Goal: Transaction & Acquisition: Purchase product/service

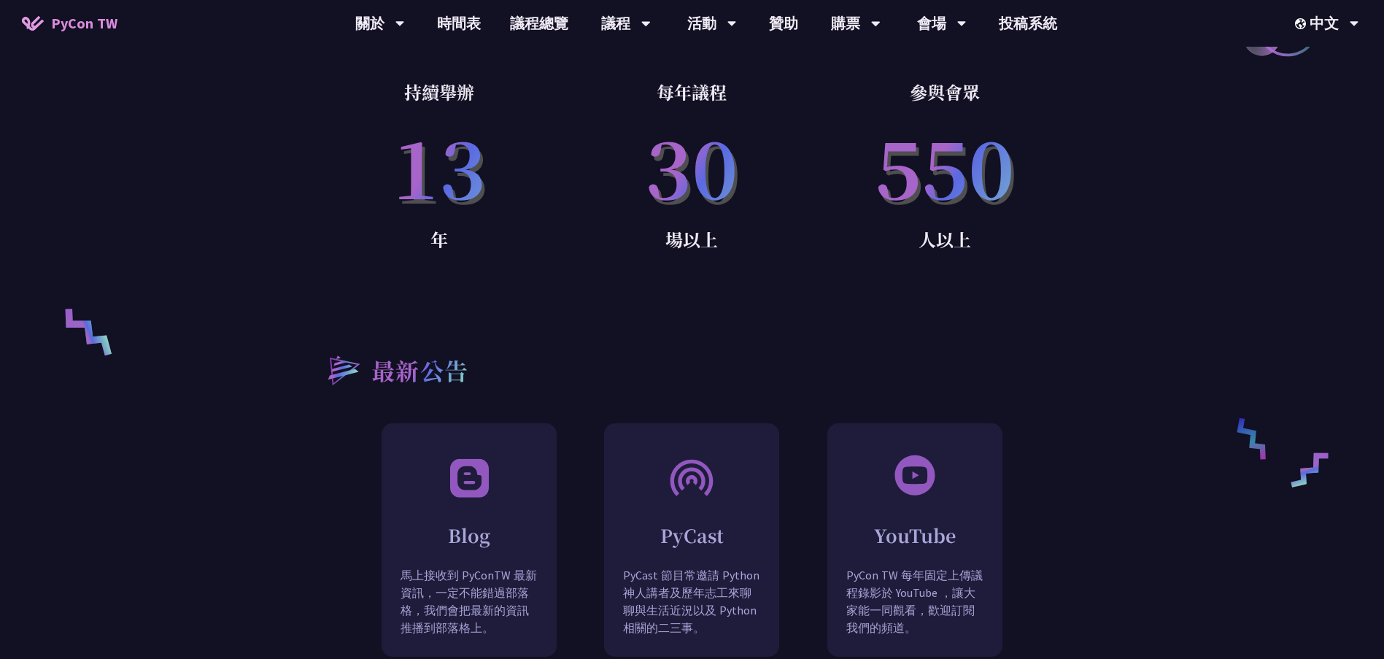
scroll to position [1021, 0]
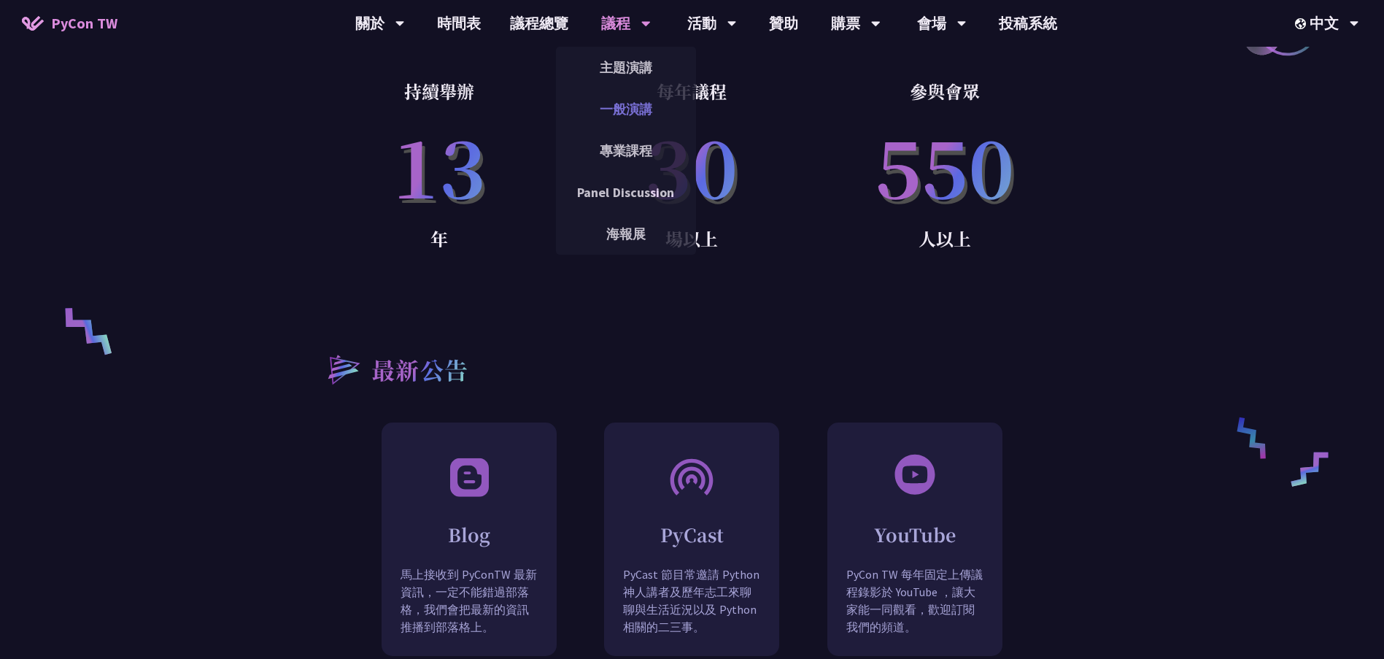
click at [620, 115] on link "一般演講" at bounding box center [626, 109] width 140 height 34
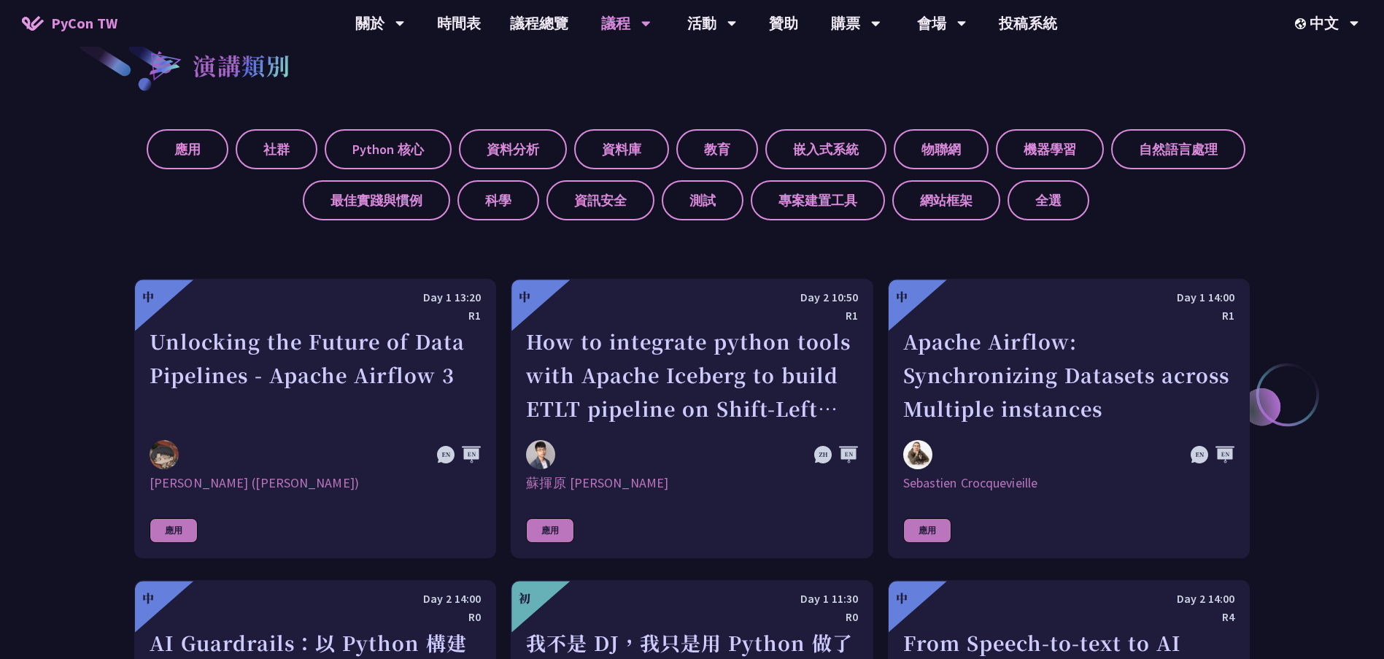
scroll to position [584, 0]
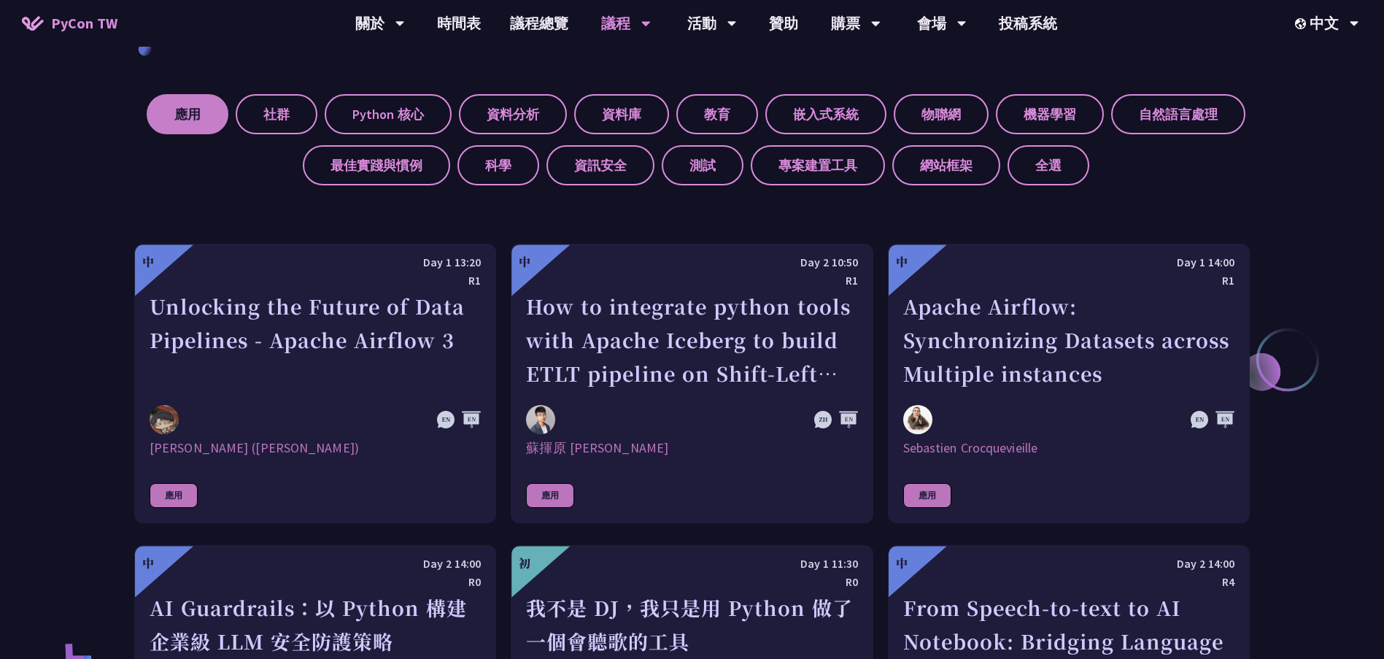
click at [192, 119] on label "應用" at bounding box center [188, 114] width 82 height 40
click at [0, 0] on input "應用" at bounding box center [0, 0] width 0 height 0
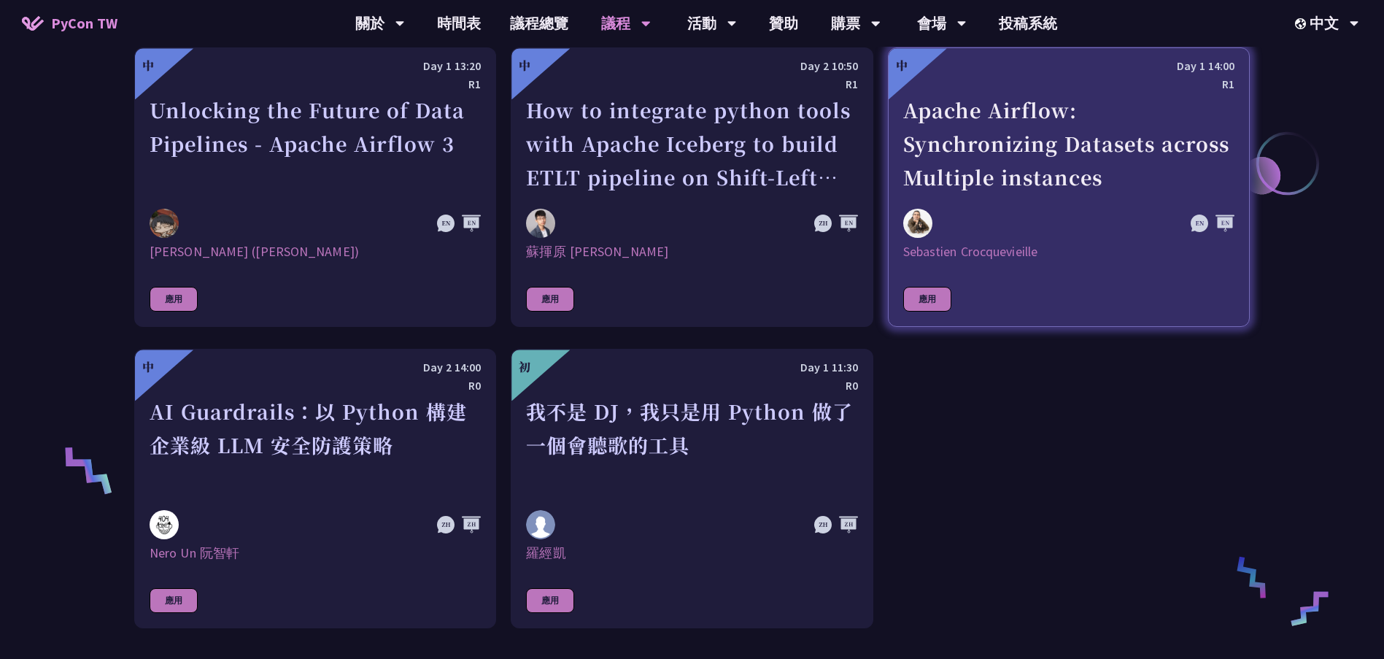
scroll to position [803, 0]
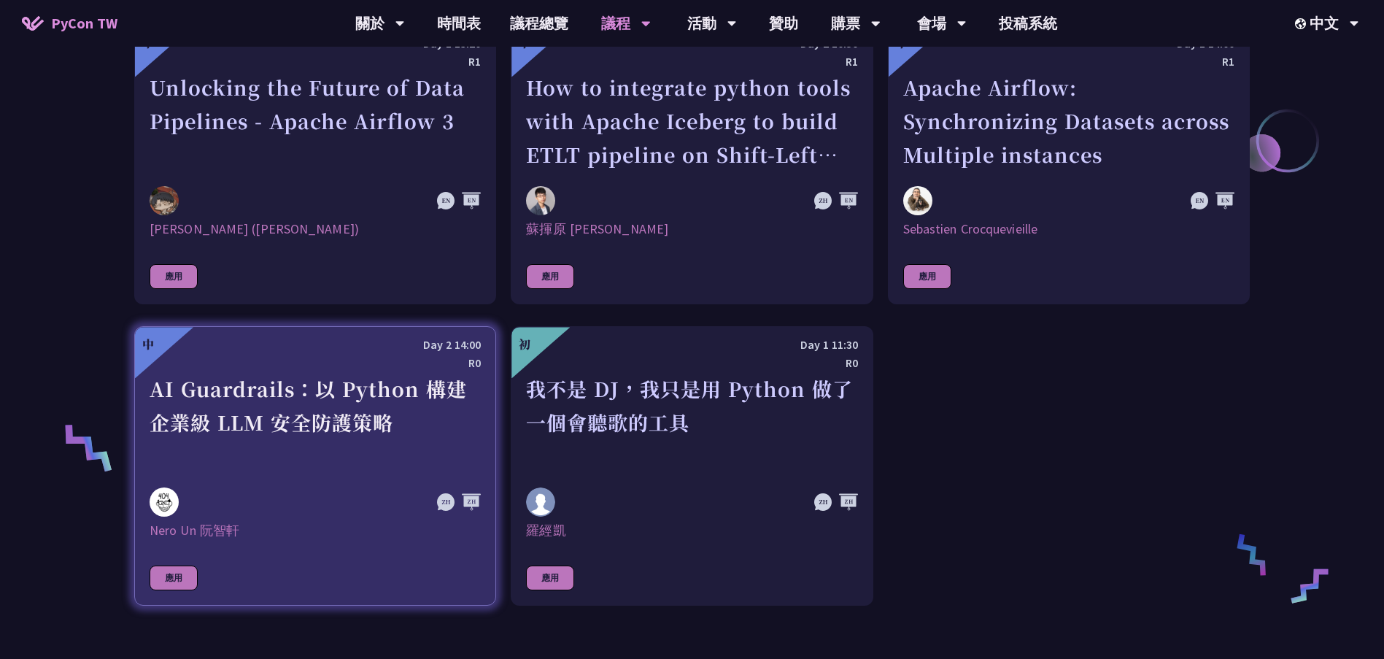
click at [198, 415] on div "AI Guardrails：以 Python 構建企業級 LLM 安全防護策略" at bounding box center [315, 422] width 331 height 101
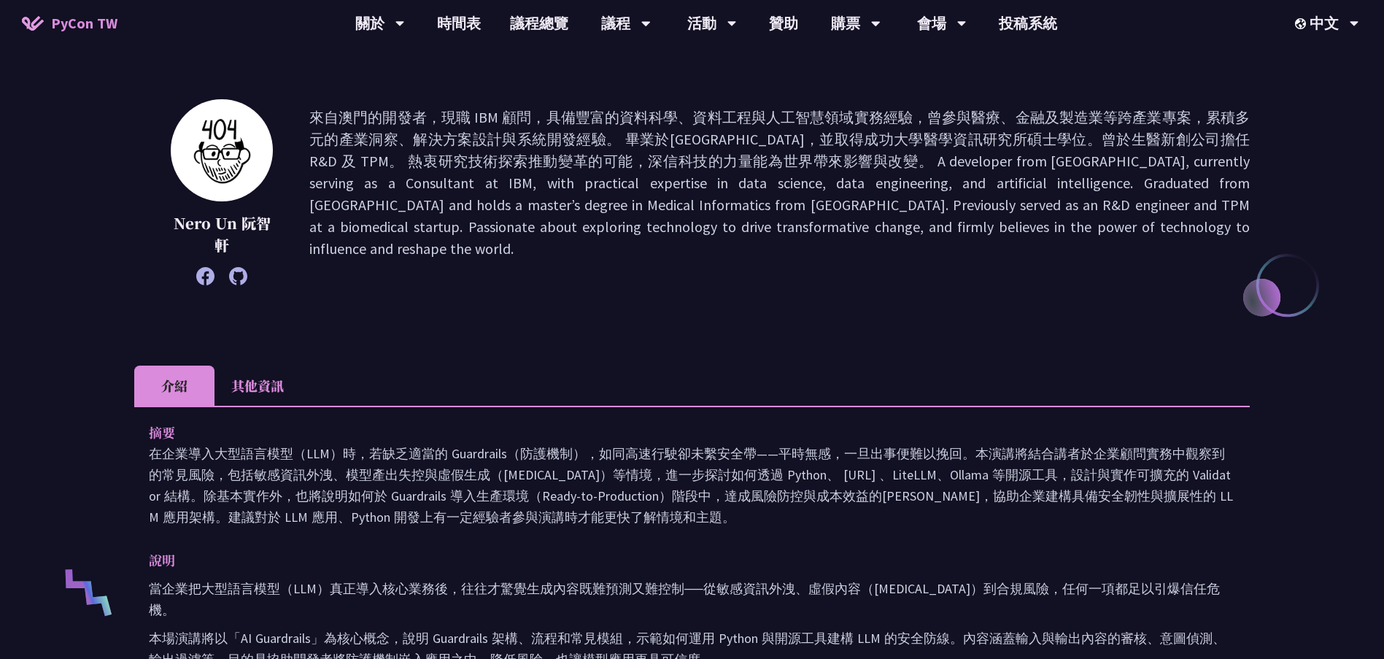
scroll to position [146, 0]
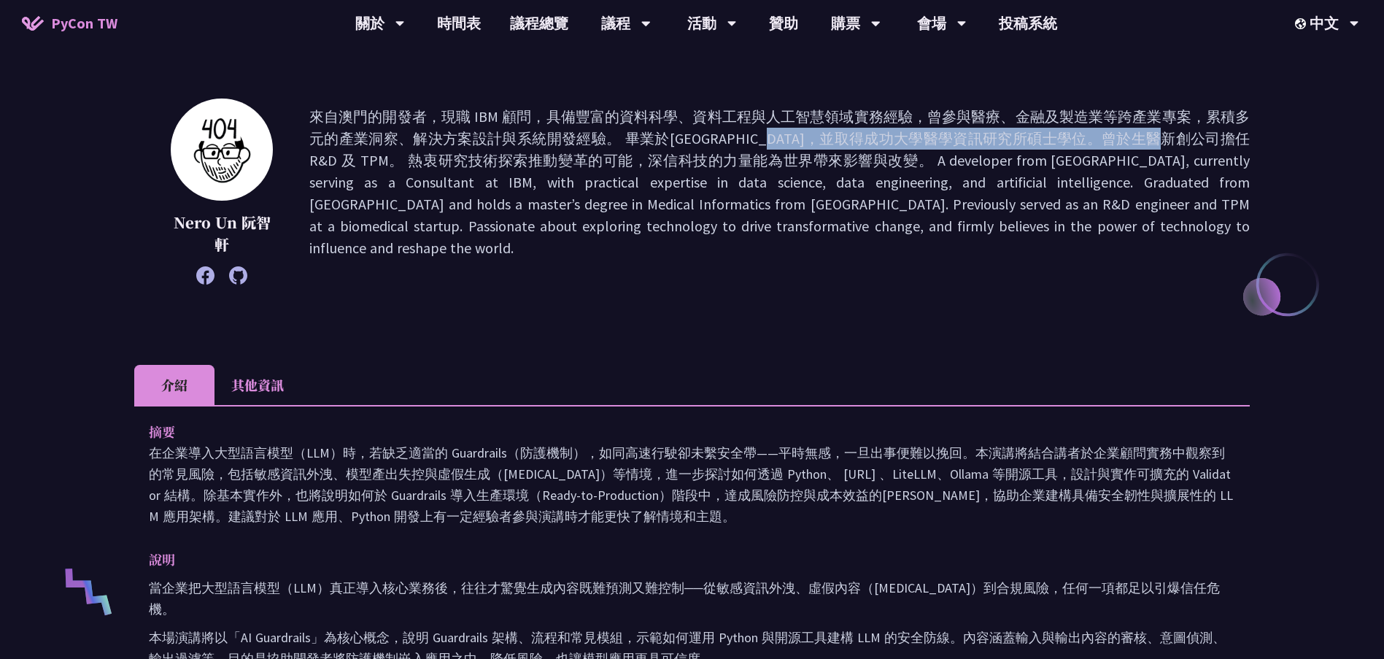
drag, startPoint x: 624, startPoint y: 138, endPoint x: 1029, endPoint y: 138, distance: 404.2
click at [1029, 138] on p at bounding box center [779, 191] width 940 height 171
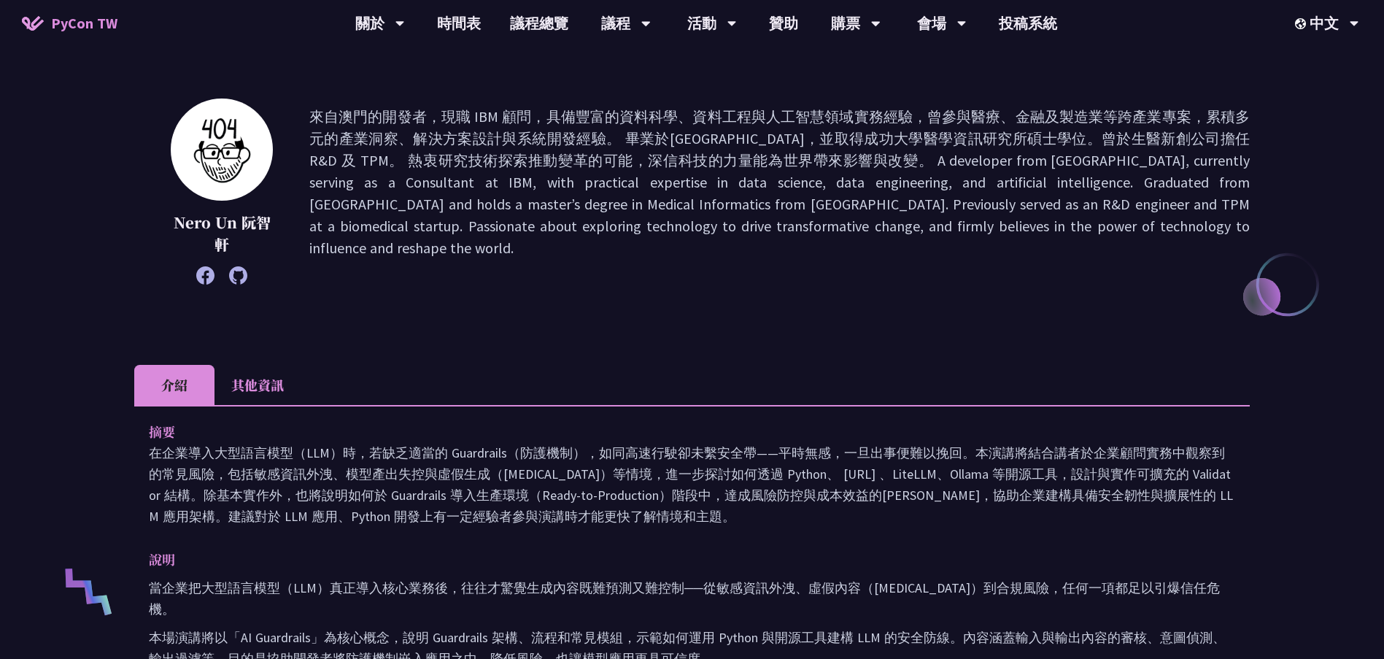
click at [1026, 161] on p at bounding box center [779, 191] width 940 height 171
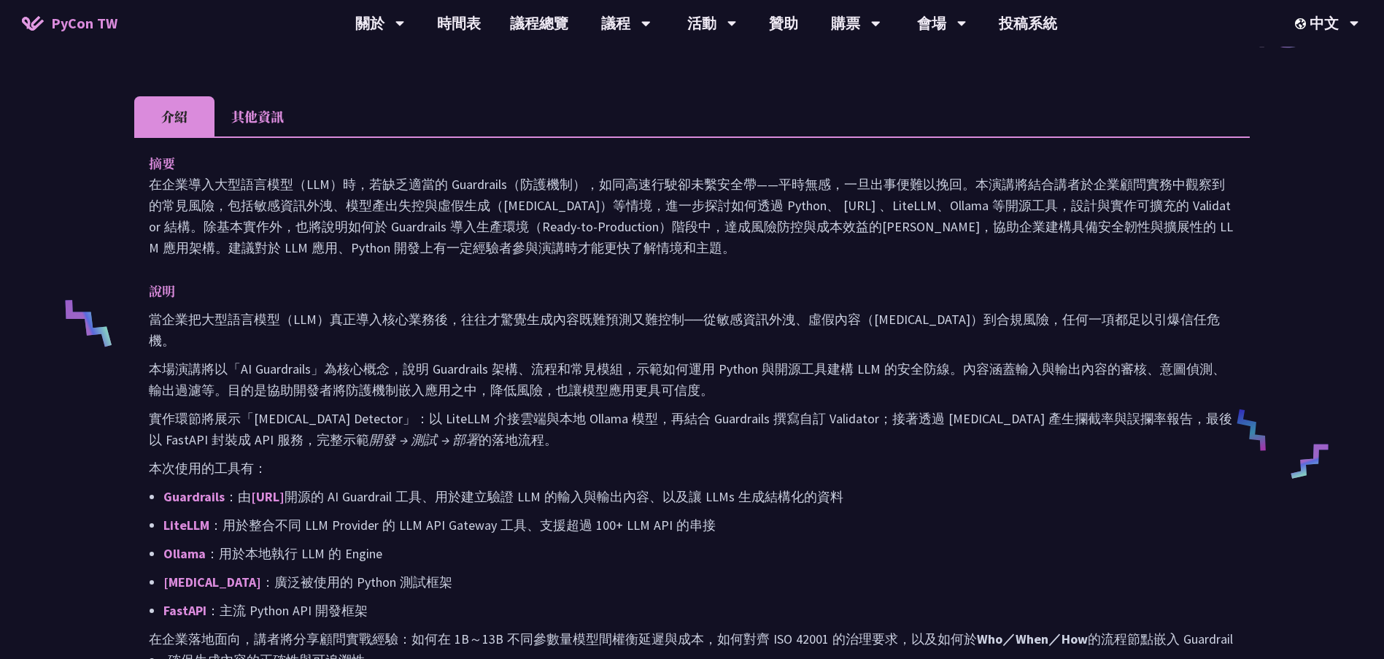
scroll to position [438, 0]
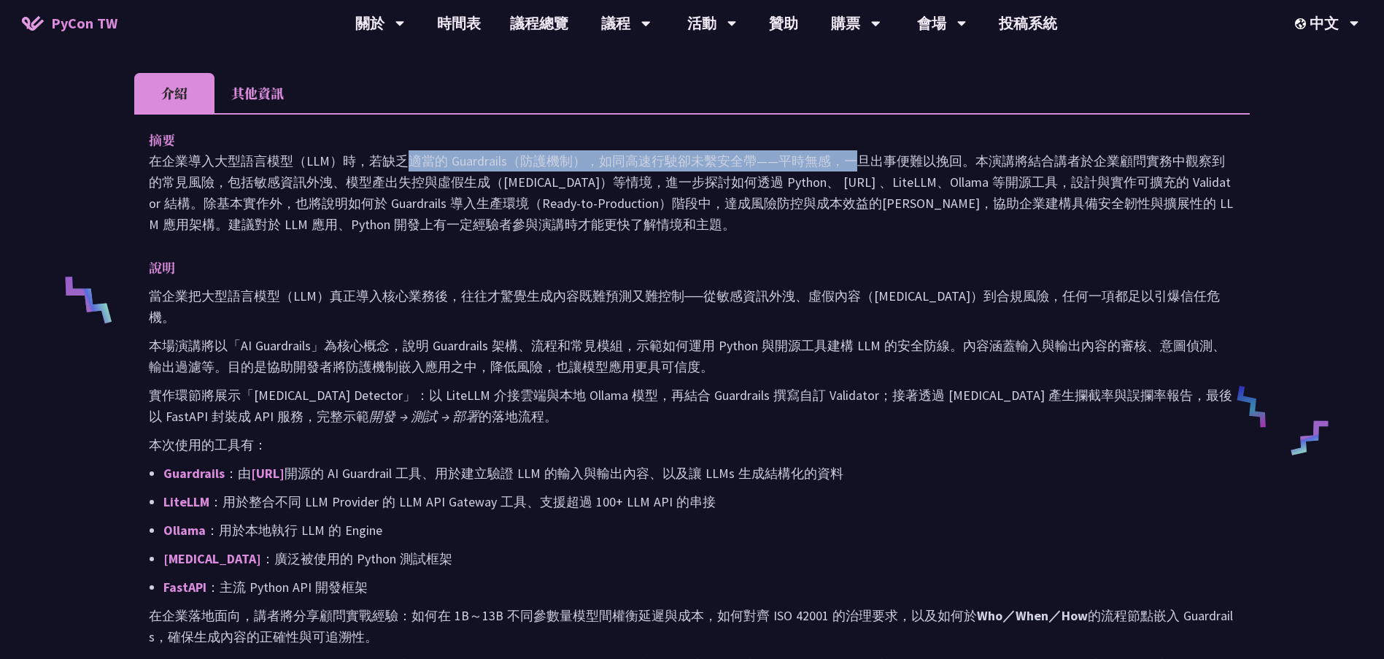
drag, startPoint x: 148, startPoint y: 165, endPoint x: 577, endPoint y: 154, distance: 429.1
click at [577, 154] on div "摘要 在企業導入大型語言模型（LLM）時，若缺乏適當的 Guardrails（防護機制），如同高速行駛卻未繫安全帶——平時無感，一旦出事便難以挽回。本演講將結…" at bounding box center [691, 423] width 1115 height 620
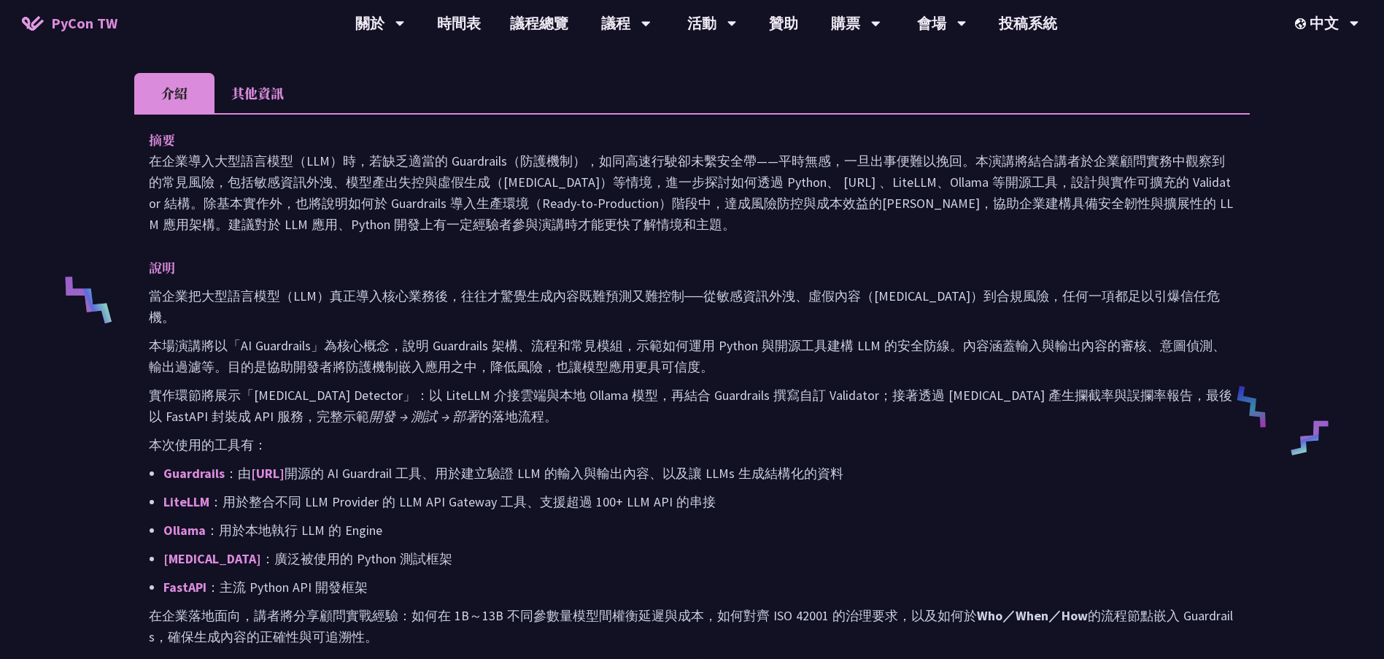
click at [619, 153] on p "在企業導入大型語言模型（LLM）時，若缺乏適當的 Guardrails（防護機制），如同高速行駛卻未繫安全帶——平時無感，一旦出事便難以挽回。本演講將結合講者…" at bounding box center [692, 192] width 1086 height 85
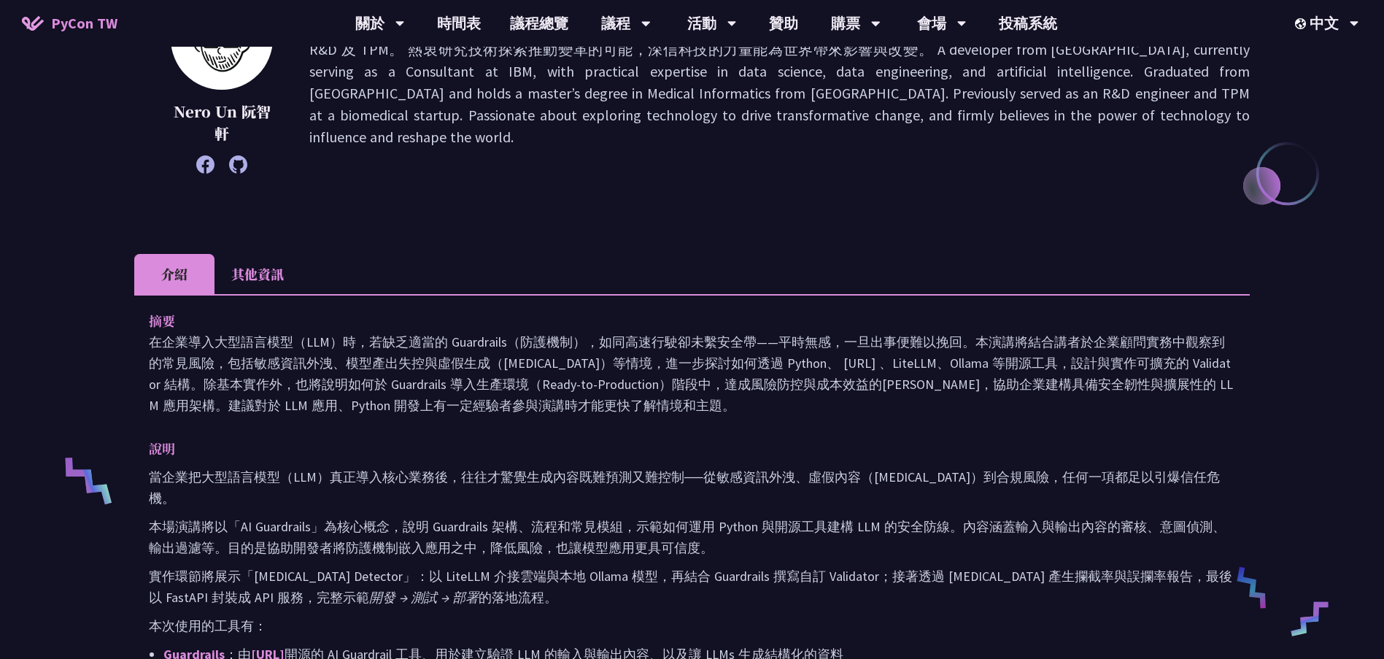
scroll to position [146, 0]
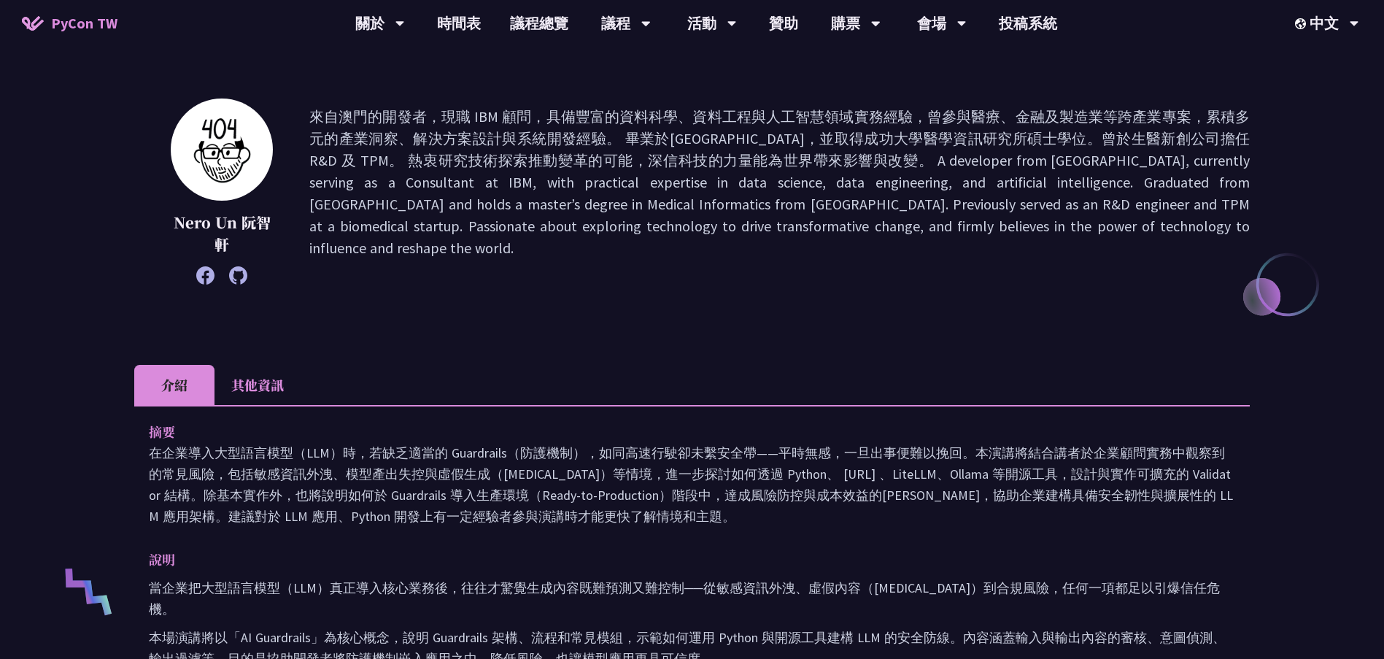
click at [260, 401] on li "其他資訊" at bounding box center [257, 385] width 86 height 40
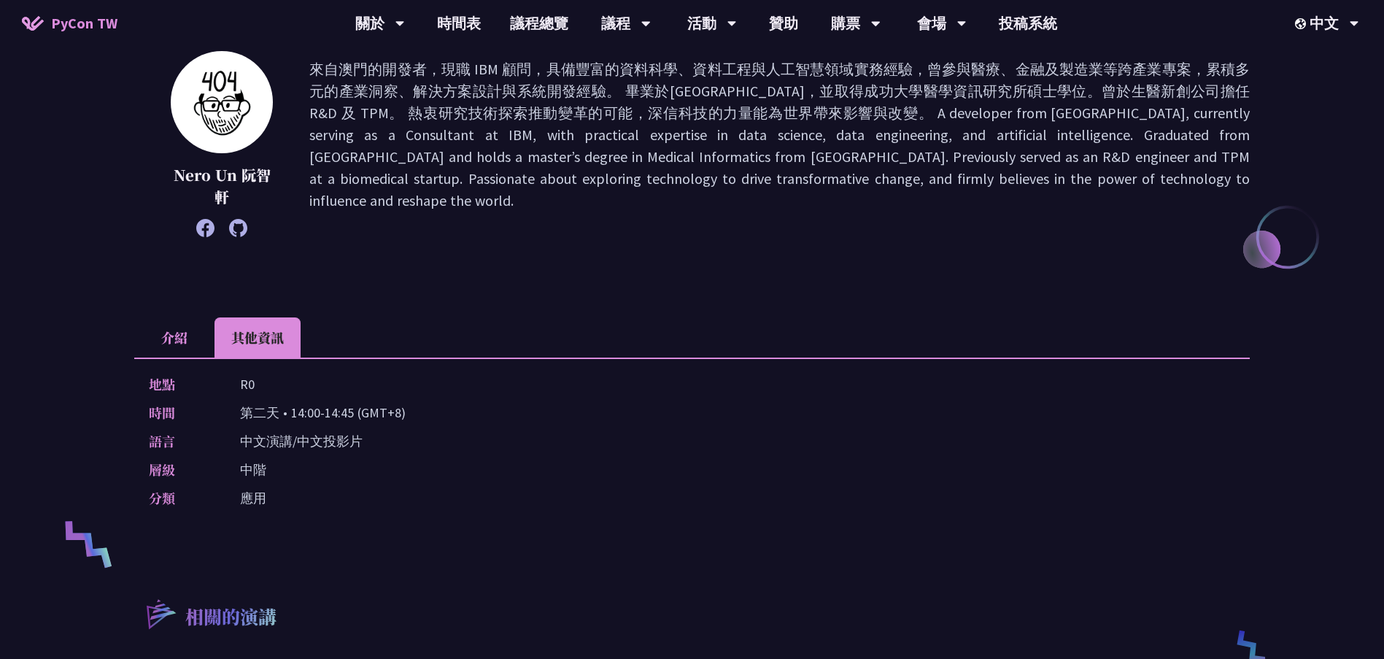
scroll to position [219, 0]
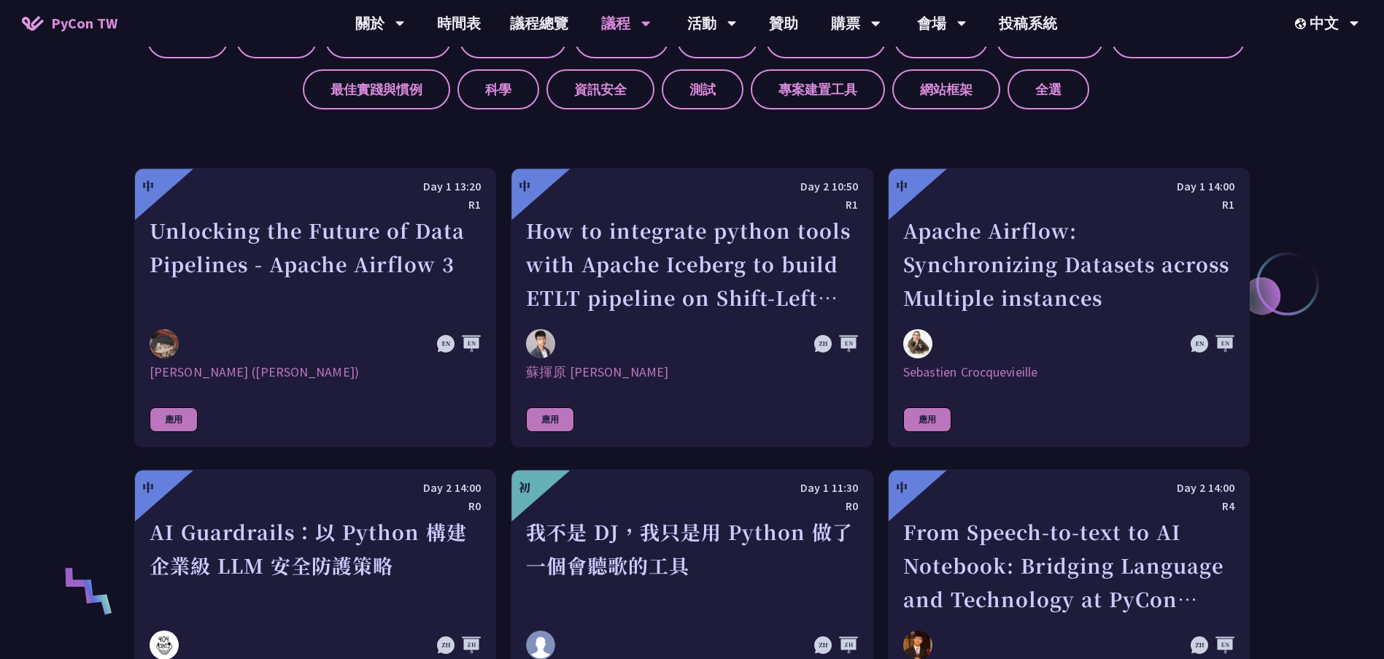
scroll to position [438, 0]
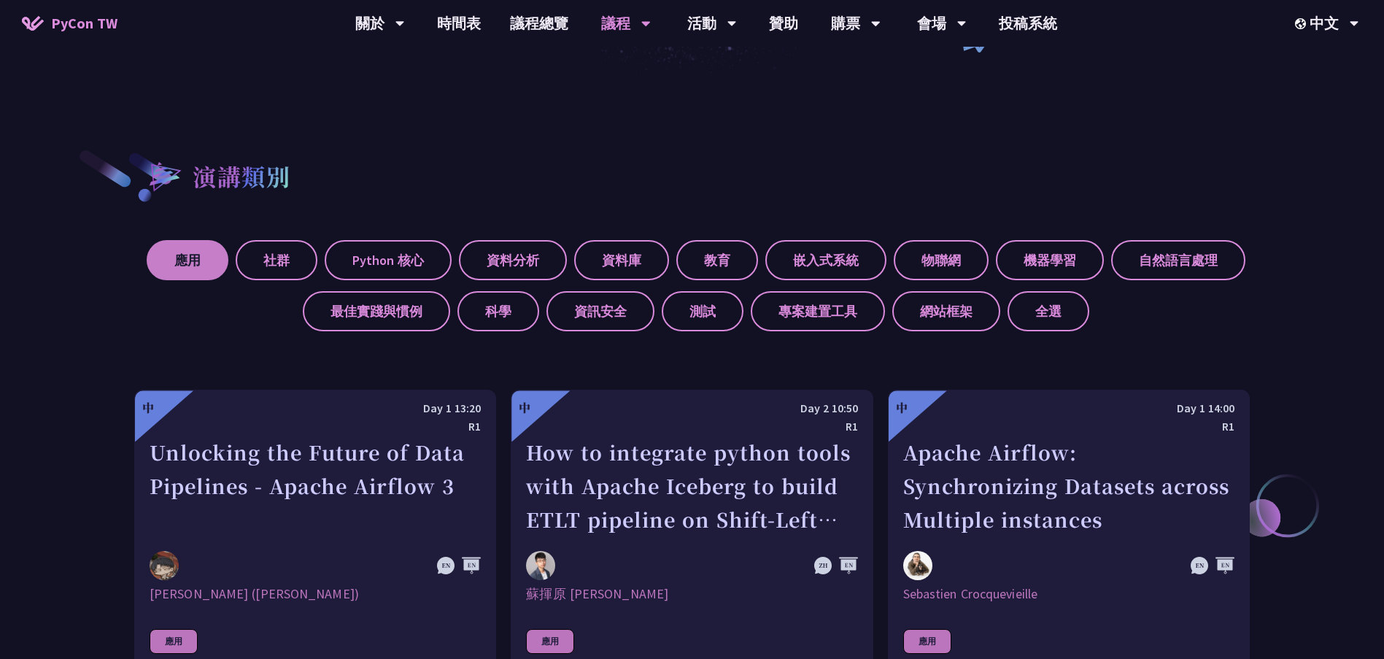
click at [190, 257] on label "應用" at bounding box center [188, 260] width 82 height 40
click at [0, 0] on input "應用" at bounding box center [0, 0] width 0 height 0
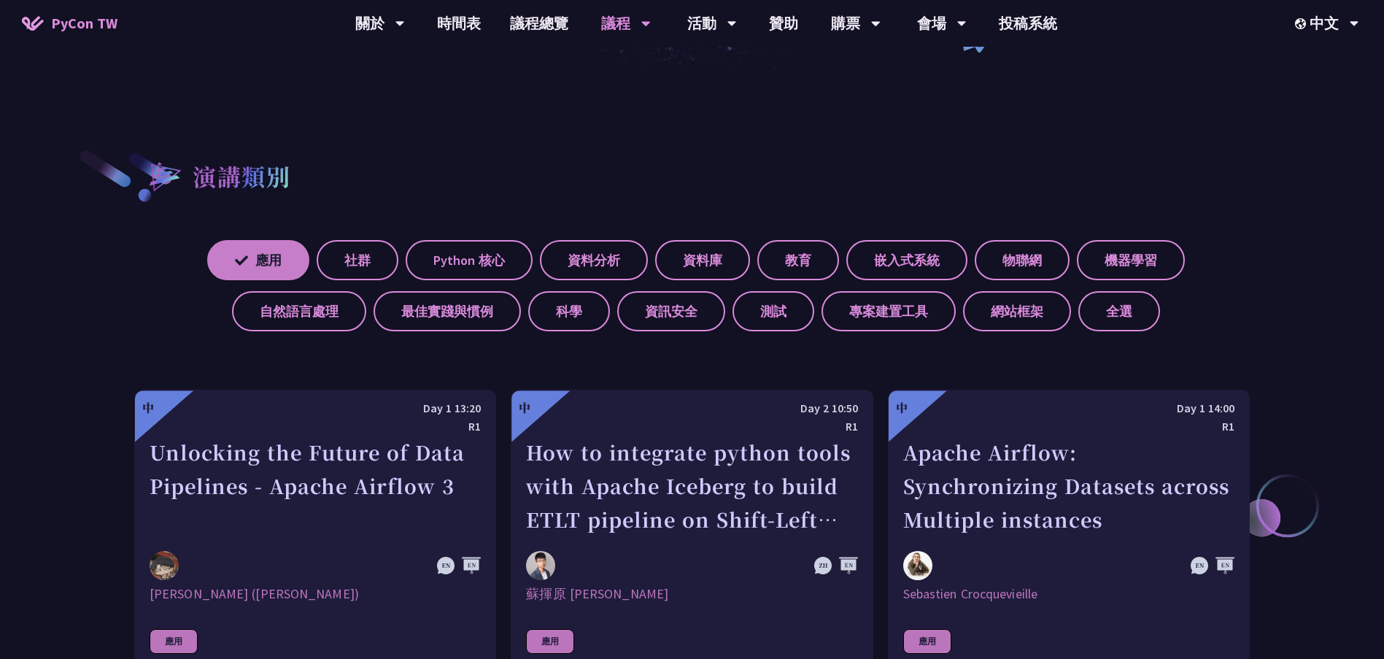
click at [276, 255] on label "應用" at bounding box center [258, 260] width 102 height 40
click at [0, 0] on input "應用" at bounding box center [0, 0] width 0 height 0
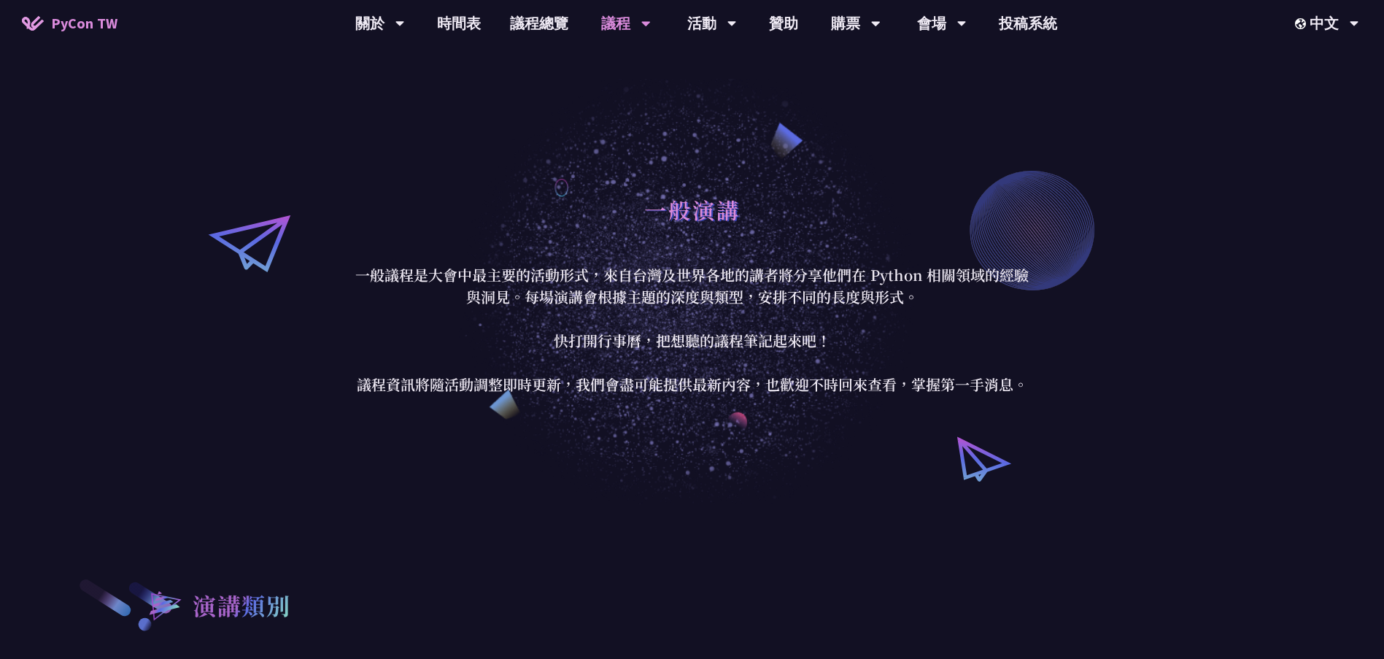
scroll to position [0, 0]
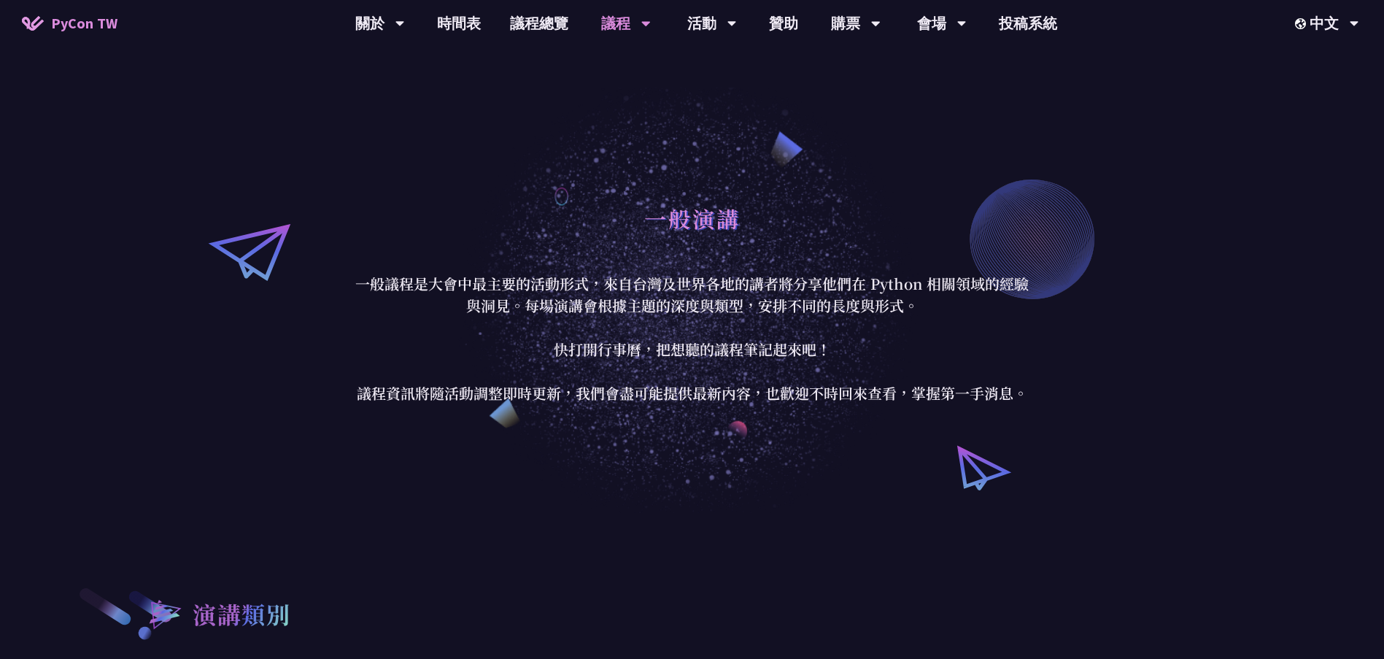
click at [50, 11] on link "PyCon TW" at bounding box center [69, 23] width 125 height 36
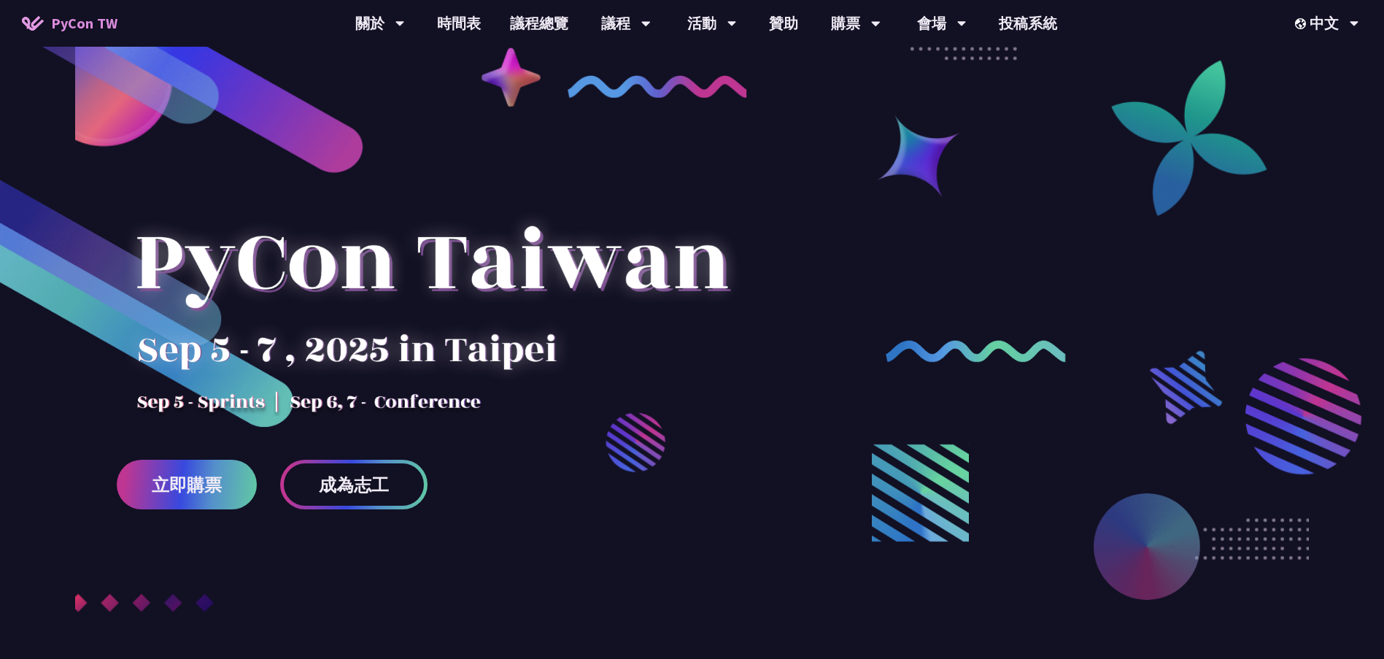
click at [66, 4] on div "PyCon TW 關於 PyCon [GEOGRAPHIC_DATA] 研討會歷史 在地社群 行為準則 時間表 議程總覽 議程 主題演講 一般演講 專業課程 …" at bounding box center [692, 23] width 1384 height 47
click at [66, 21] on span "PyCon TW" at bounding box center [84, 23] width 66 height 22
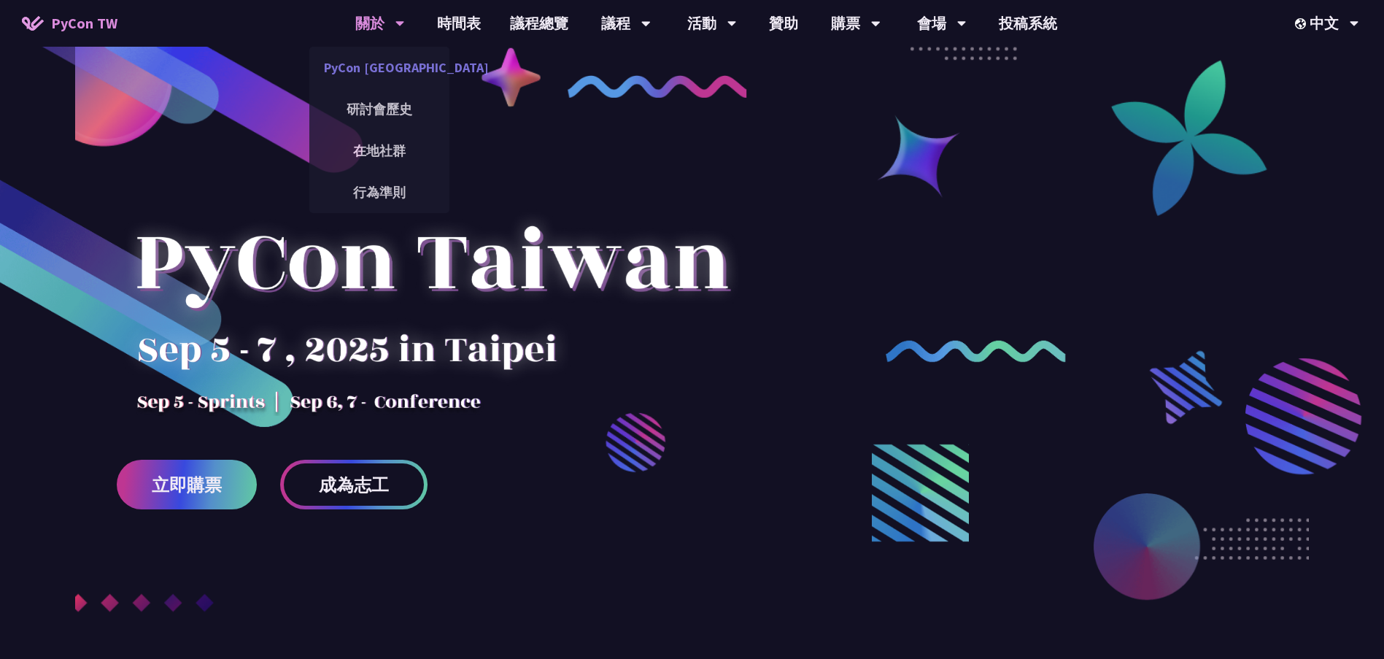
click at [366, 64] on link "PyCon [GEOGRAPHIC_DATA]" at bounding box center [379, 67] width 140 height 34
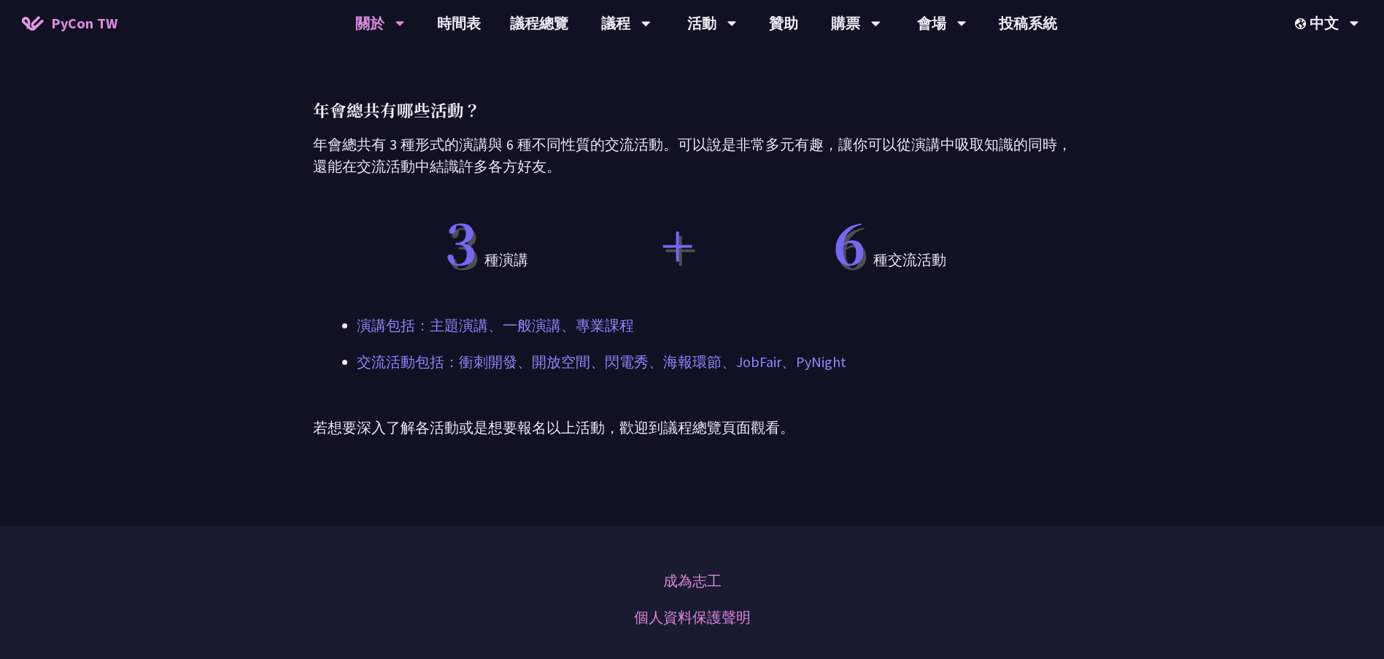
scroll to position [803, 0]
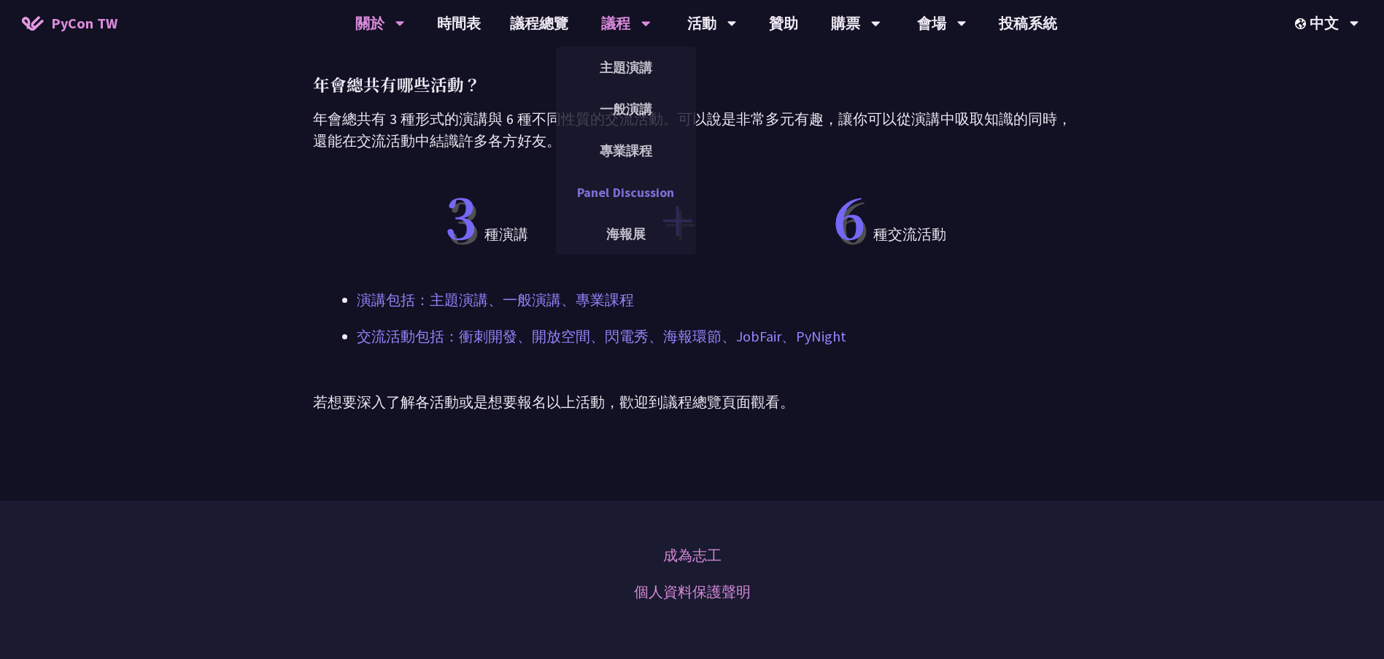
click at [621, 183] on link "Panel Discussion" at bounding box center [626, 192] width 140 height 34
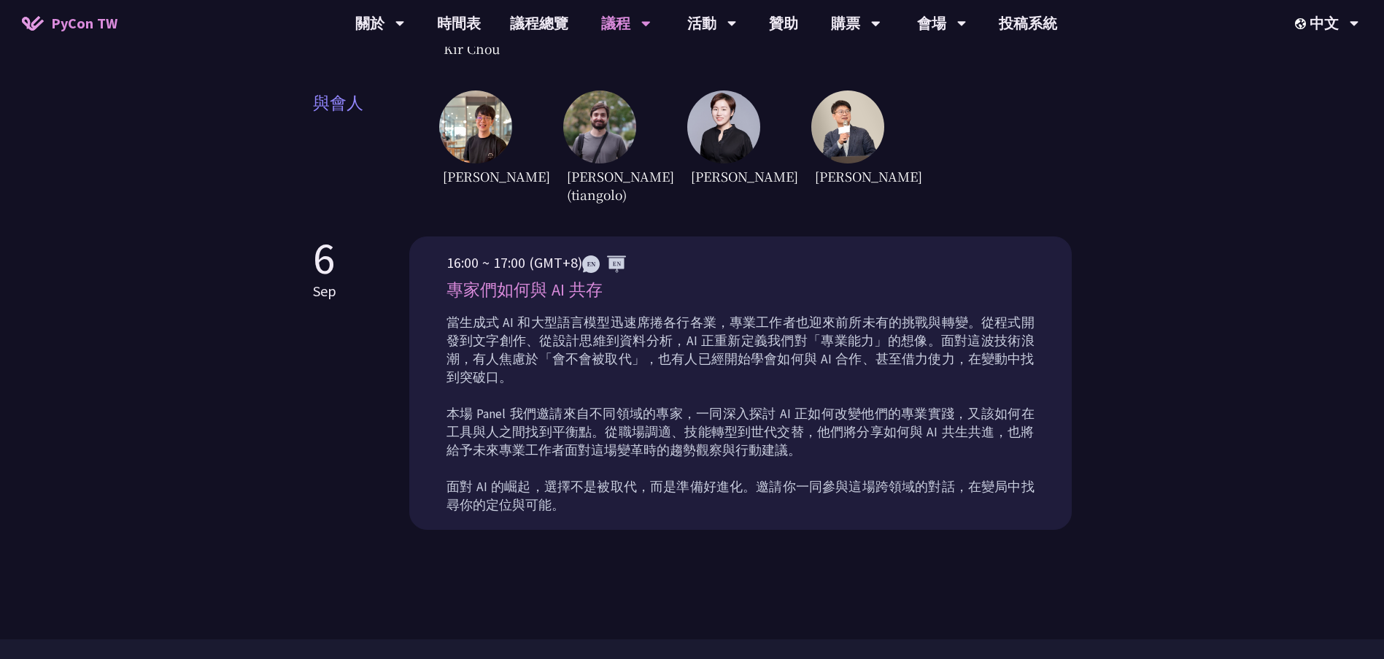
scroll to position [511, 0]
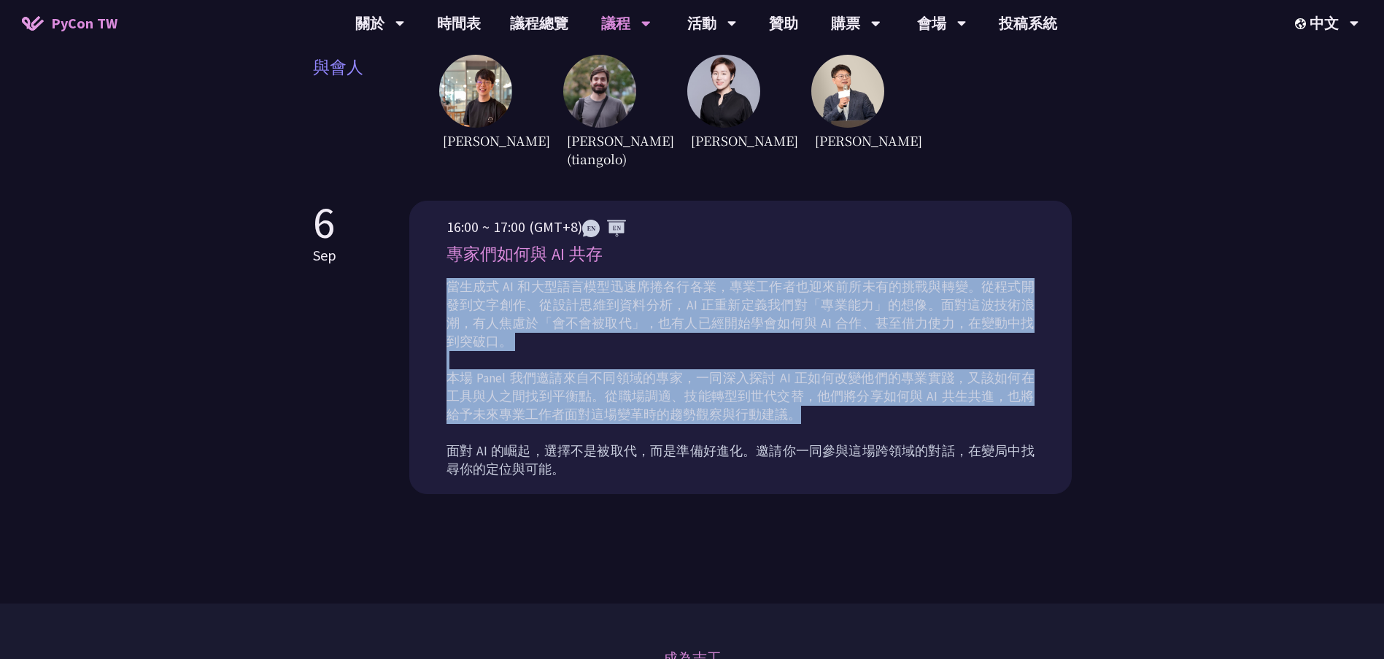
drag, startPoint x: 448, startPoint y: 279, endPoint x: 958, endPoint y: 391, distance: 522.0
click at [968, 395] on p "當生成式 AI 和大型語言模型迅速席捲各行各業，專業工作者也迎來前所未有的挑戰與轉變。從程式開發到文字創作、從設計思維到資料分析，AI 正重新定義我們對「專業…" at bounding box center [740, 378] width 588 height 201
click at [840, 383] on p "當生成式 AI 和大型語言模型迅速席捲各行各業，專業工作者也迎來前所未有的挑戰與轉變。從程式開發到文字創作、從設計思維到資料分析，AI 正重新定義我們對「專業…" at bounding box center [740, 378] width 588 height 201
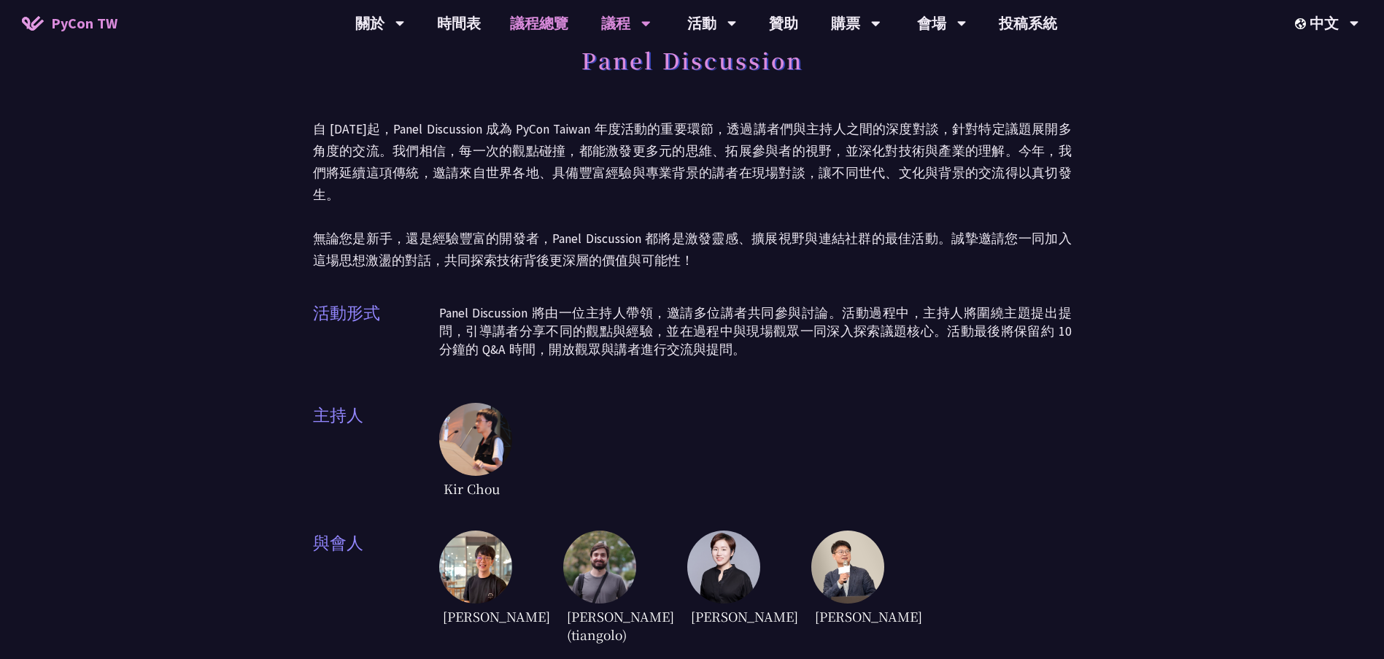
scroll to position [0, 0]
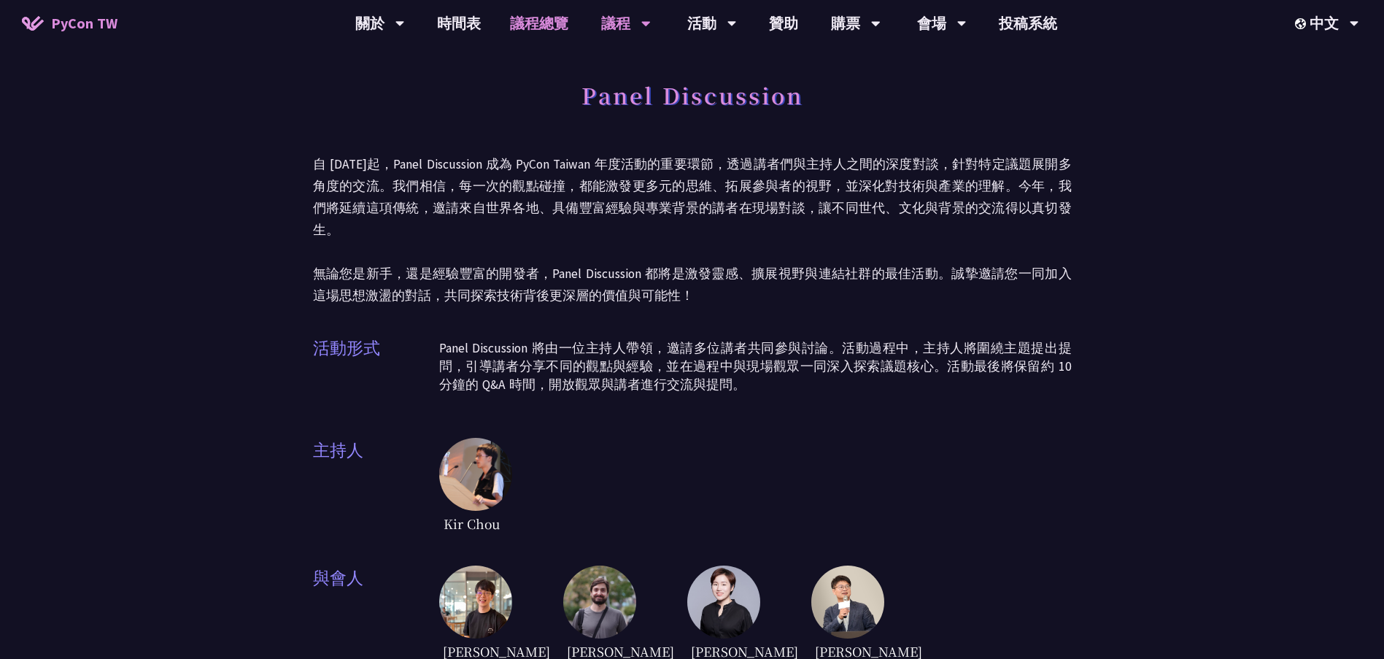
click at [530, 12] on link "議程總覽" at bounding box center [539, 23] width 88 height 47
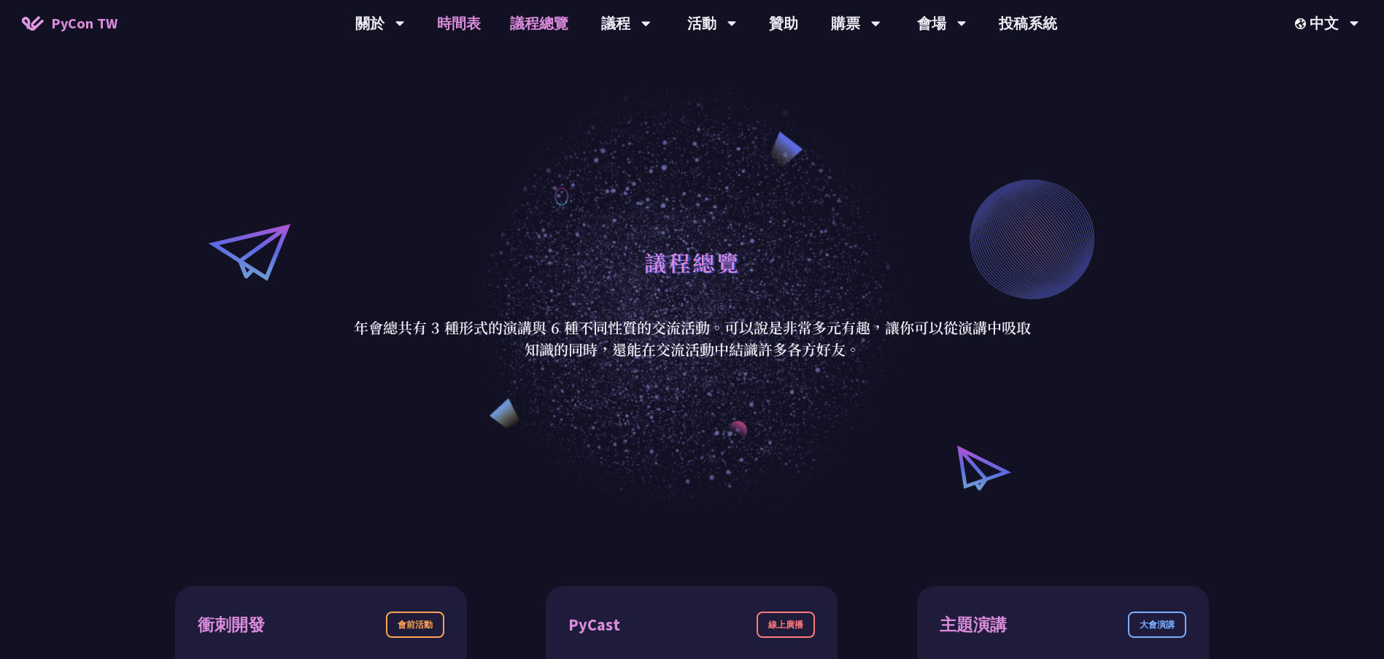
click at [473, 23] on link "時間表" at bounding box center [458, 23] width 73 height 47
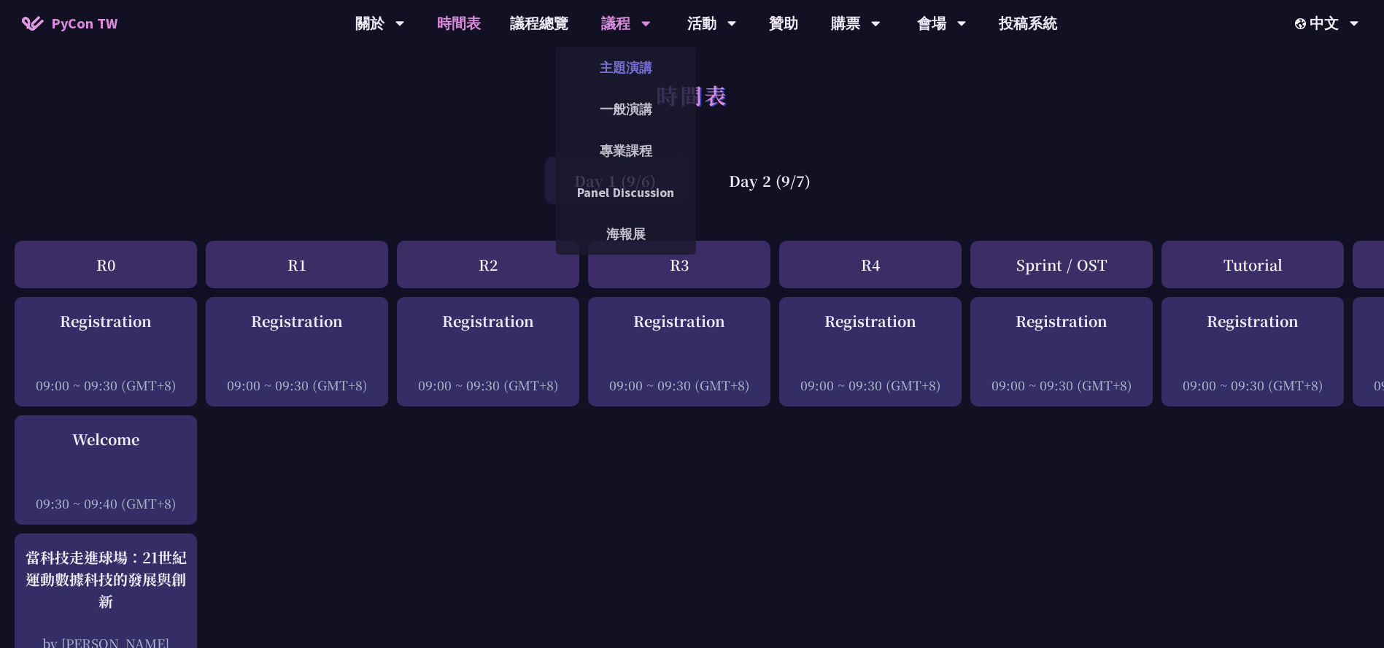
click at [637, 71] on link "主題演講" at bounding box center [626, 67] width 140 height 34
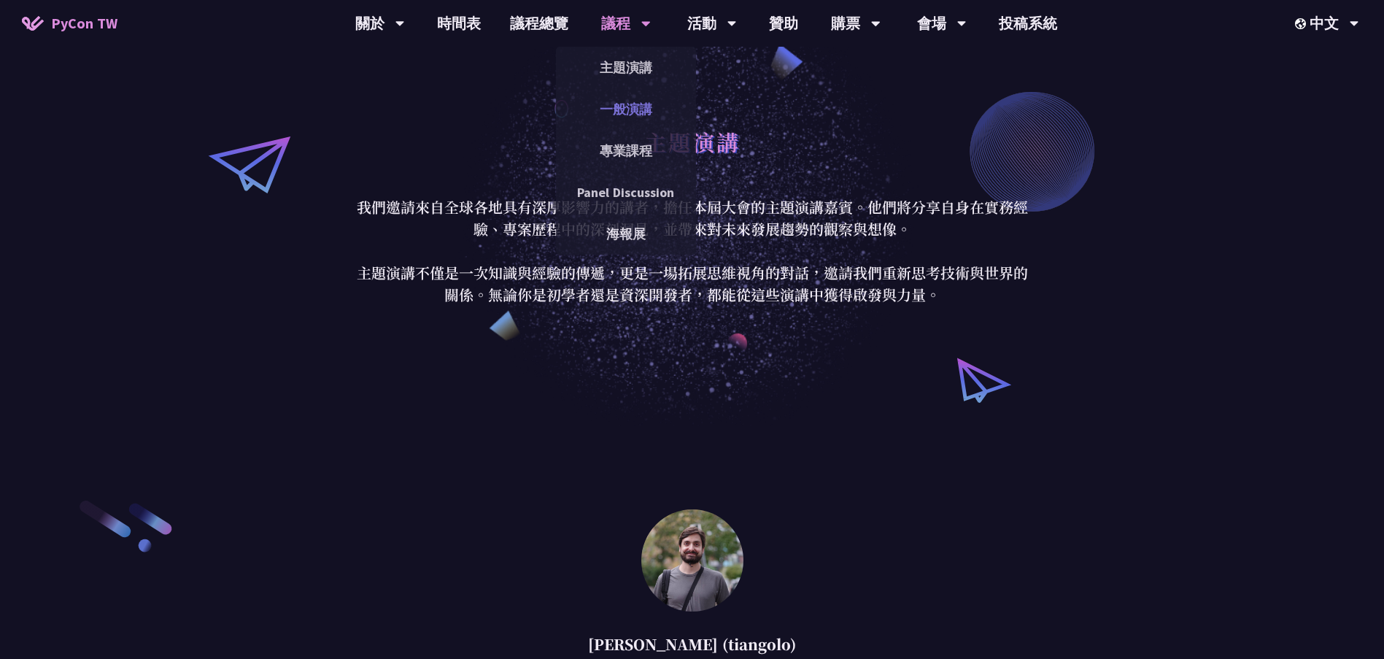
click at [635, 114] on link "一般演講" at bounding box center [626, 109] width 140 height 34
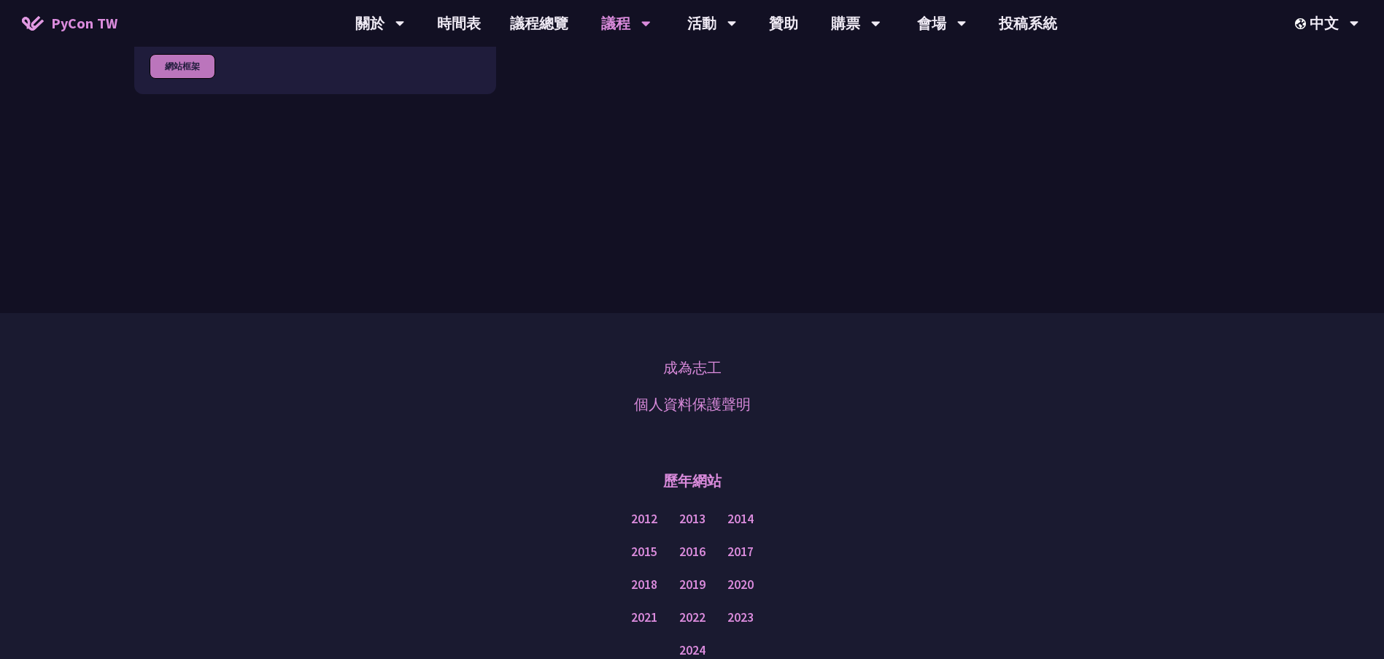
scroll to position [4788, 0]
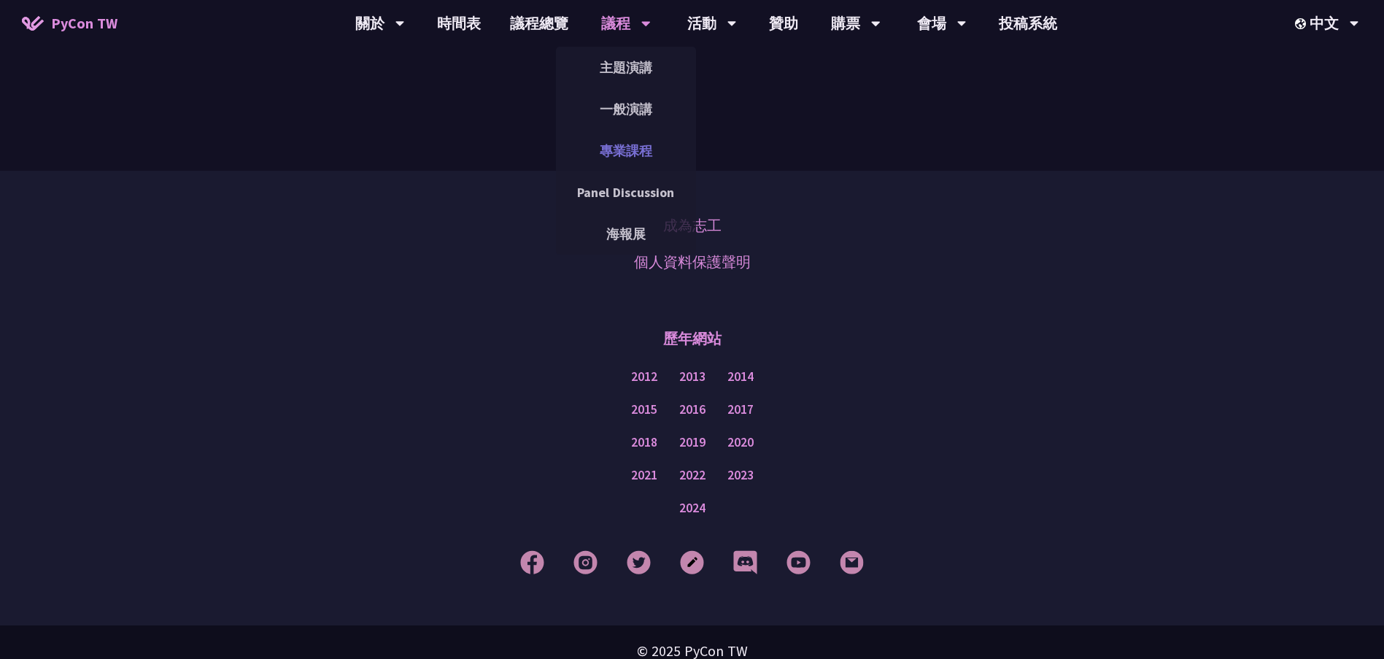
click at [620, 152] on link "專業課程" at bounding box center [626, 151] width 140 height 34
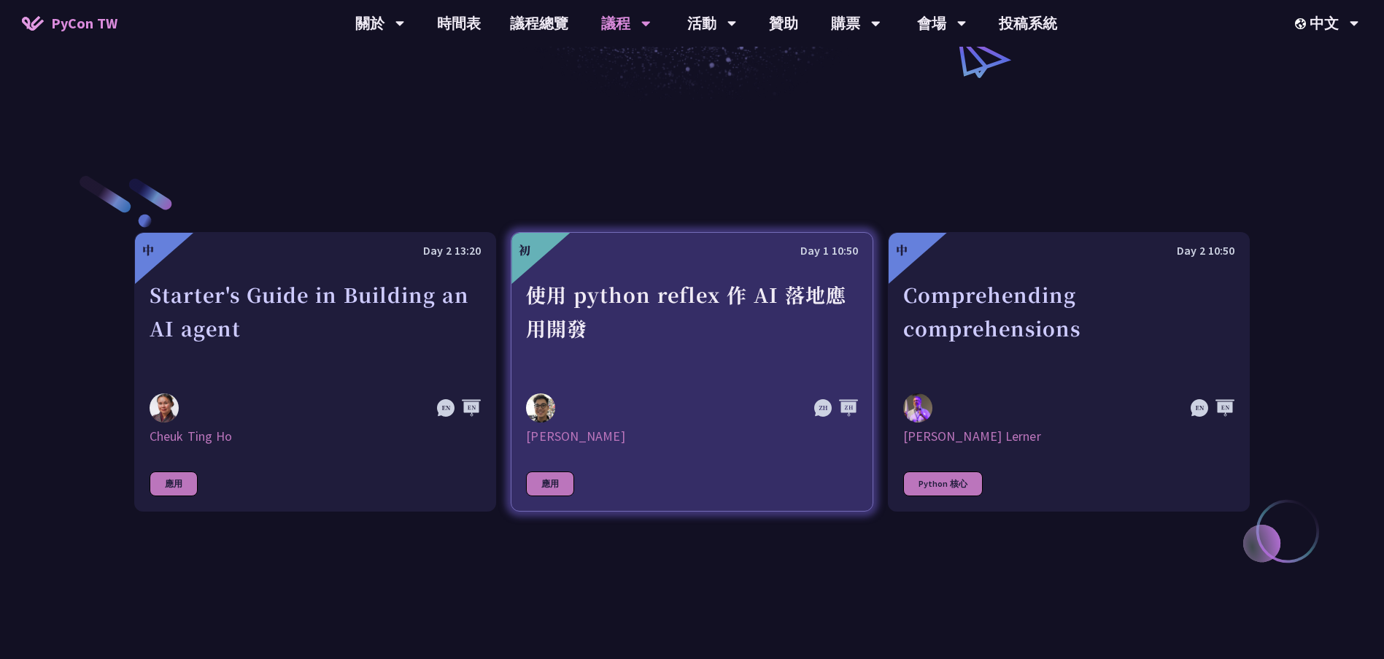
scroll to position [438, 0]
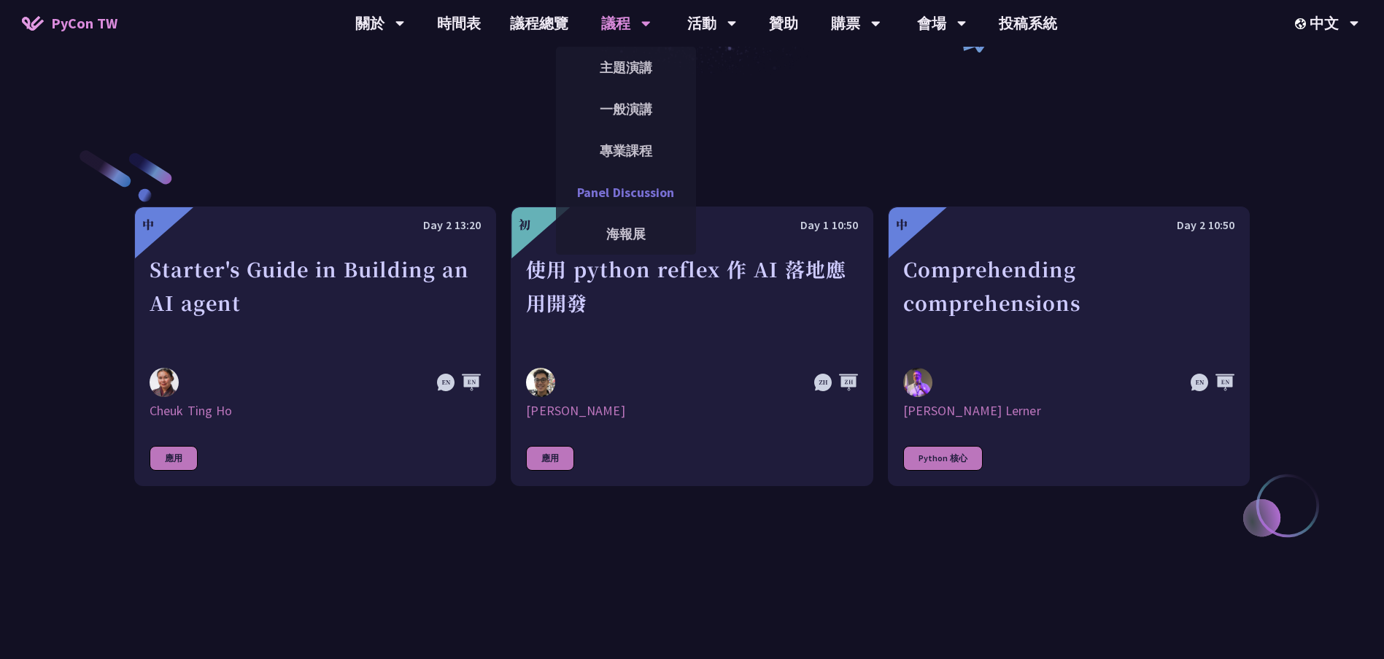
click at [646, 196] on link "Panel Discussion" at bounding box center [626, 192] width 140 height 34
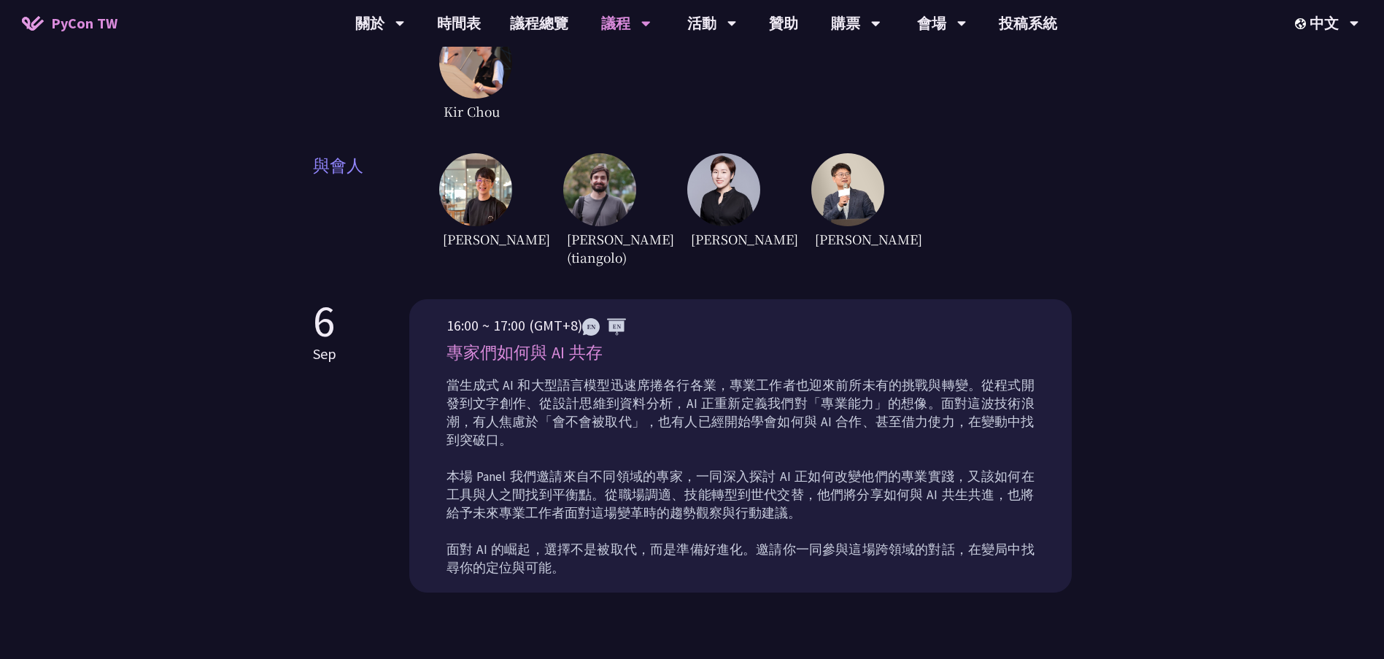
scroll to position [438, 0]
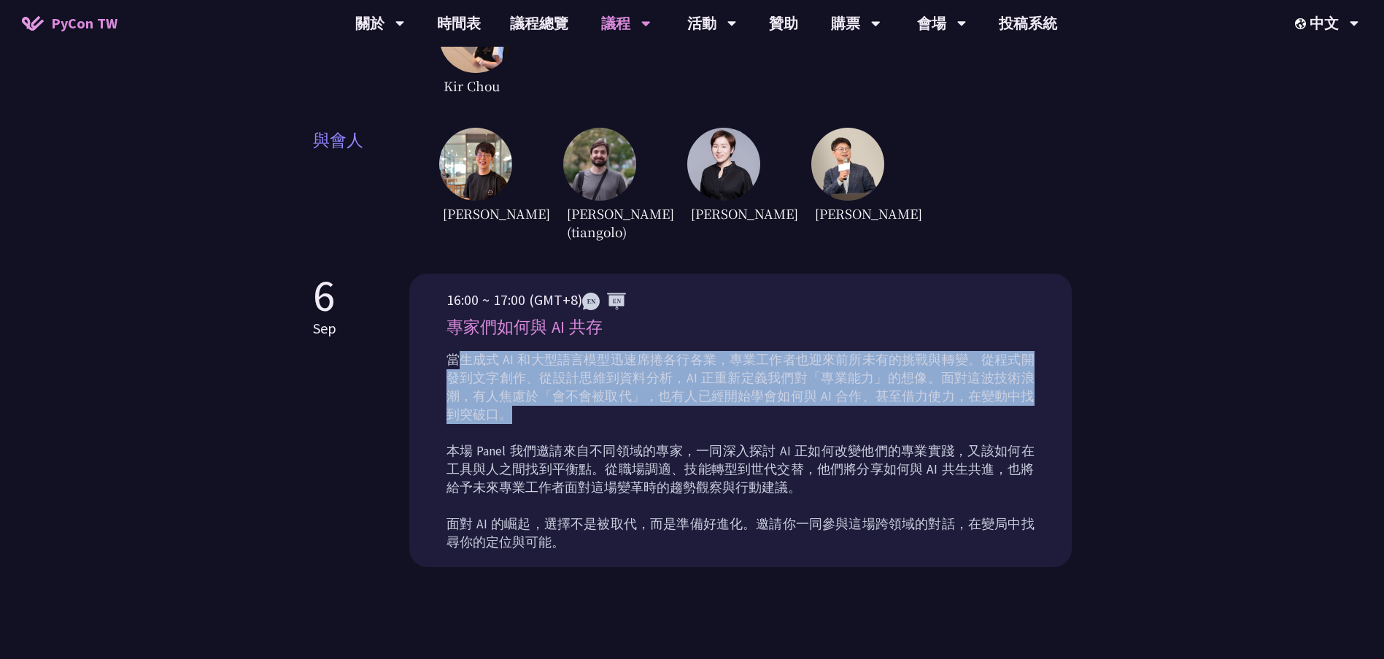
drag, startPoint x: 462, startPoint y: 355, endPoint x: 1032, endPoint y: 393, distance: 571.8
click at [1032, 393] on p "當生成式 AI 和大型語言模型迅速席捲各行各業，專業工作者也迎來前所未有的挑戰與轉變。從程式開發到文字創作、從設計思維到資料分析，AI 正重新定義我們對「專業…" at bounding box center [740, 451] width 588 height 201
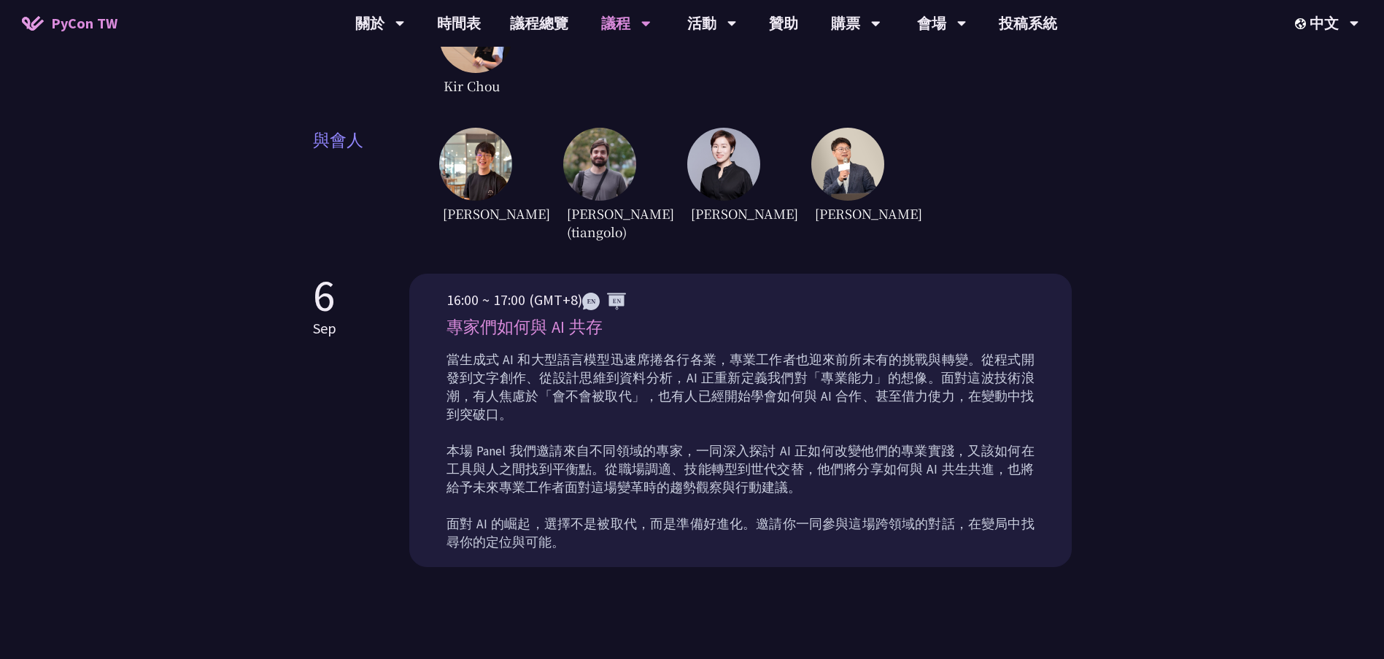
click at [966, 420] on p "當生成式 AI 和大型語言模型迅速席捲各行各業，專業工作者也迎來前所未有的挑戰與轉變。從程式開發到文字創作、從設計思維到資料分析，AI 正重新定義我們對「專業…" at bounding box center [740, 451] width 588 height 201
click at [455, 420] on p "當生成式 AI 和大型語言模型迅速席捲各行各業，專業工作者也迎來前所未有的挑戰與轉變。從程式開發到文字創作、從設計思維到資料分析，AI 正重新定義我們對「專業…" at bounding box center [740, 451] width 588 height 201
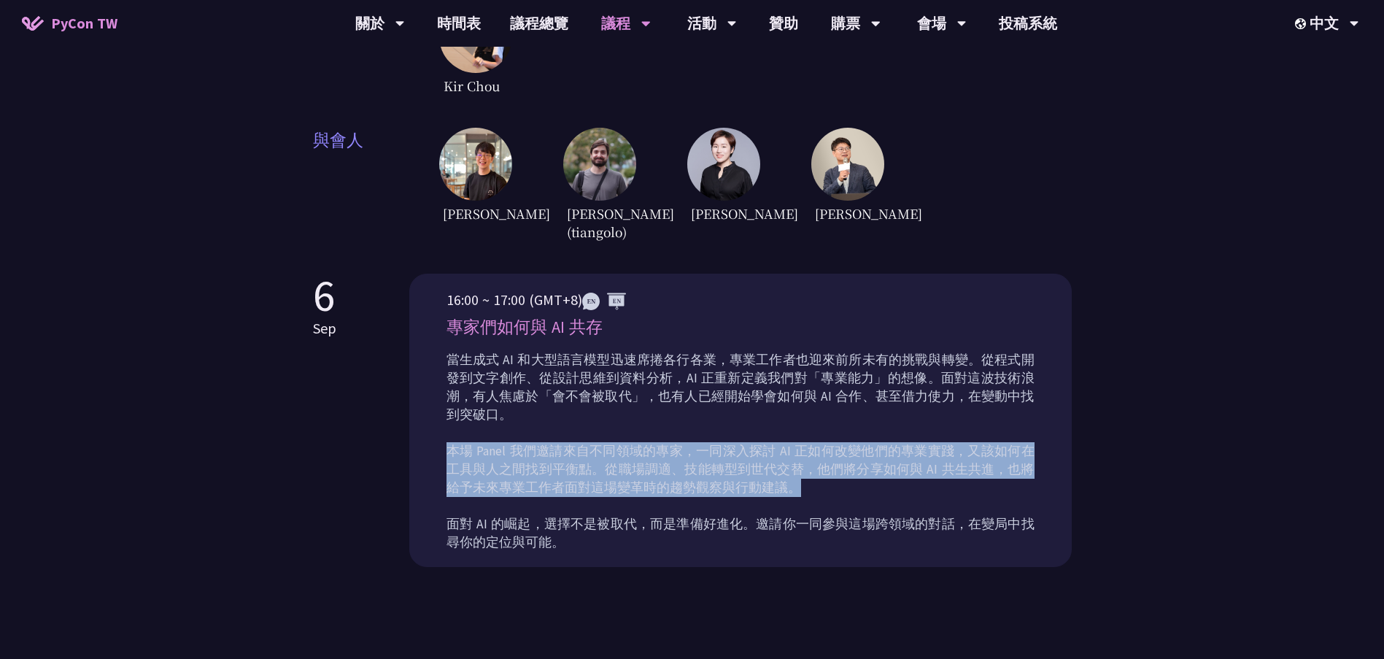
drag, startPoint x: 452, startPoint y: 422, endPoint x: 940, endPoint y: 459, distance: 488.7
click at [940, 459] on p "當生成式 AI 和大型語言模型迅速席捲各行各業，專業工作者也迎來前所未有的挑戰與轉變。從程式開發到文字創作、從設計思維到資料分析，AI 正重新定義我們對「專業…" at bounding box center [740, 451] width 588 height 201
click at [821, 458] on p "當生成式 AI 和大型語言模型迅速席捲各行各業，專業工作者也迎來前所未有的挑戰與轉變。從程式開發到文字創作、從設計思維到資料分析，AI 正重新定義我們對「專業…" at bounding box center [740, 451] width 588 height 201
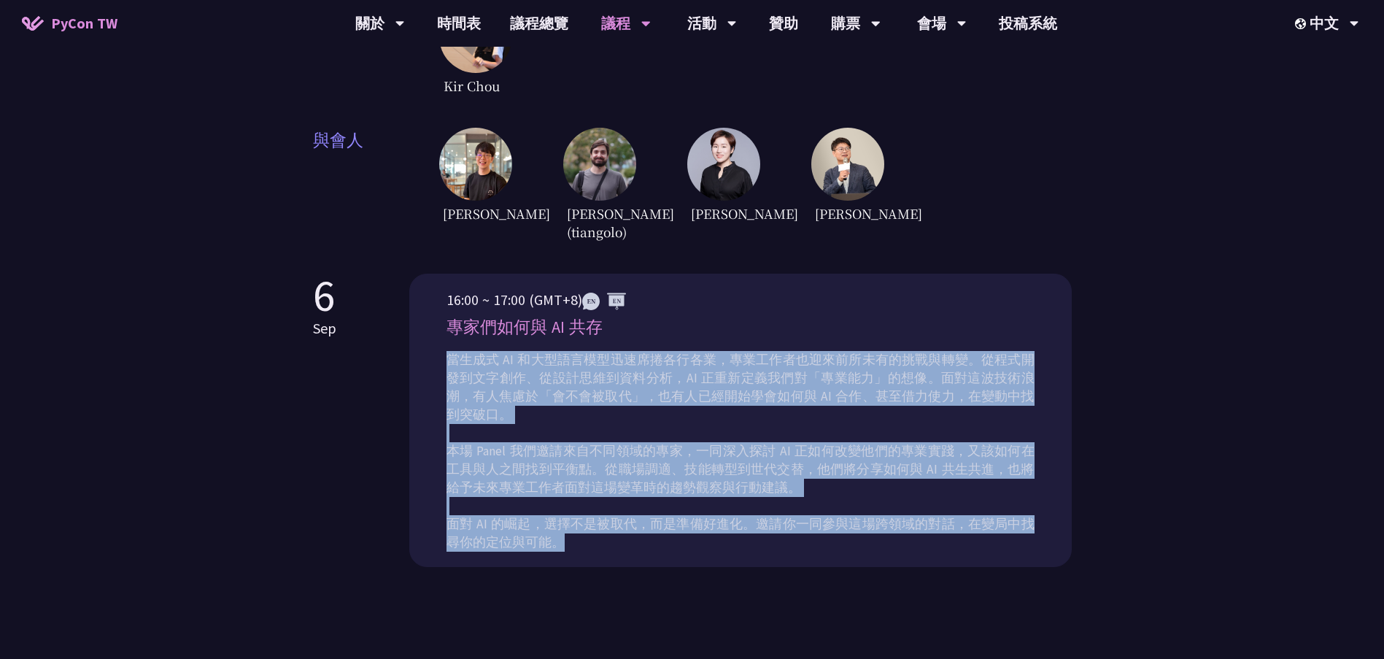
drag, startPoint x: 555, startPoint y: 522, endPoint x: 448, endPoint y: 358, distance: 195.5
click at [433, 358] on div "16:00 ~ 17:00 (GMT+8) 專家們如何與 AI 共存 當生成式 AI 和大型語言模型迅速席捲各行各業，專業工作者也迎來前所未有的挑戰與轉變。從…" at bounding box center [740, 420] width 662 height 293
drag, startPoint x: 638, startPoint y: 399, endPoint x: 717, endPoint y: 406, distance: 79.8
click at [638, 400] on p "當生成式 AI 和大型語言模型迅速席捲各行各業，專業工作者也迎來前所未有的挑戰與轉變。從程式開發到文字創作、從設計思維到資料分析，AI 正重新定義我們對「專業…" at bounding box center [740, 451] width 588 height 201
click at [892, 399] on p "當生成式 AI 和大型語言模型迅速席捲各行各業，專業工作者也迎來前所未有的挑戰與轉變。從程式開發到文字創作、從設計思維到資料分析，AI 正重新定義我們對「專業…" at bounding box center [740, 451] width 588 height 201
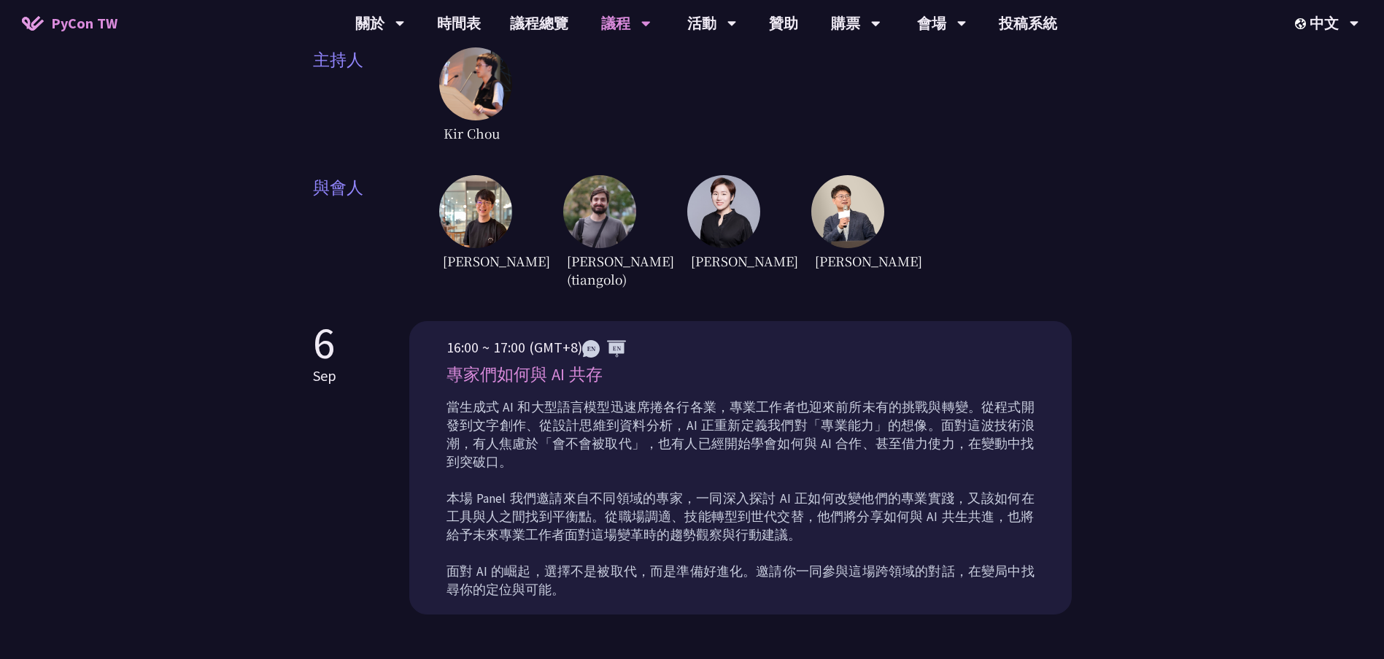
scroll to position [365, 0]
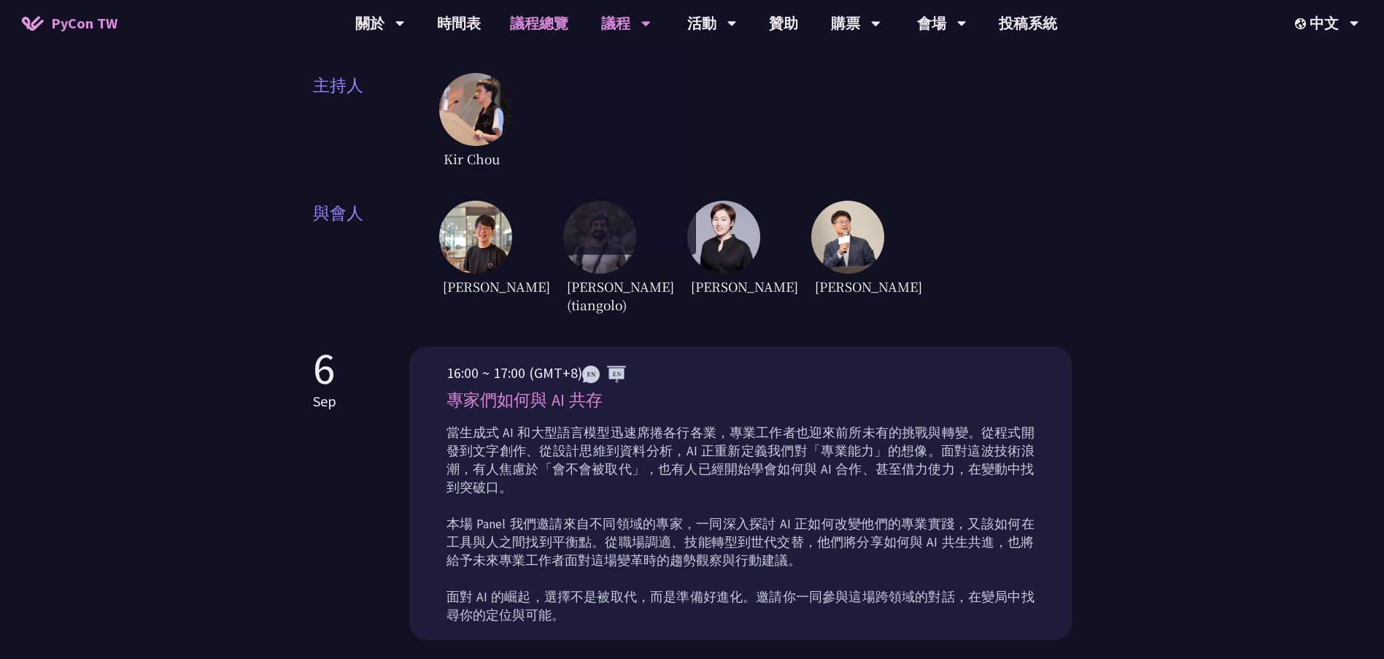
click at [527, 23] on link "議程總覽" at bounding box center [539, 23] width 88 height 47
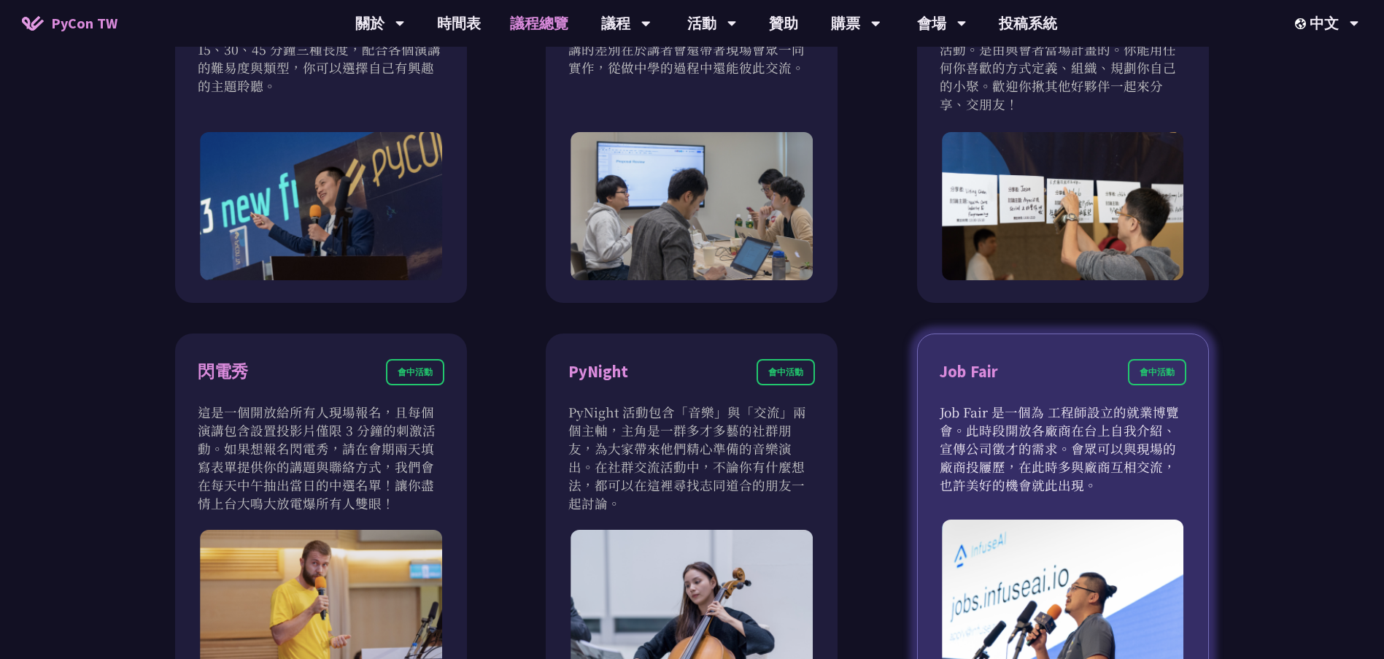
scroll to position [1094, 0]
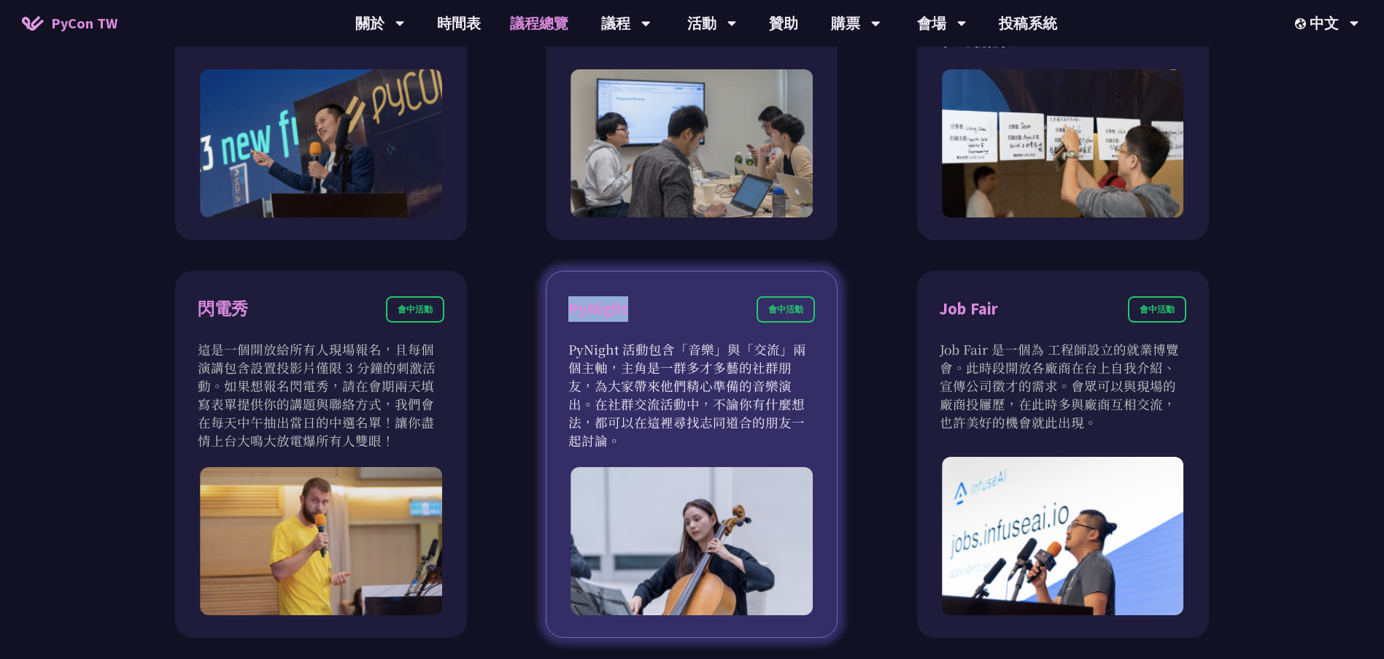
drag, startPoint x: 562, startPoint y: 307, endPoint x: 626, endPoint y: 308, distance: 64.2
click at [626, 308] on div "PyNight 會中活動 PyNight 活動包含「音樂」與「交流」兩個主軸，主角是一群多才多藝的社群朋友，為大家帶來他們精心準備的音樂演出。在社群交流活動中…" at bounding box center [692, 455] width 292 height 368
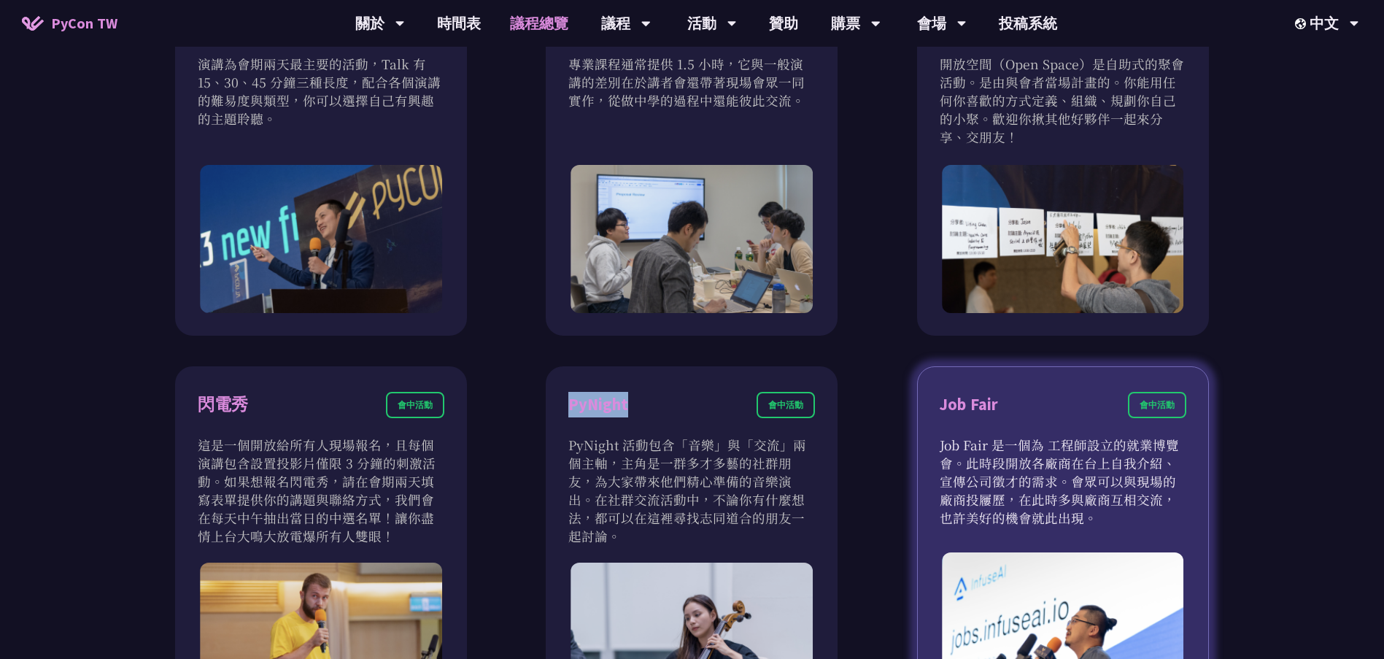
scroll to position [948, 0]
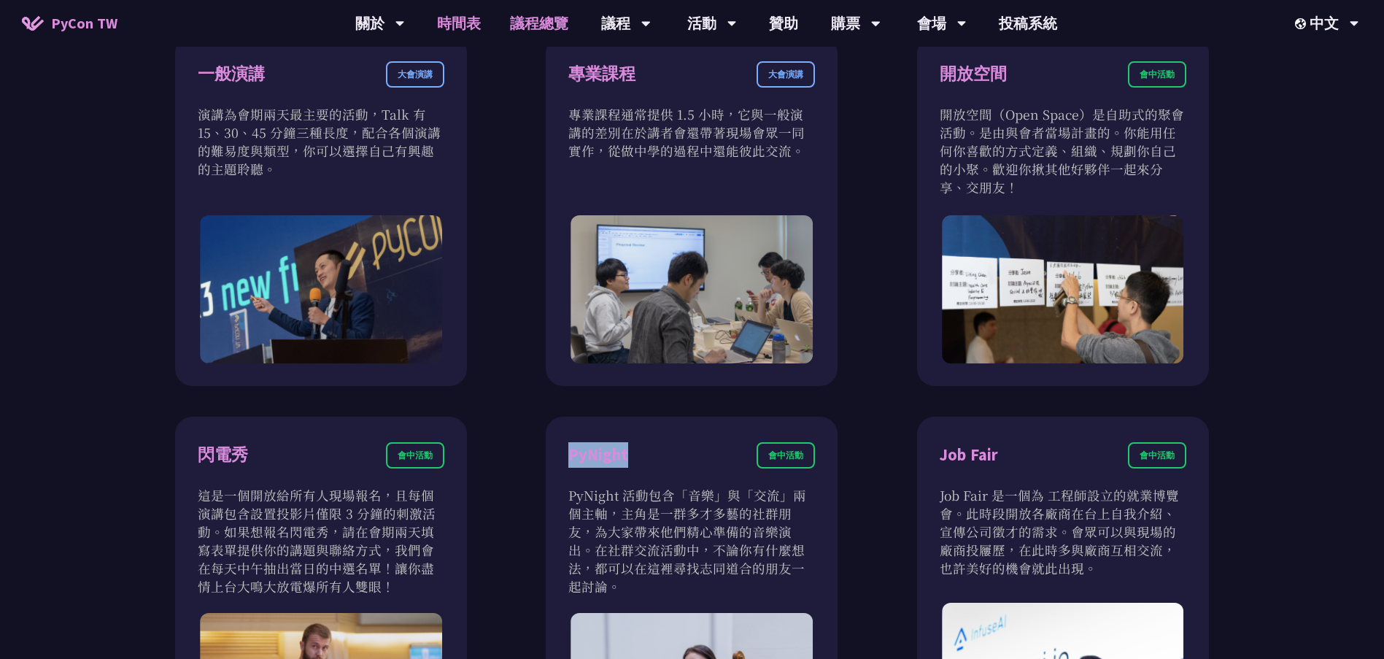
click at [453, 25] on link "時間表" at bounding box center [458, 23] width 73 height 47
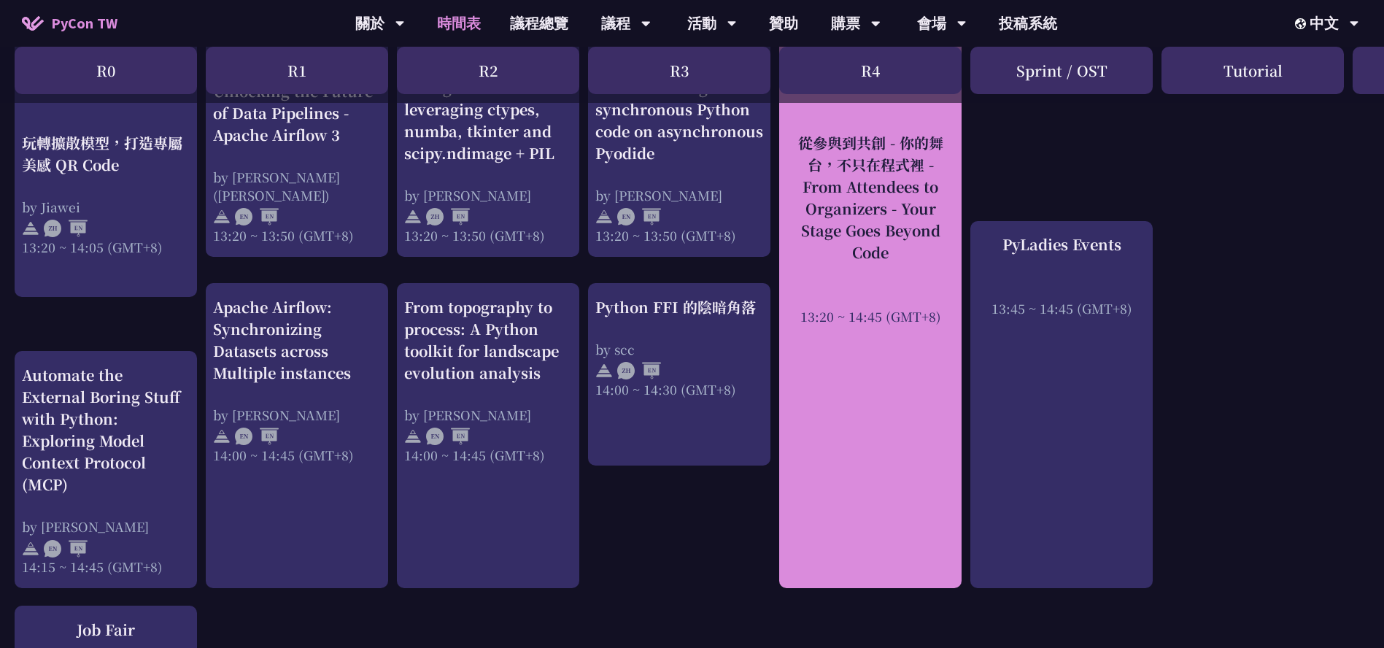
scroll to position [1386, 0]
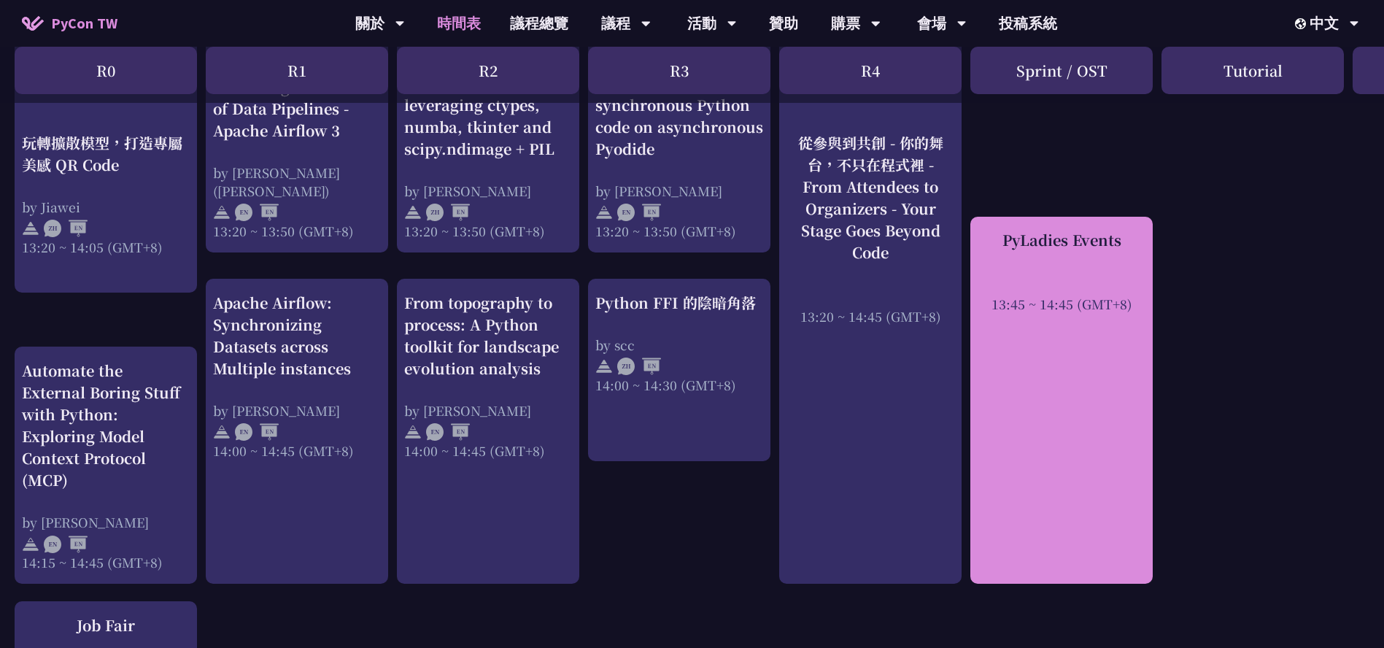
click at [1070, 328] on div "PyLadies Events 13:45 ~ 14:45 (GMT+8)" at bounding box center [1061, 401] width 182 height 368
click at [1075, 238] on div "PyLadies Events" at bounding box center [1062, 240] width 168 height 22
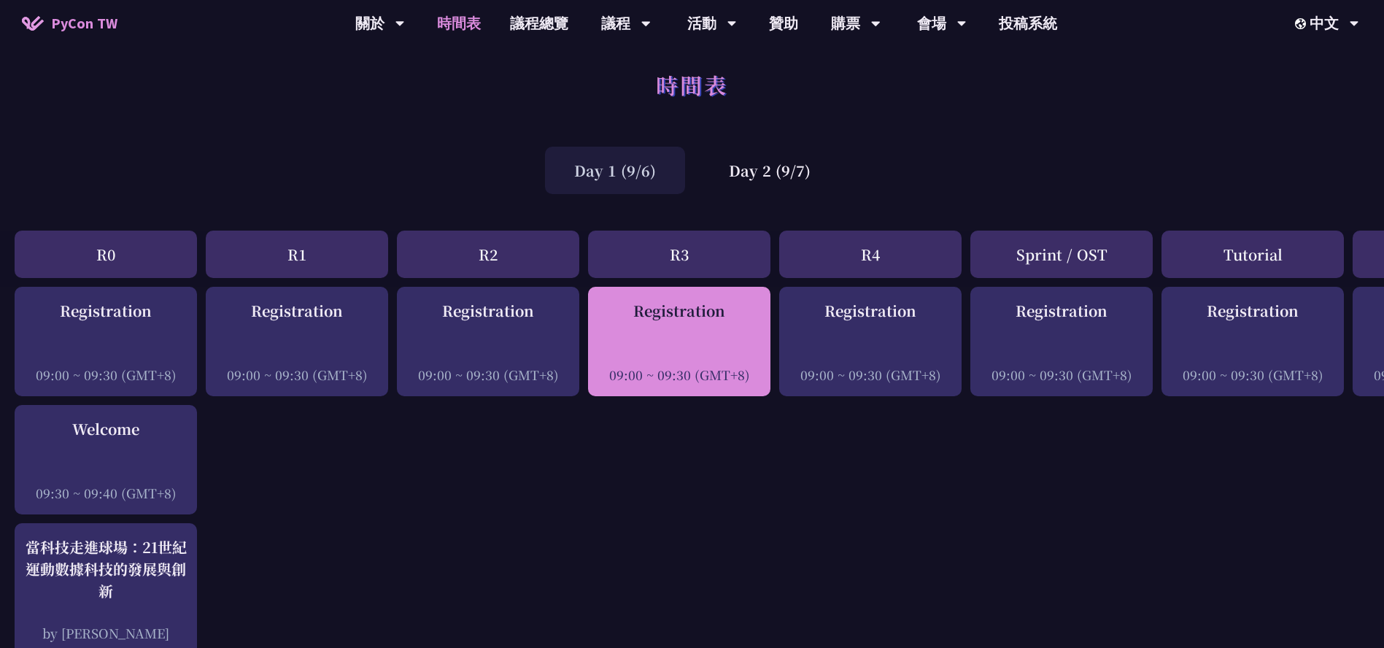
scroll to position [0, 0]
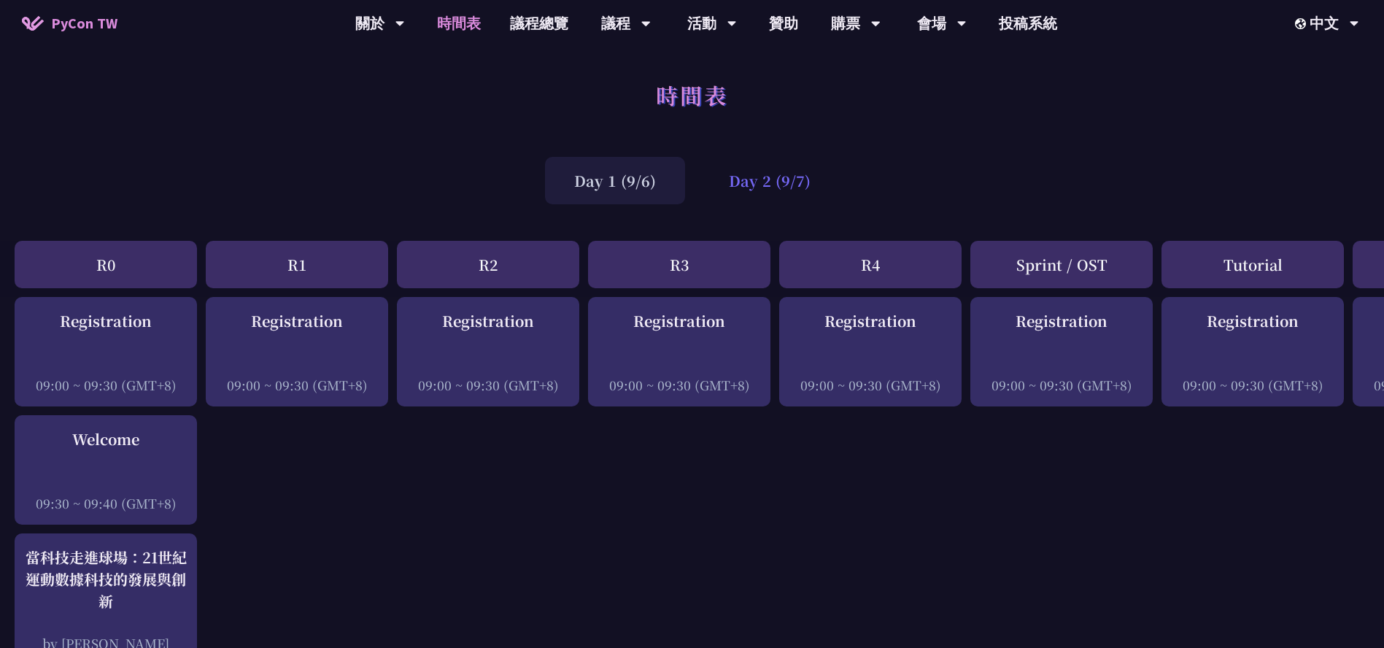
click at [746, 188] on div "Day 2 (9/7)" at bounding box center [770, 180] width 140 height 47
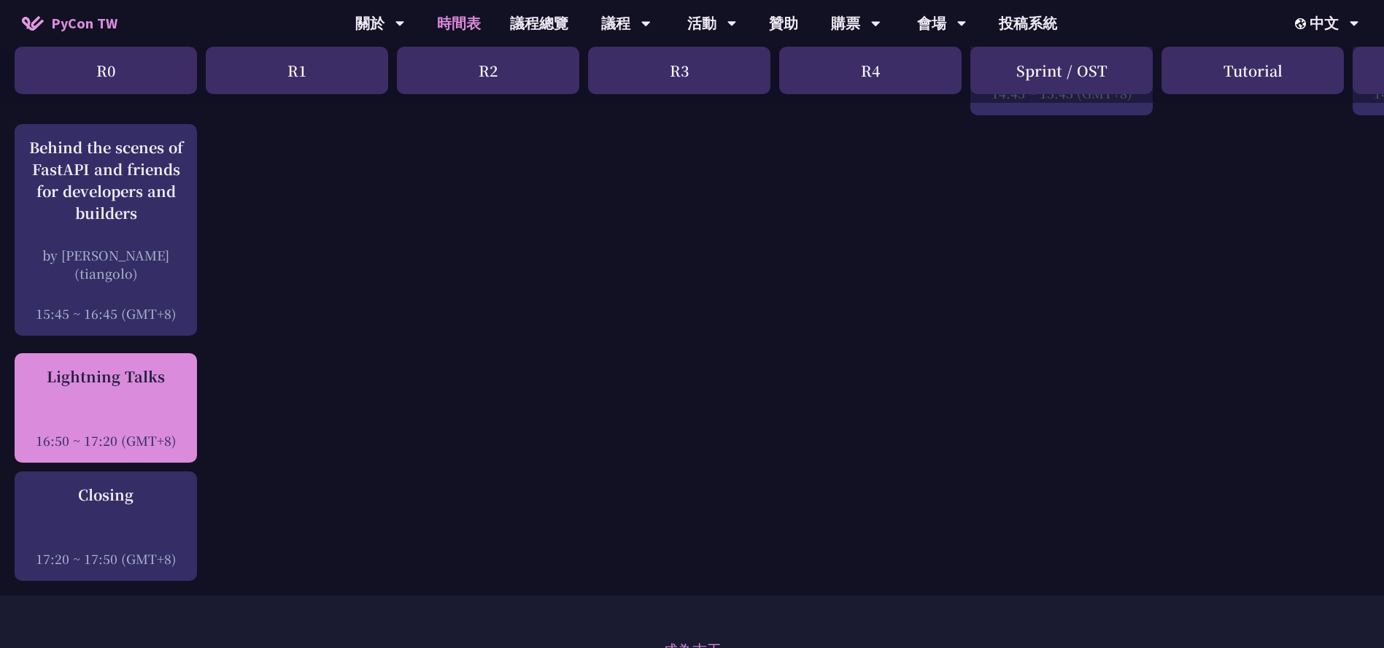
scroll to position [2043, 0]
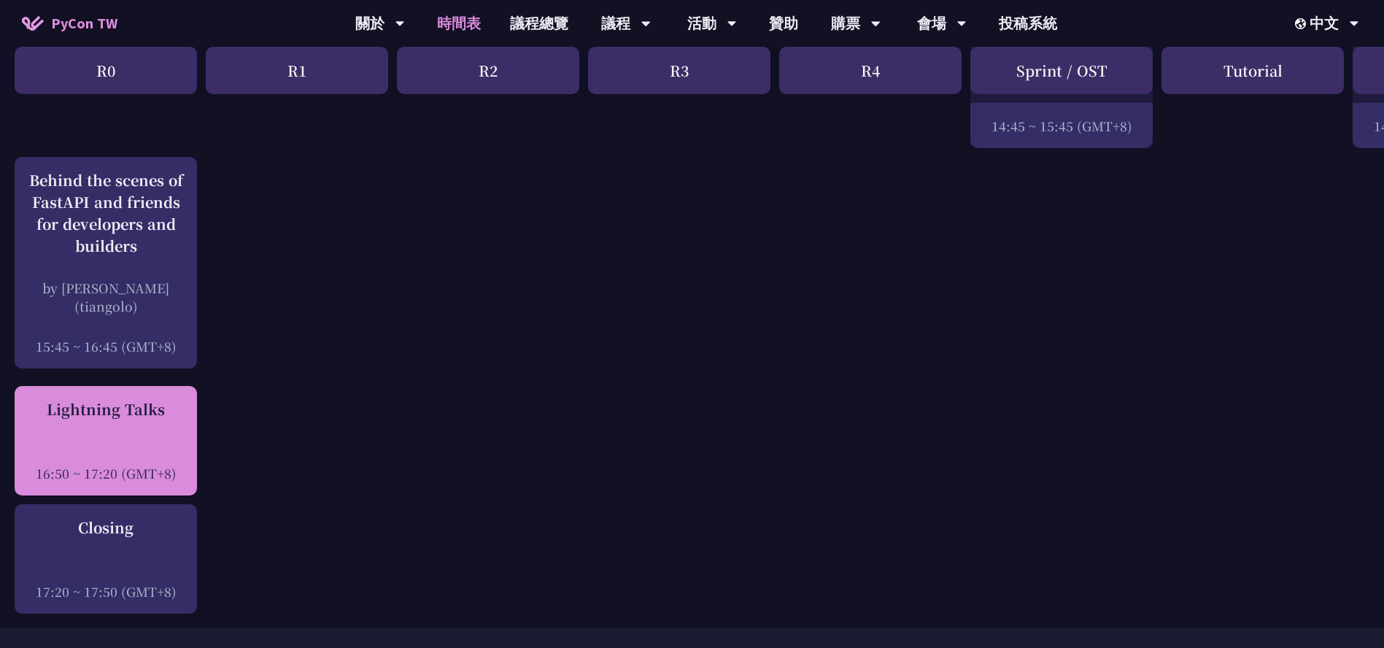
click at [154, 464] on div "16:50 ~ 17:20 (GMT+8)" at bounding box center [106, 473] width 168 height 18
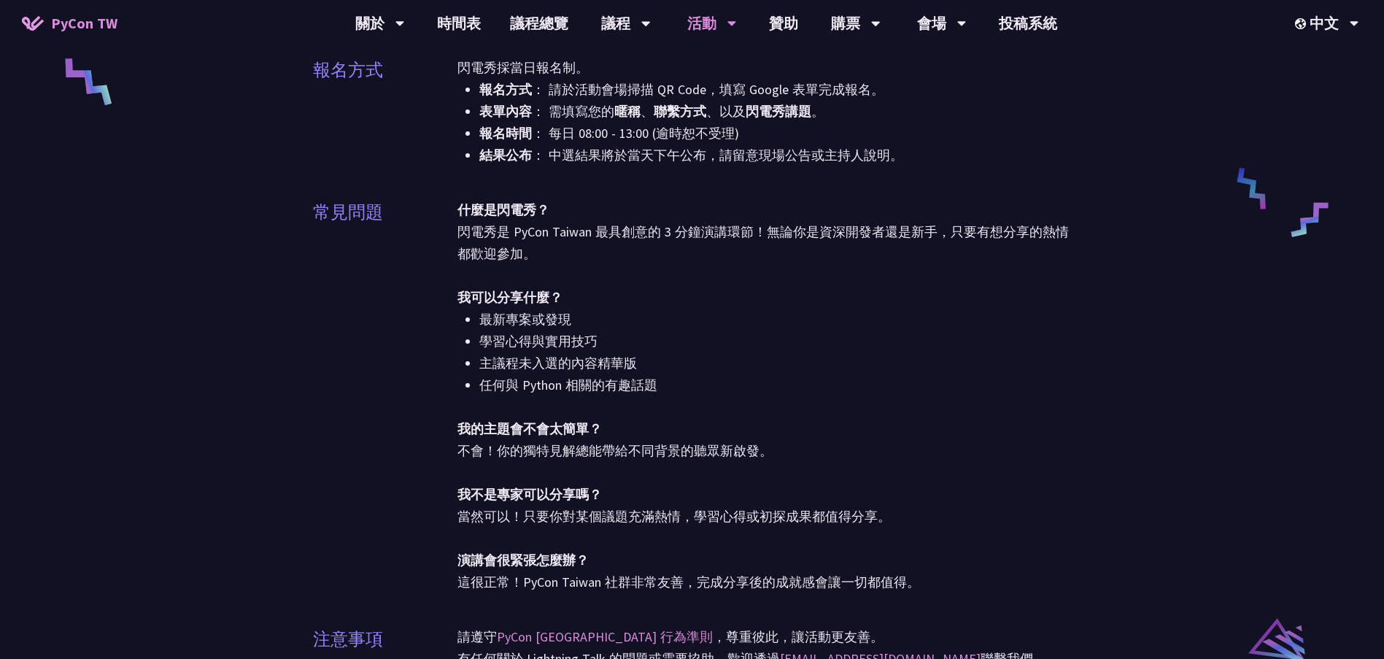
scroll to position [803, 0]
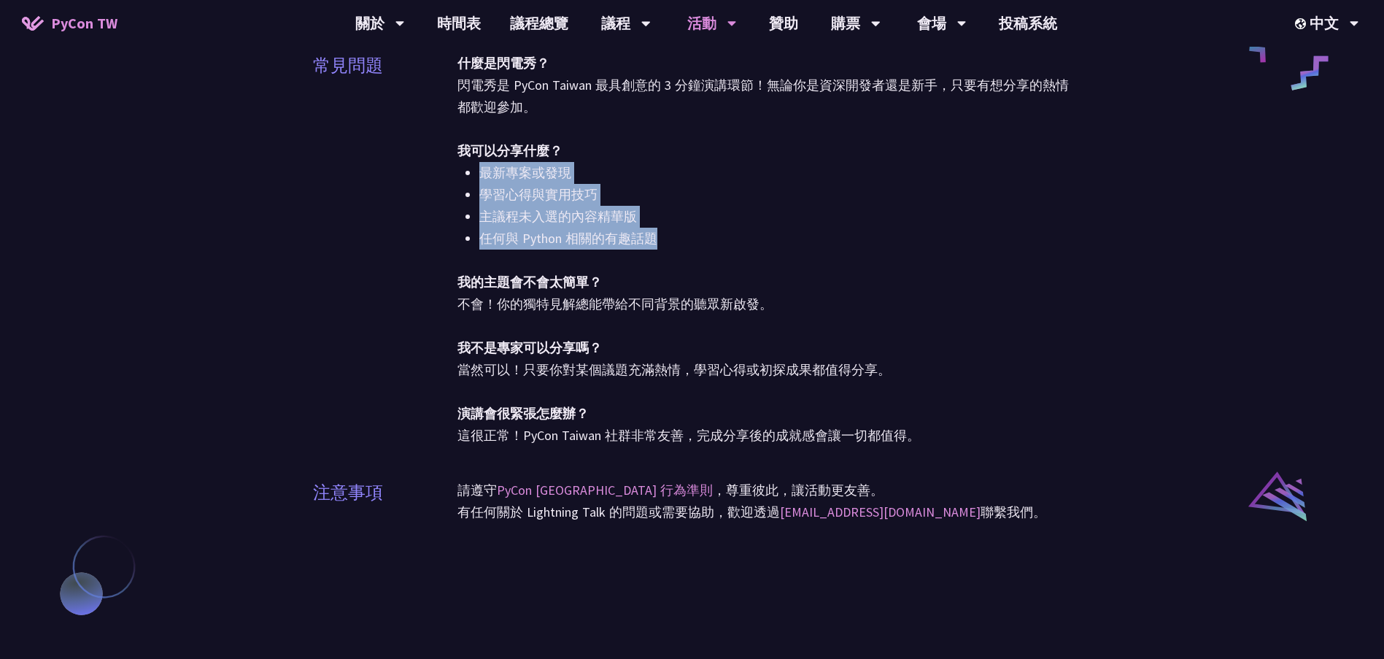
drag, startPoint x: 482, startPoint y: 167, endPoint x: 678, endPoint y: 233, distance: 207.2
click at [678, 233] on ul "最新專案或發現 學習心得與實用技巧 主議程未入選的內容精華版 任何與 Python 相關的有趣話題" at bounding box center [764, 206] width 614 height 88
click at [722, 234] on li "任何與 Python 相關的有趣話題" at bounding box center [775, 239] width 592 height 22
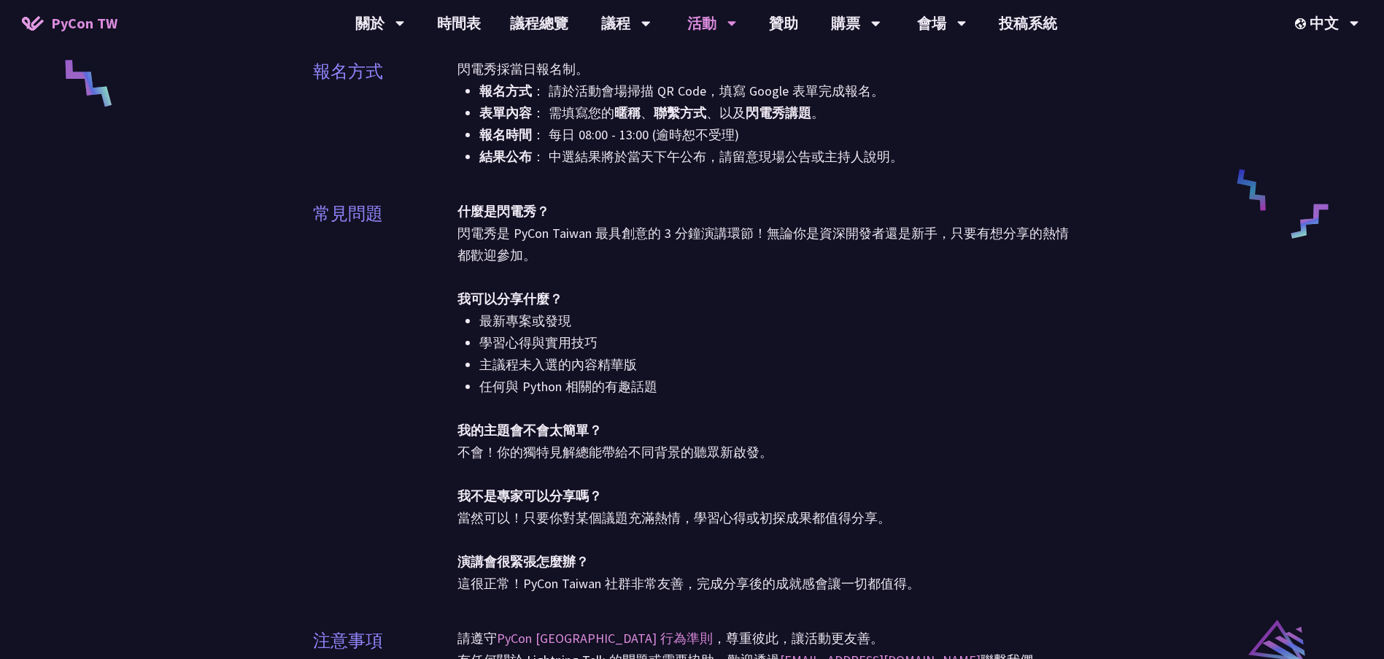
scroll to position [438, 0]
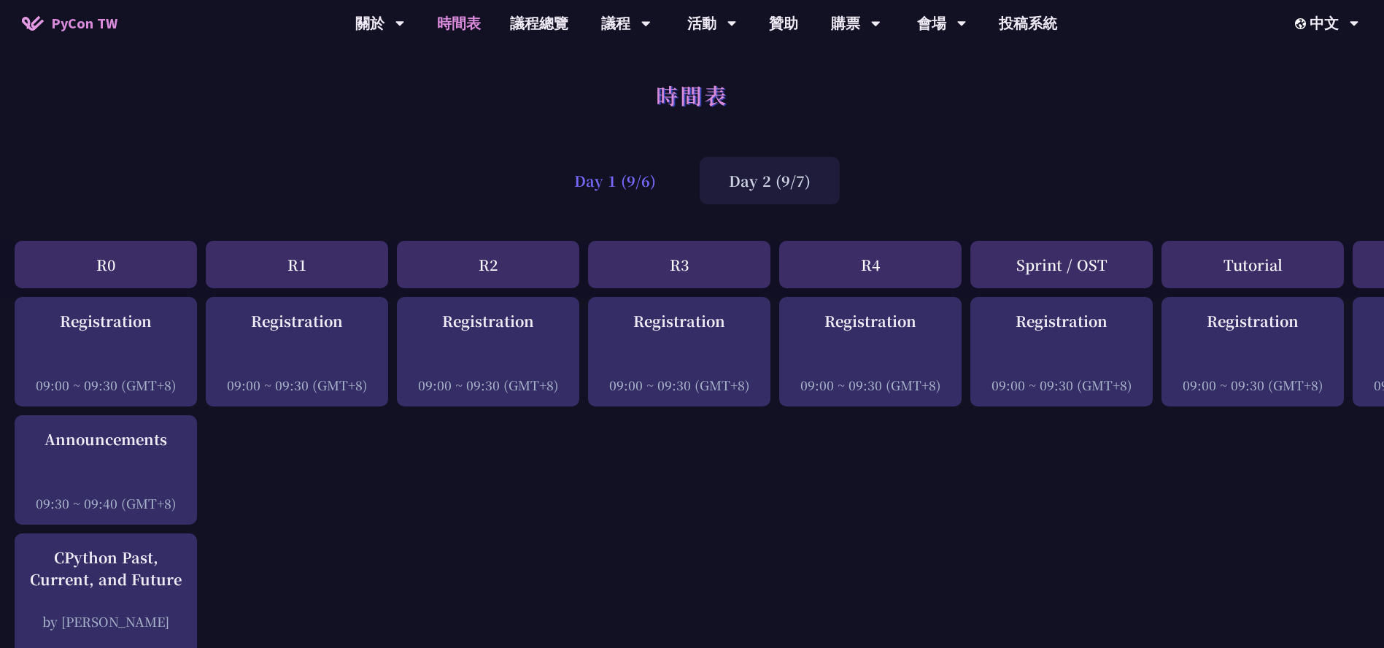
click at [584, 185] on div "Day 1 (9/6)" at bounding box center [615, 180] width 140 height 47
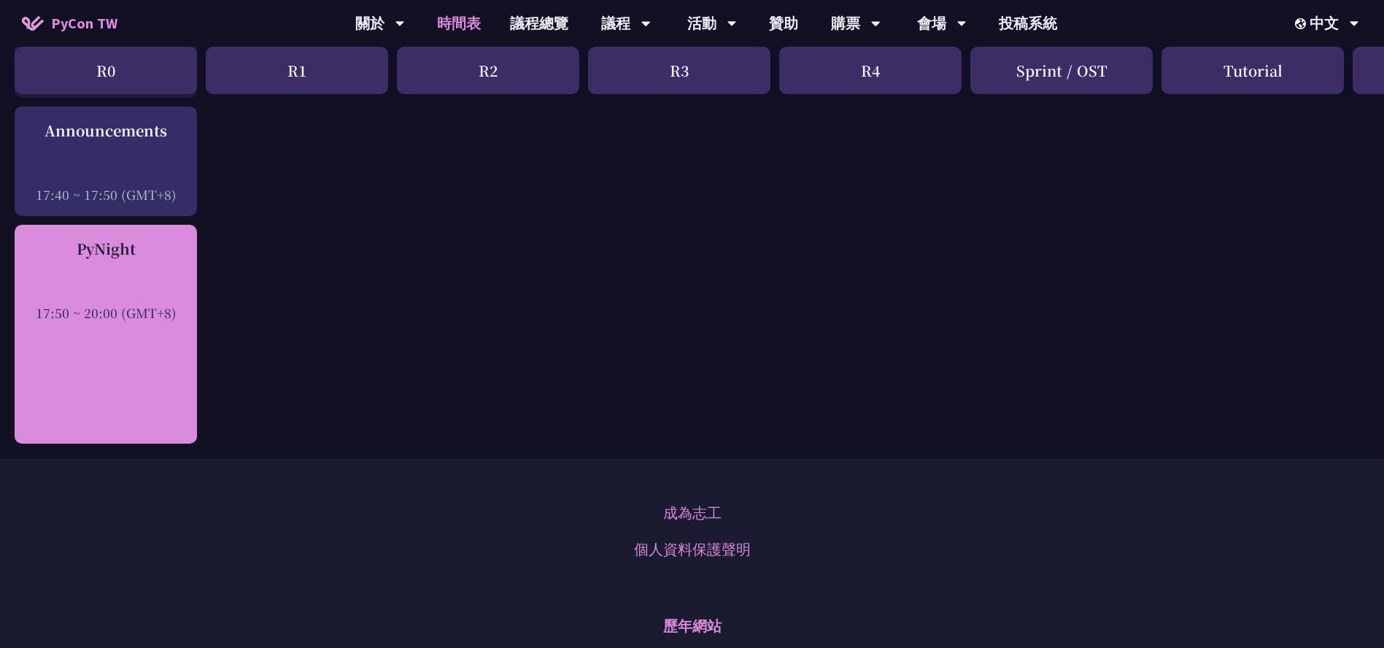
scroll to position [2221, 0]
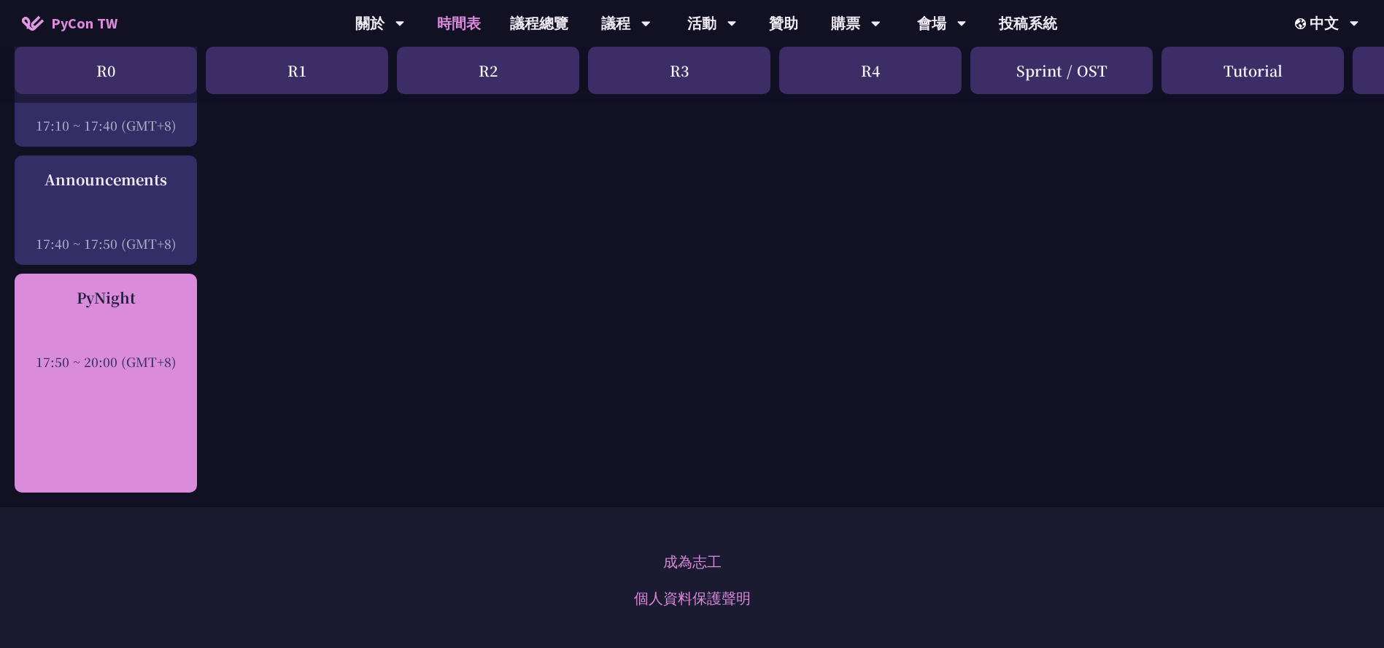
click at [85, 282] on div "PyNight 17:50 ~ 20:00 (GMT+8)" at bounding box center [106, 383] width 182 height 219
click at [100, 305] on div "PyNight" at bounding box center [106, 298] width 168 height 22
click at [123, 387] on div "PyNight 17:50 ~ 20:00 (GMT+8)" at bounding box center [106, 383] width 182 height 219
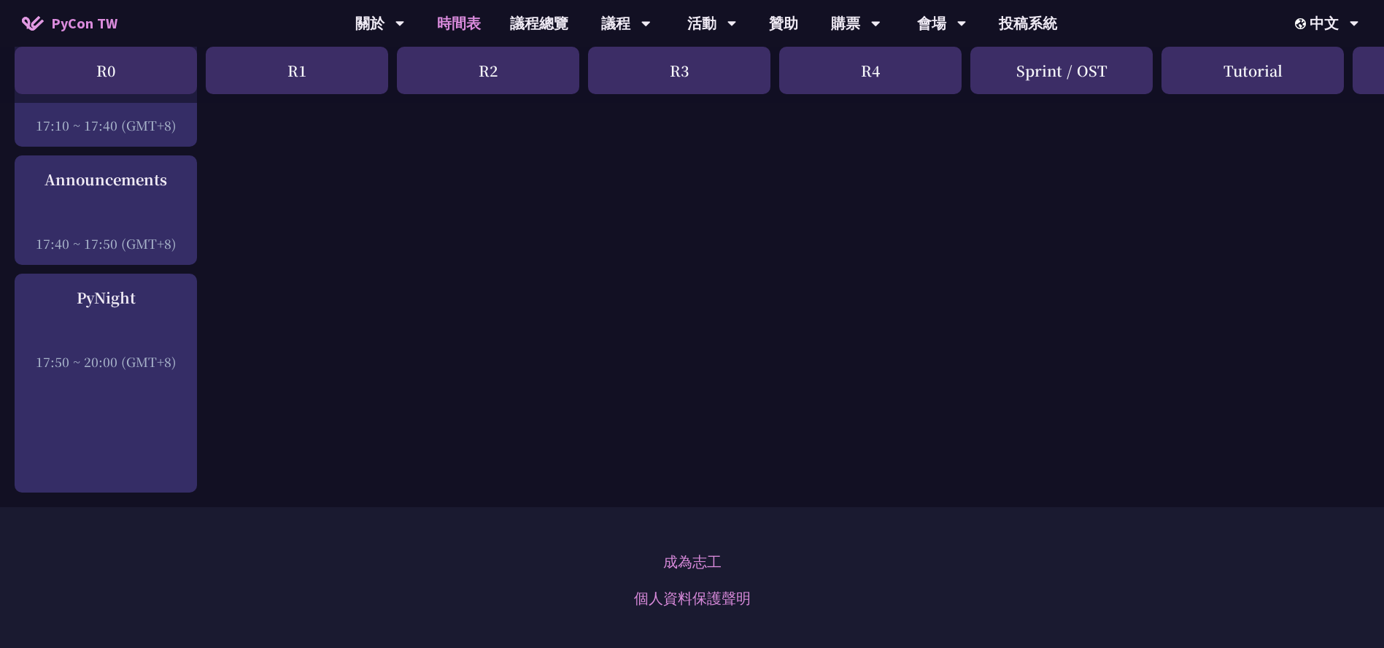
drag, startPoint x: 501, startPoint y: 398, endPoint x: 385, endPoint y: 387, distance: 116.4
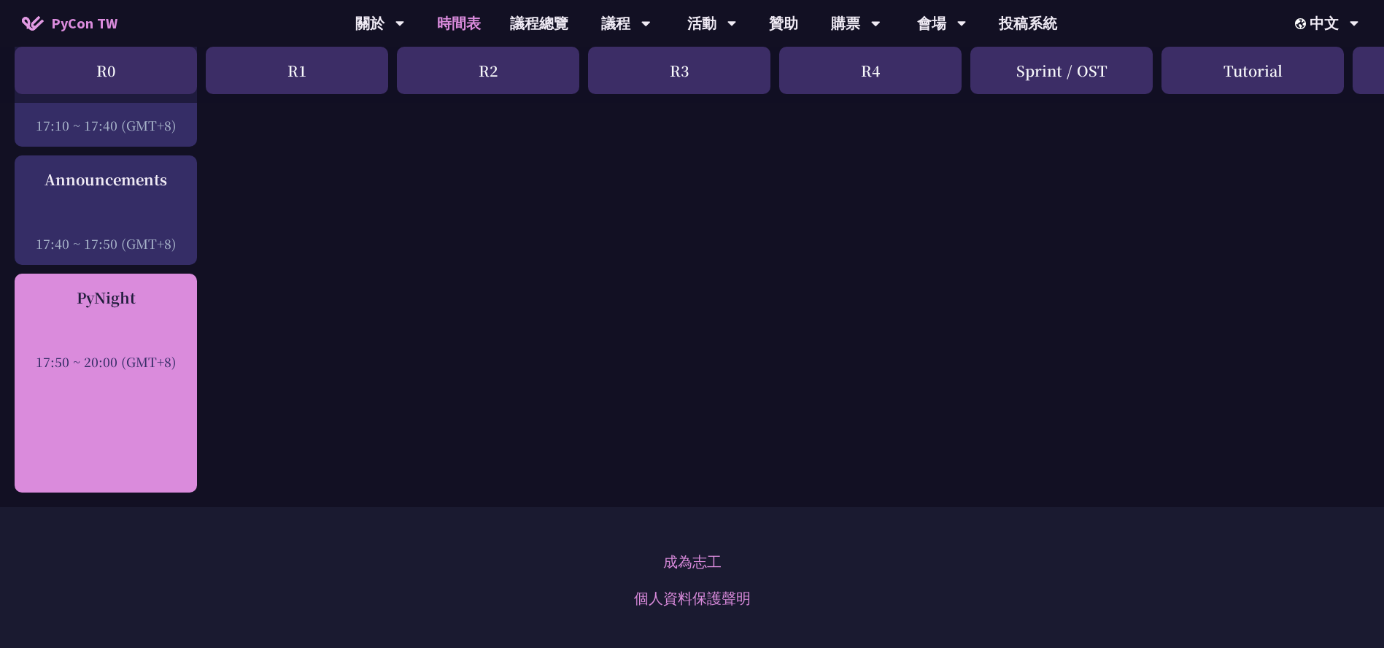
click at [113, 364] on div "17:50 ~ 20:00 (GMT+8)" at bounding box center [106, 361] width 168 height 18
click at [103, 292] on div "PyNight" at bounding box center [106, 298] width 168 height 22
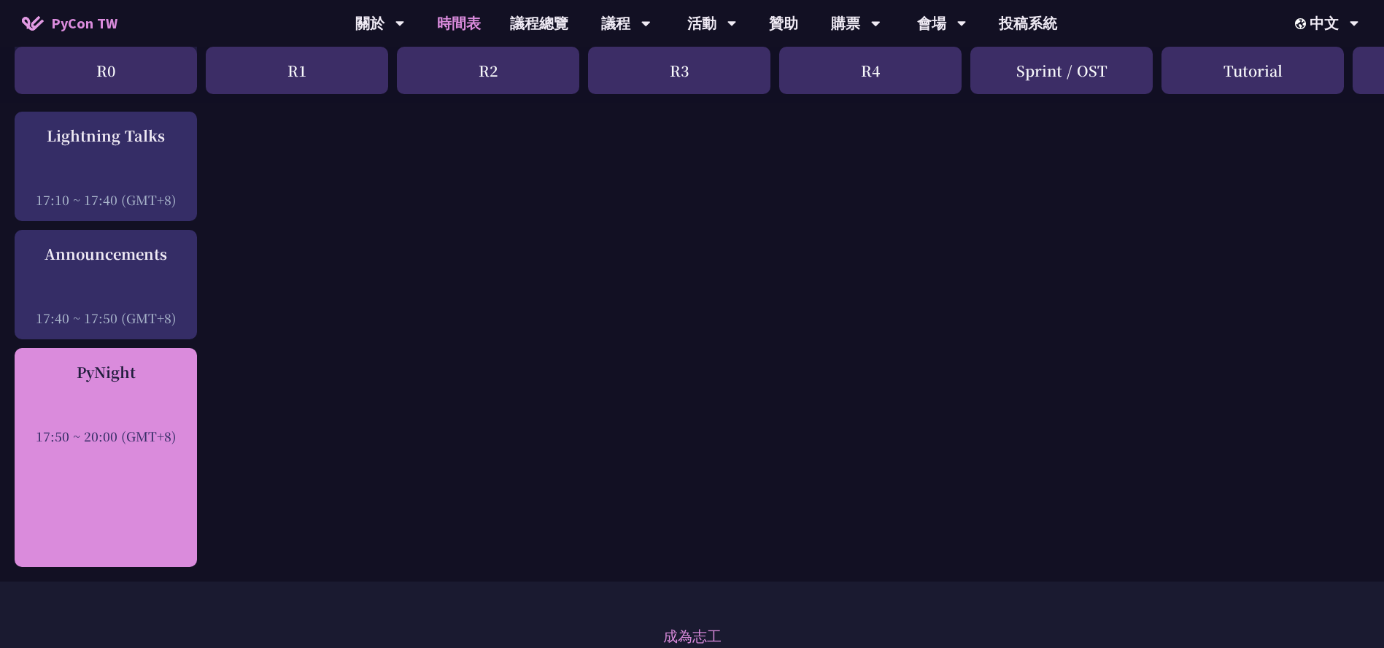
scroll to position [2149, 0]
click at [90, 384] on div "PyNight 17:50 ~ 20:00 (GMT+8)" at bounding box center [106, 402] width 168 height 84
click at [104, 373] on div "PyNight" at bounding box center [106, 371] width 168 height 22
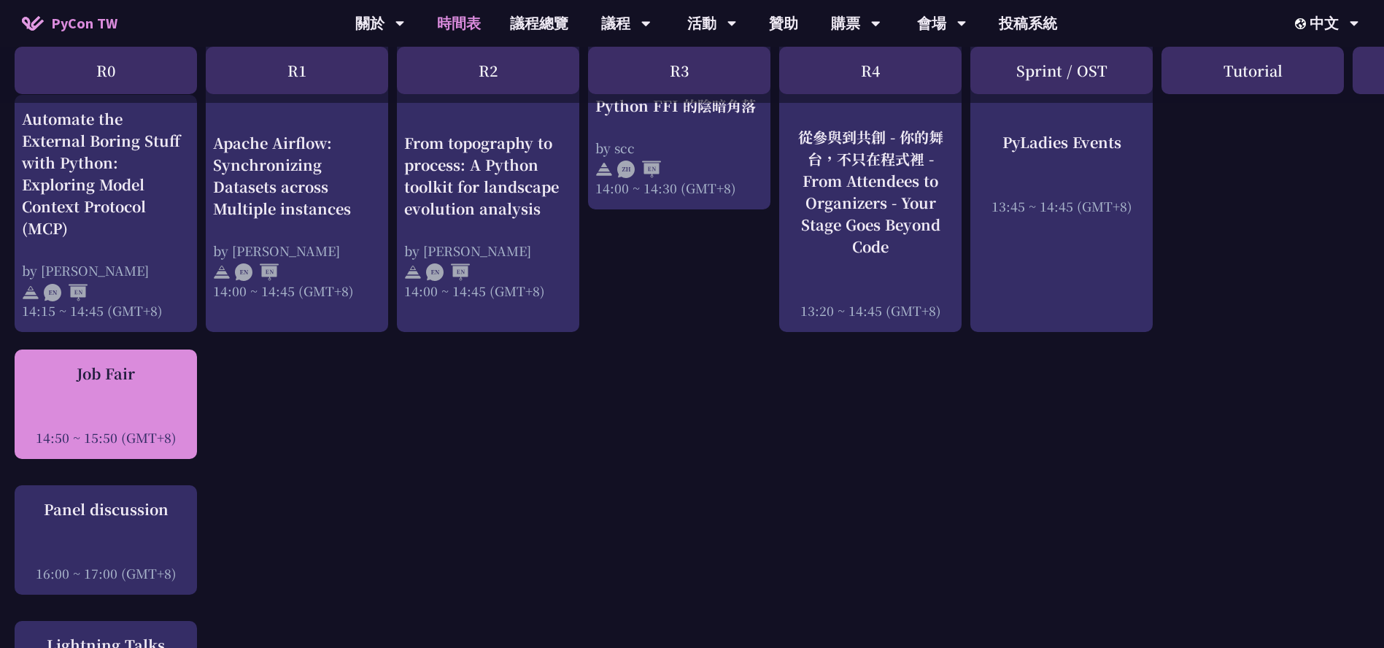
click at [133, 394] on div "Job Fair 14:50 ~ 15:50 (GMT+8)" at bounding box center [106, 405] width 168 height 84
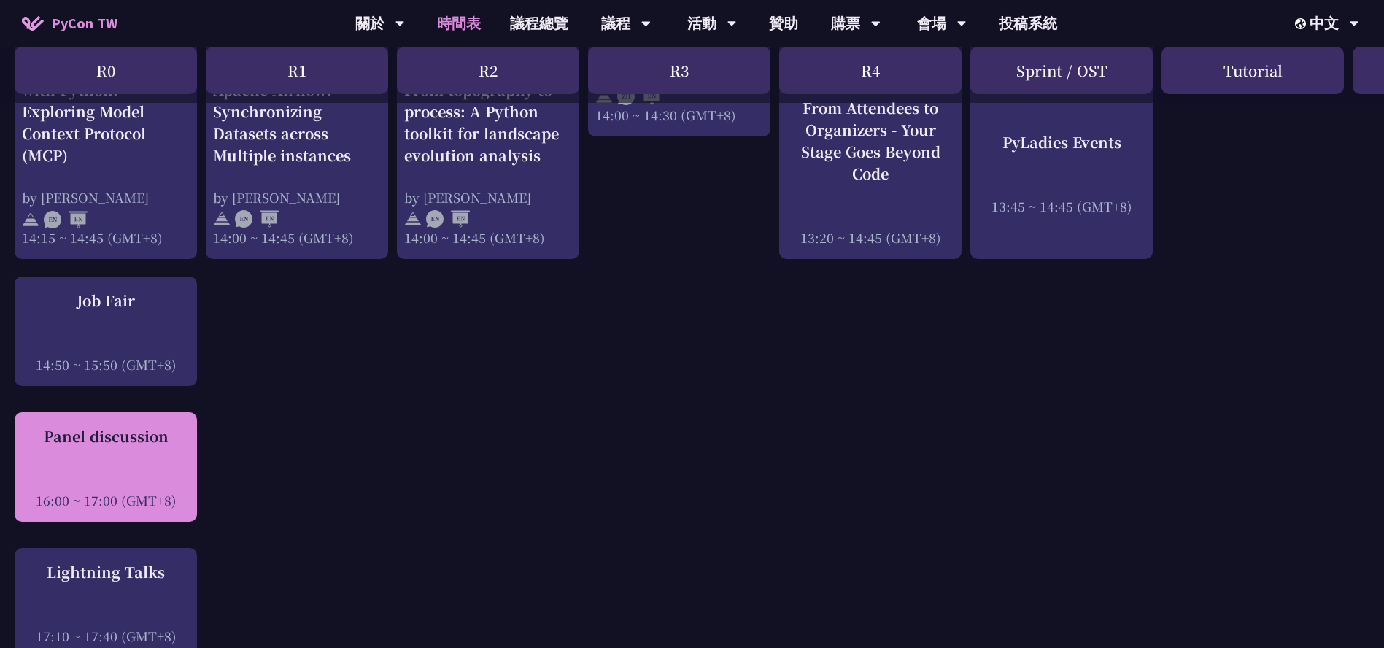
click at [112, 441] on div "Panel discussion" at bounding box center [106, 436] width 168 height 22
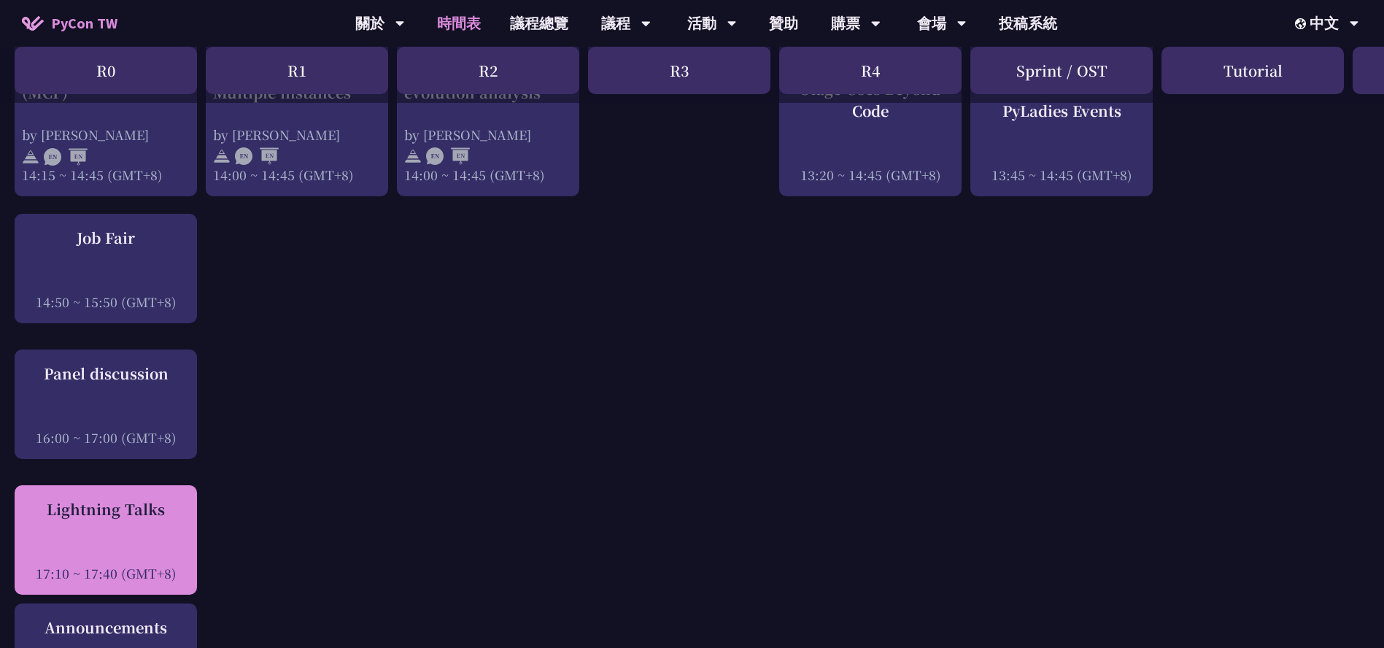
scroll to position [1857, 0]
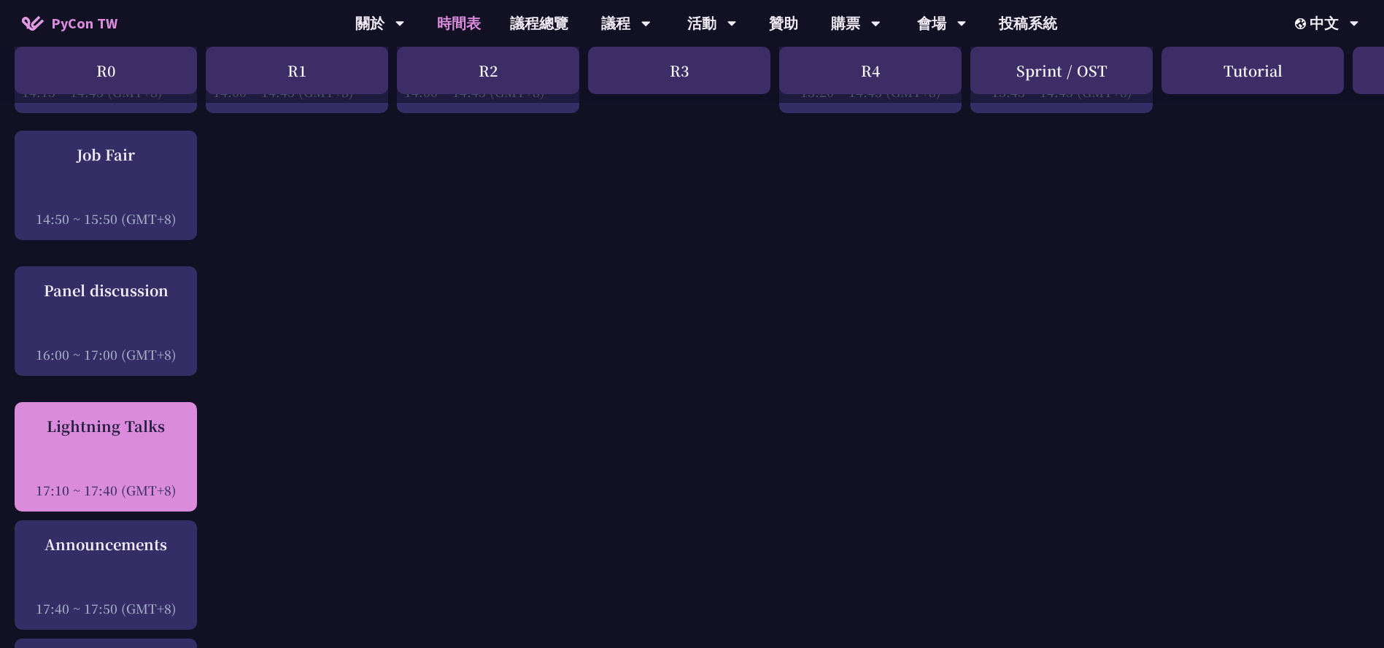
click at [119, 433] on div "Lightning Talks" at bounding box center [106, 426] width 168 height 22
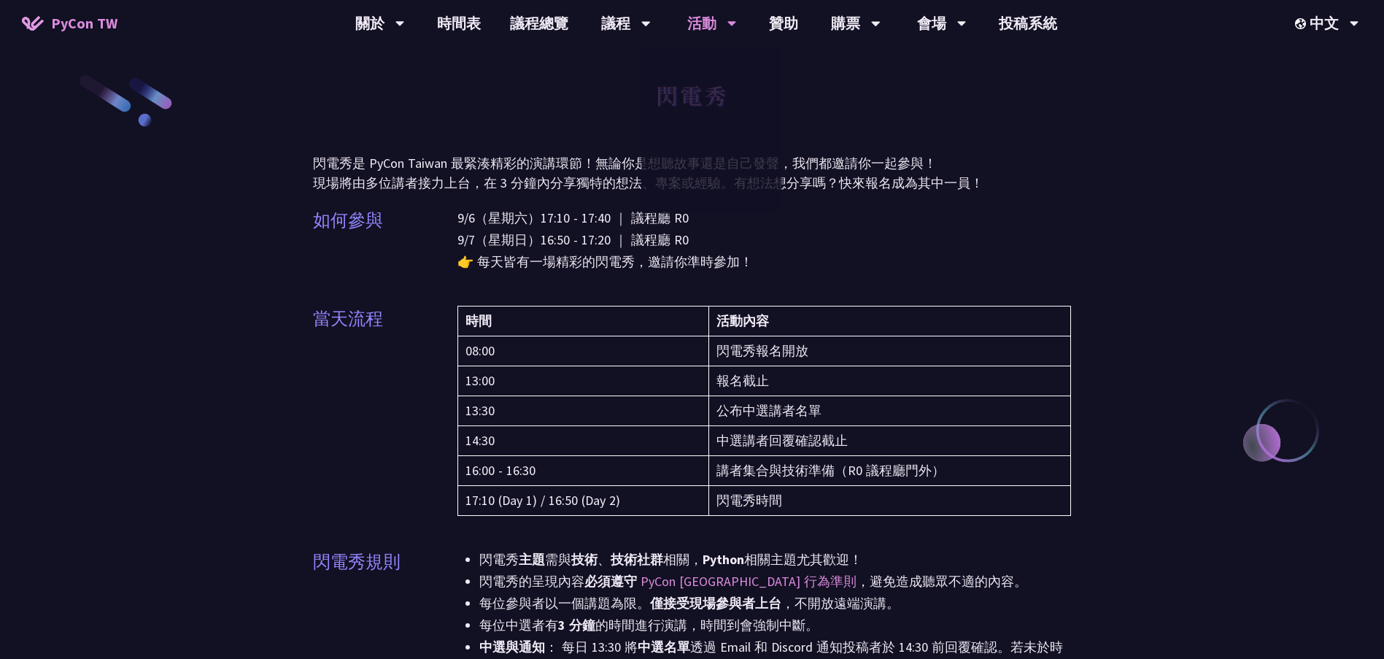
click at [919, 183] on p "閃電秀是 PyCon Taiwan 最緊湊精彩的演講環節！無論你是想聽故事還是自己發聲，我們都邀請你一起參與！ 現場將由多位講者接力上台，在 3 分鐘內分享獨…" at bounding box center [692, 172] width 759 height 39
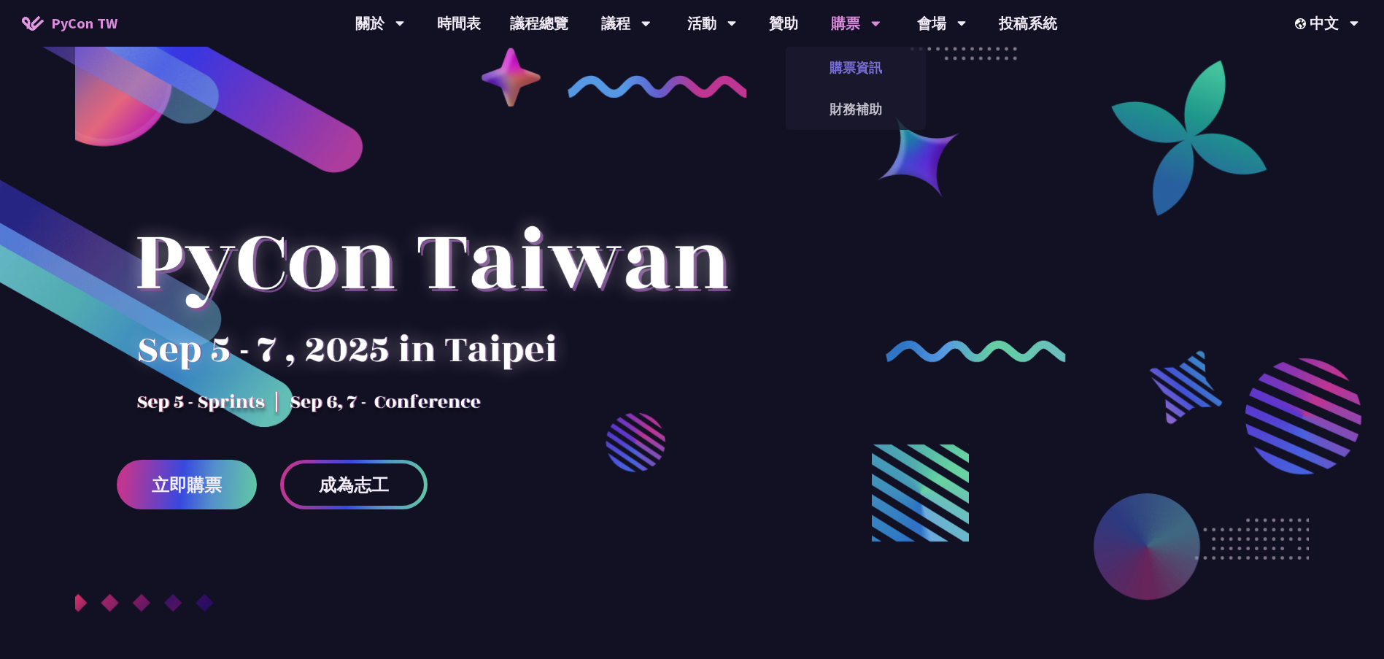
click at [840, 64] on link "購票資訊" at bounding box center [856, 67] width 140 height 34
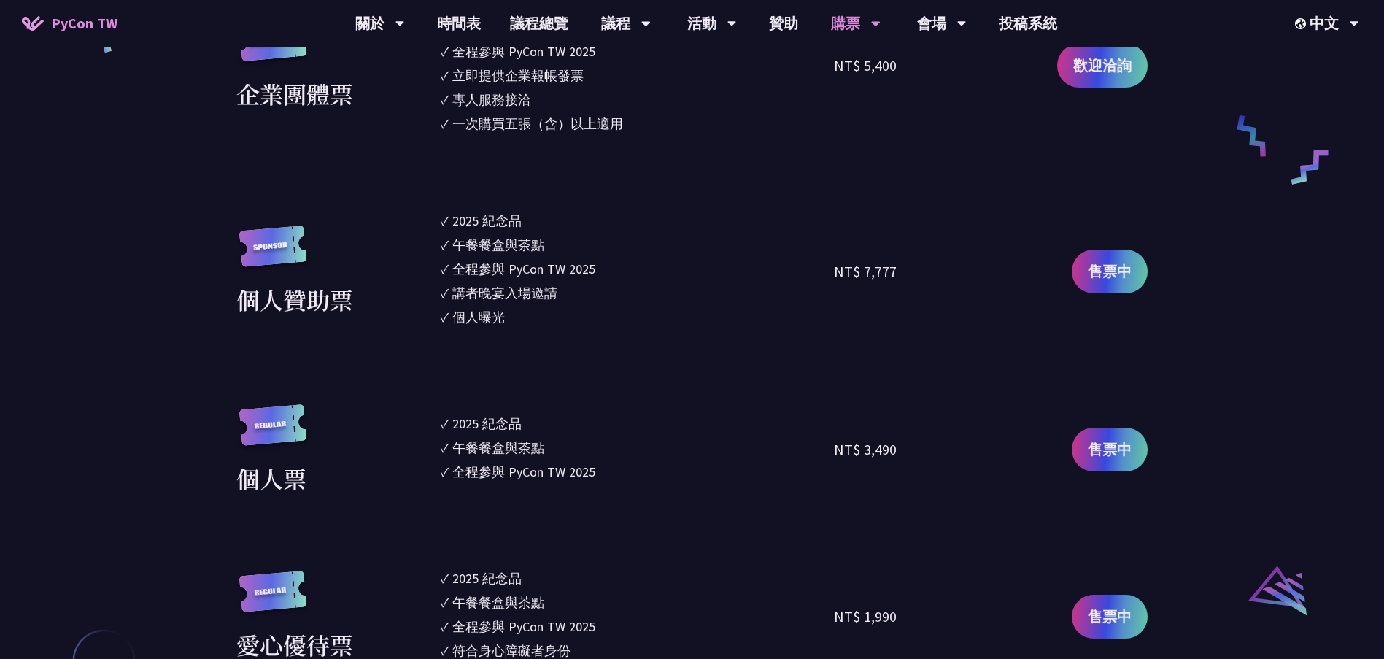
scroll to position [1167, 0]
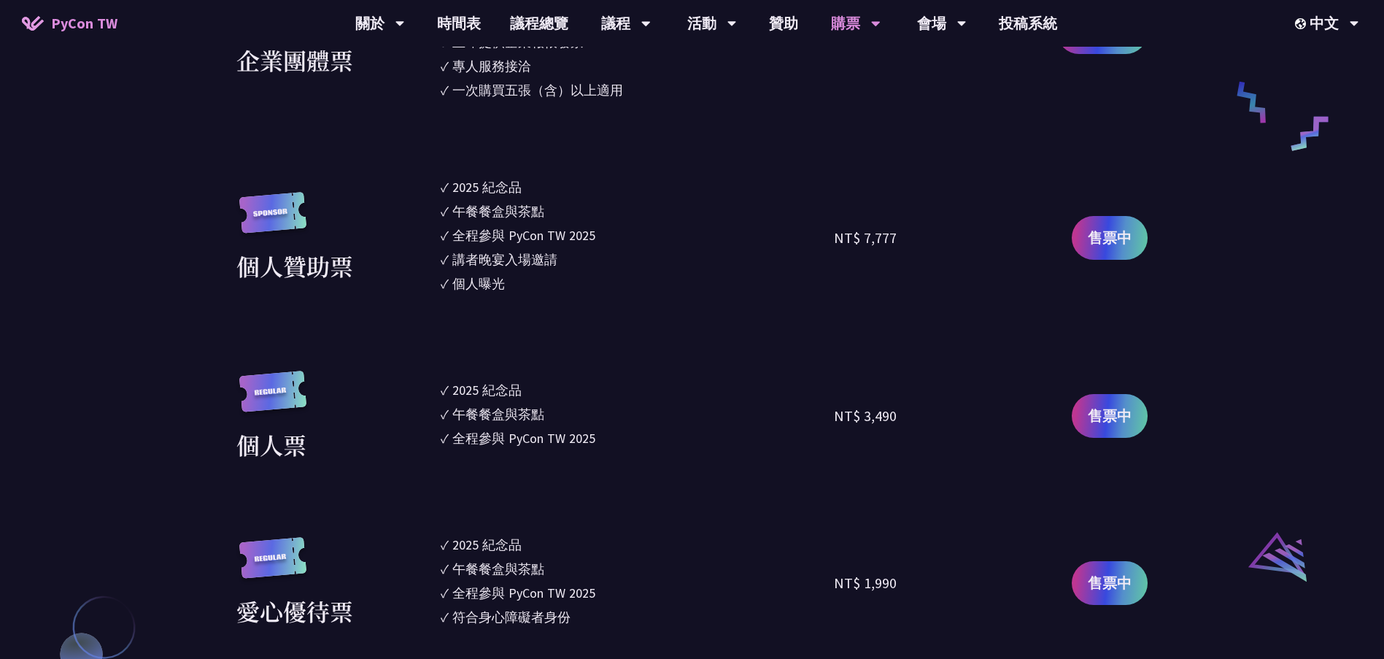
drag, startPoint x: 832, startPoint y: 421, endPoint x: 851, endPoint y: 414, distance: 20.8
click at [851, 414] on div "個人票 ✓ 2025 紀念品 ✓ 午餐餐盒與茶點 ✓ 全程參與 PyCon TW 2025 NT$ 3,490 售票中" at bounding box center [691, 416] width 911 height 91
click at [814, 435] on li "✓ 全程參與 PyCon TW 2025" at bounding box center [638, 438] width 394 height 20
click at [516, 446] on div "全程參與 PyCon TW 2025" at bounding box center [523, 438] width 143 height 20
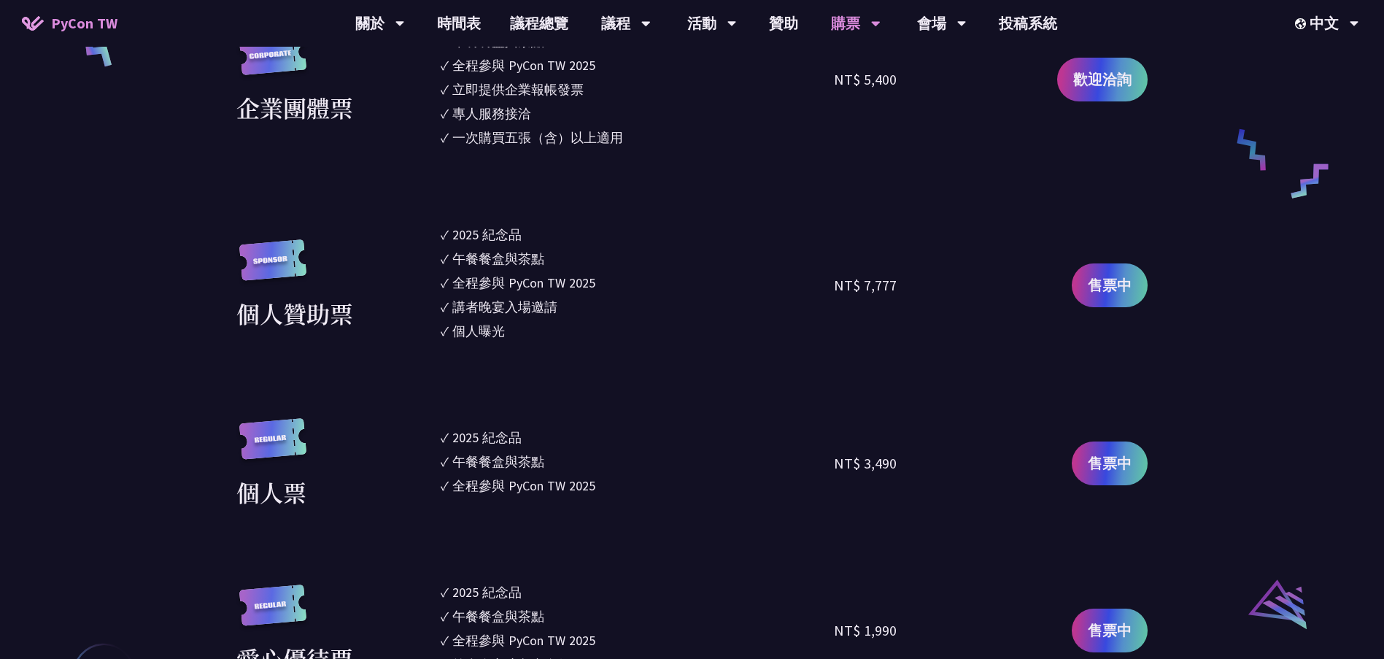
scroll to position [1094, 0]
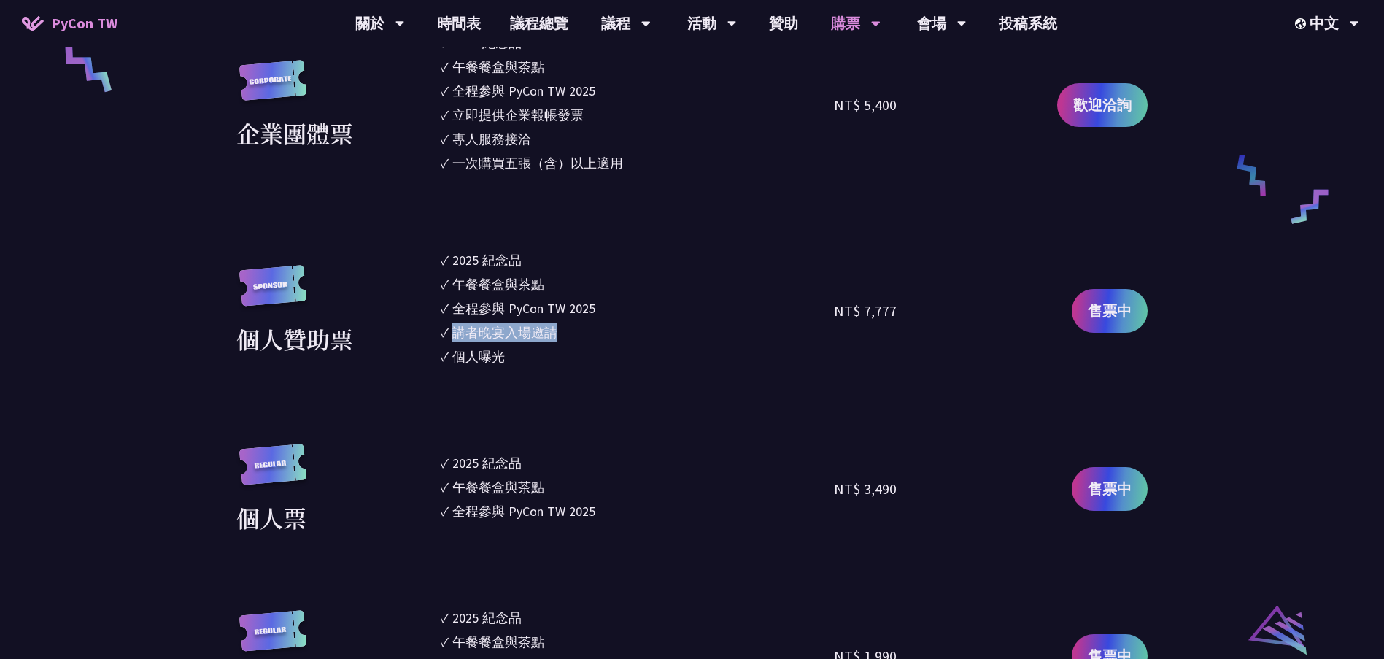
drag, startPoint x: 457, startPoint y: 335, endPoint x: 556, endPoint y: 330, distance: 99.3
click at [556, 330] on div "講者晚宴入場邀請" at bounding box center [504, 332] width 105 height 20
click at [606, 443] on section "企業票 ✓ 2025 紀念品 ✓ 午餐餐盒與茶點 ✓ 全程參與 PyCon TW 2025 ✓ 活動結束後一週提供企業報帳發票 NT$ 6,000 售票中 企…" at bounding box center [691, 366] width 911 height 1004
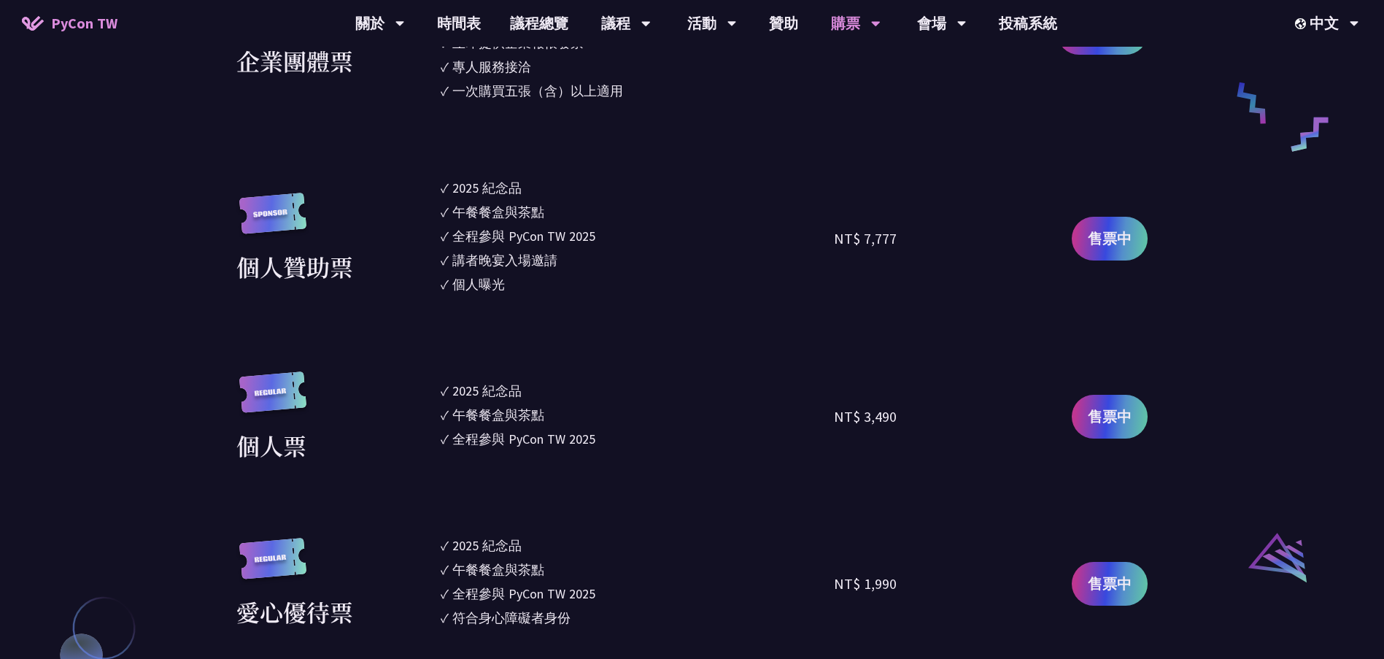
scroll to position [1167, 0]
click at [1091, 410] on span "售票中" at bounding box center [1110, 416] width 44 height 22
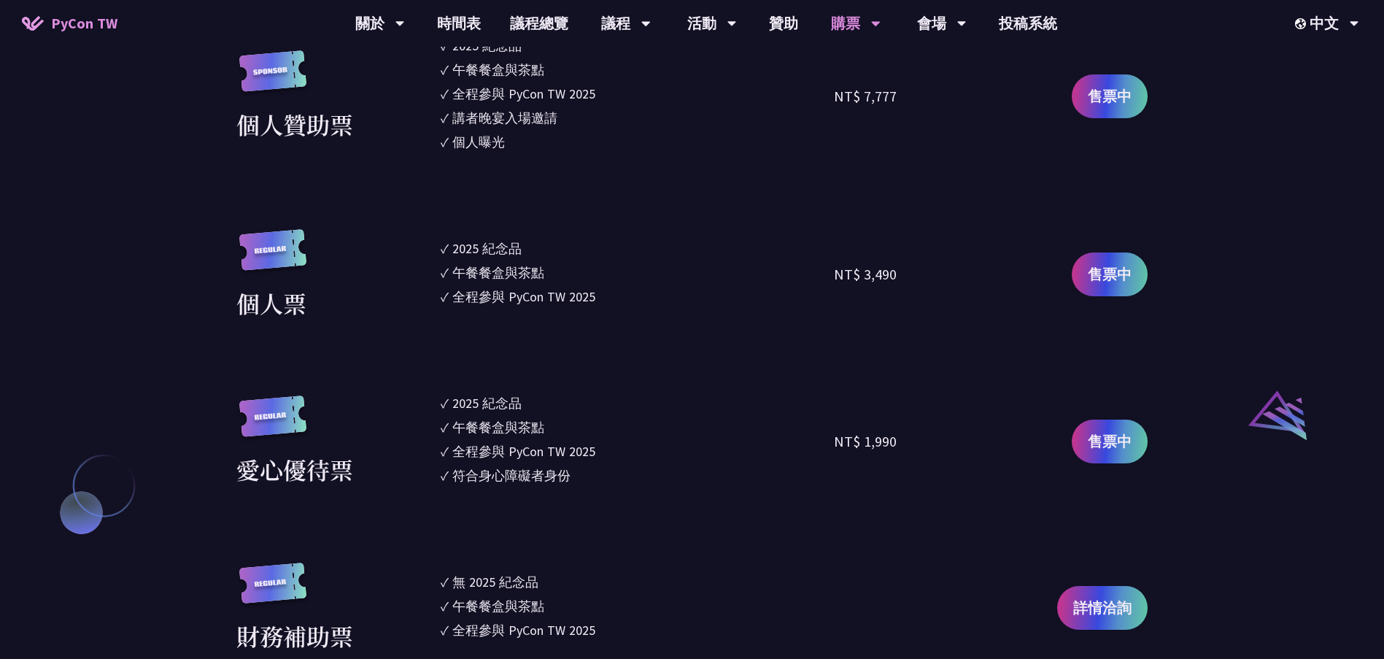
scroll to position [1459, 0]
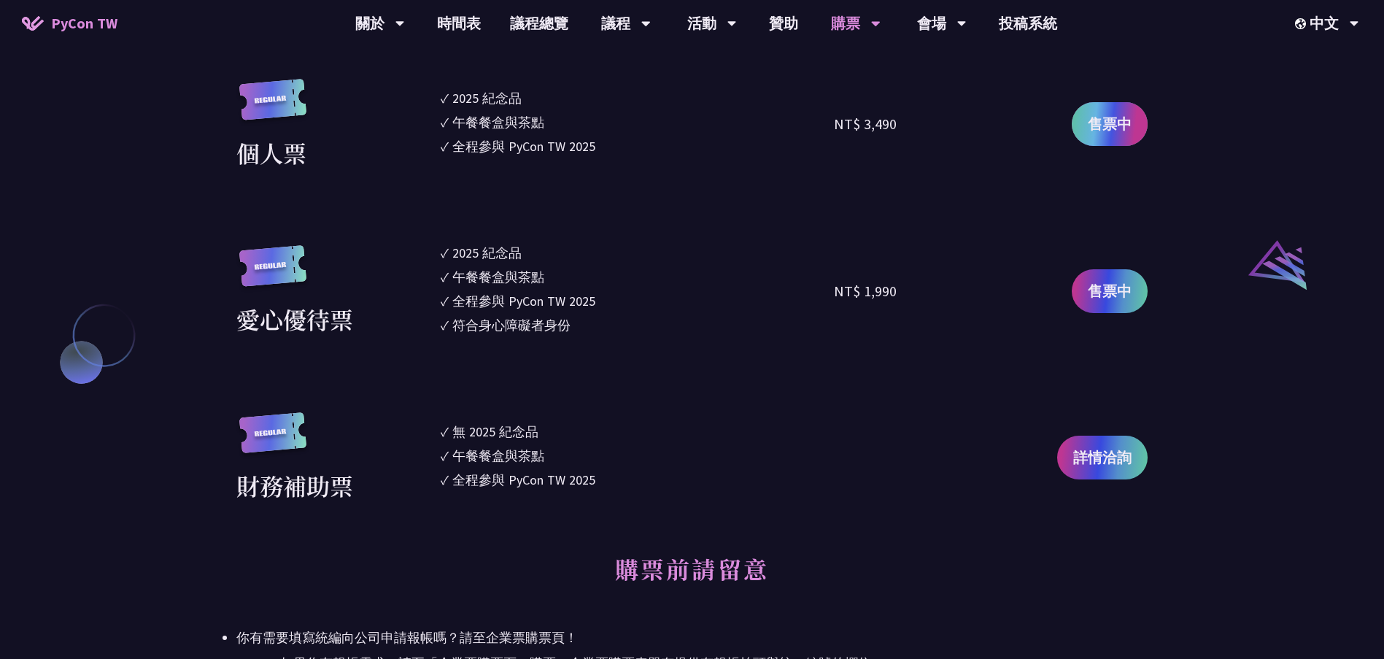
click at [1103, 120] on span "售票中" at bounding box center [1110, 124] width 44 height 22
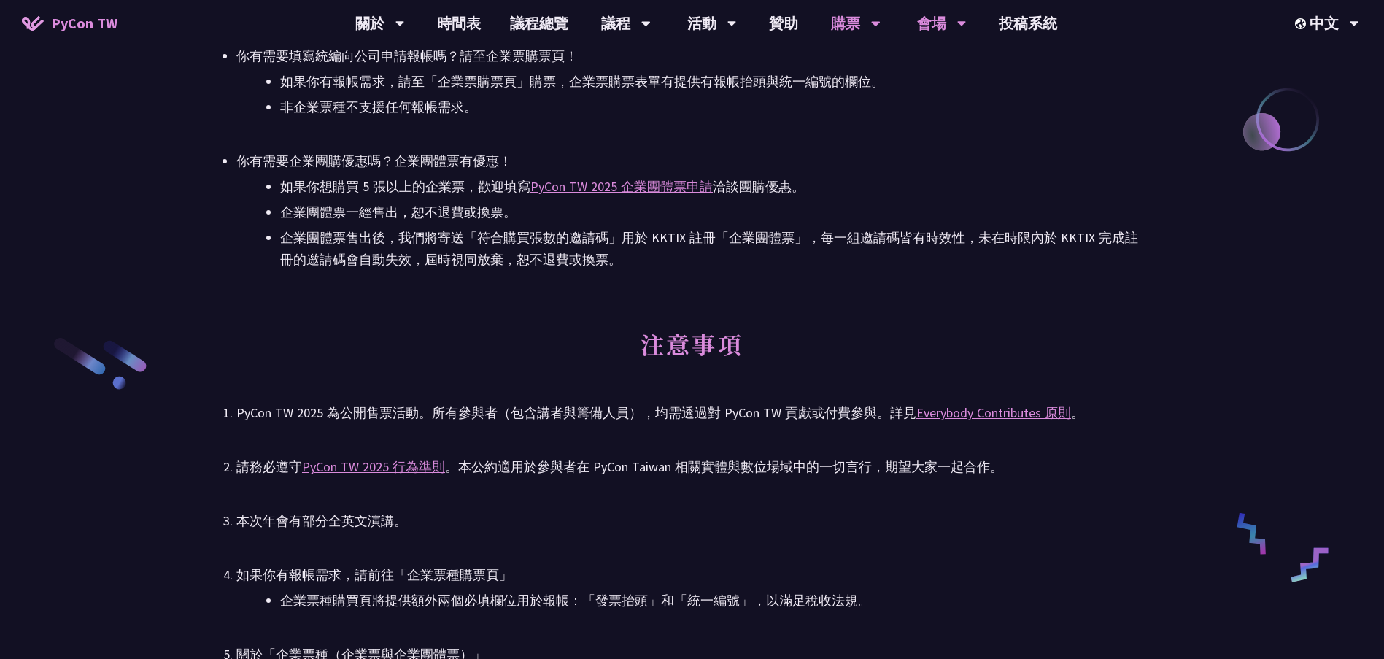
scroll to position [2189, 0]
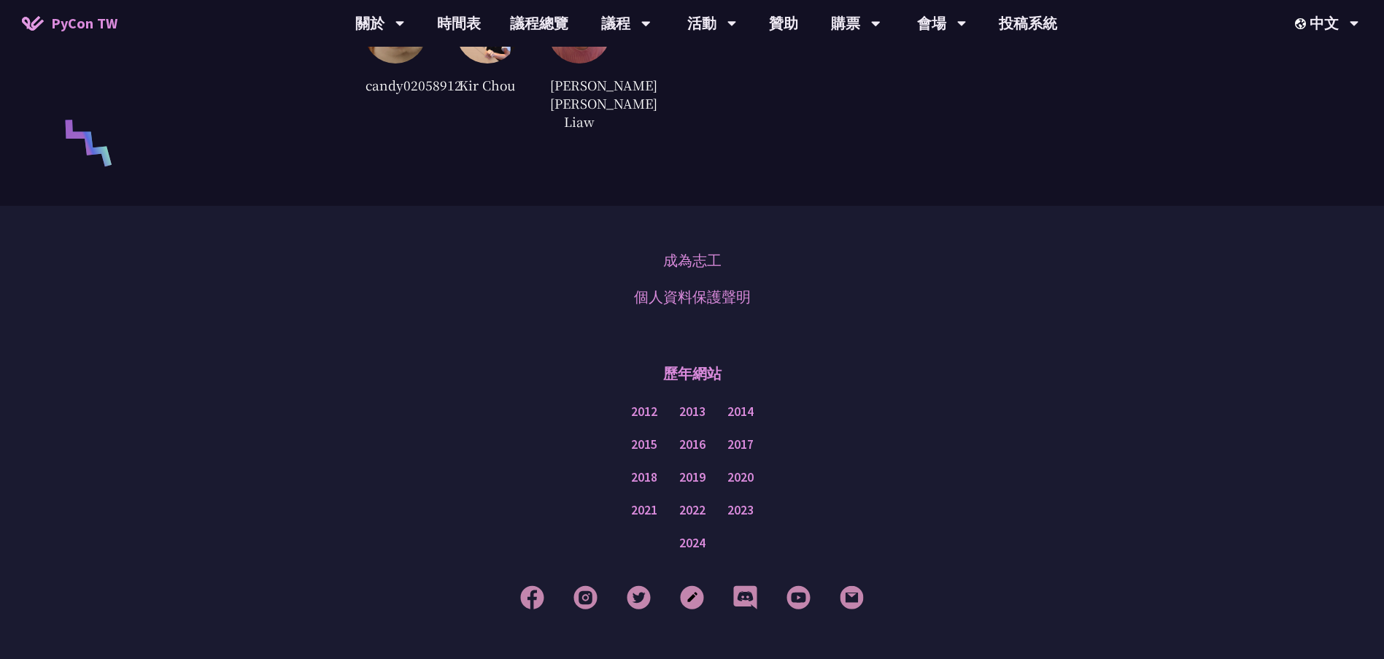
scroll to position [3503, 0]
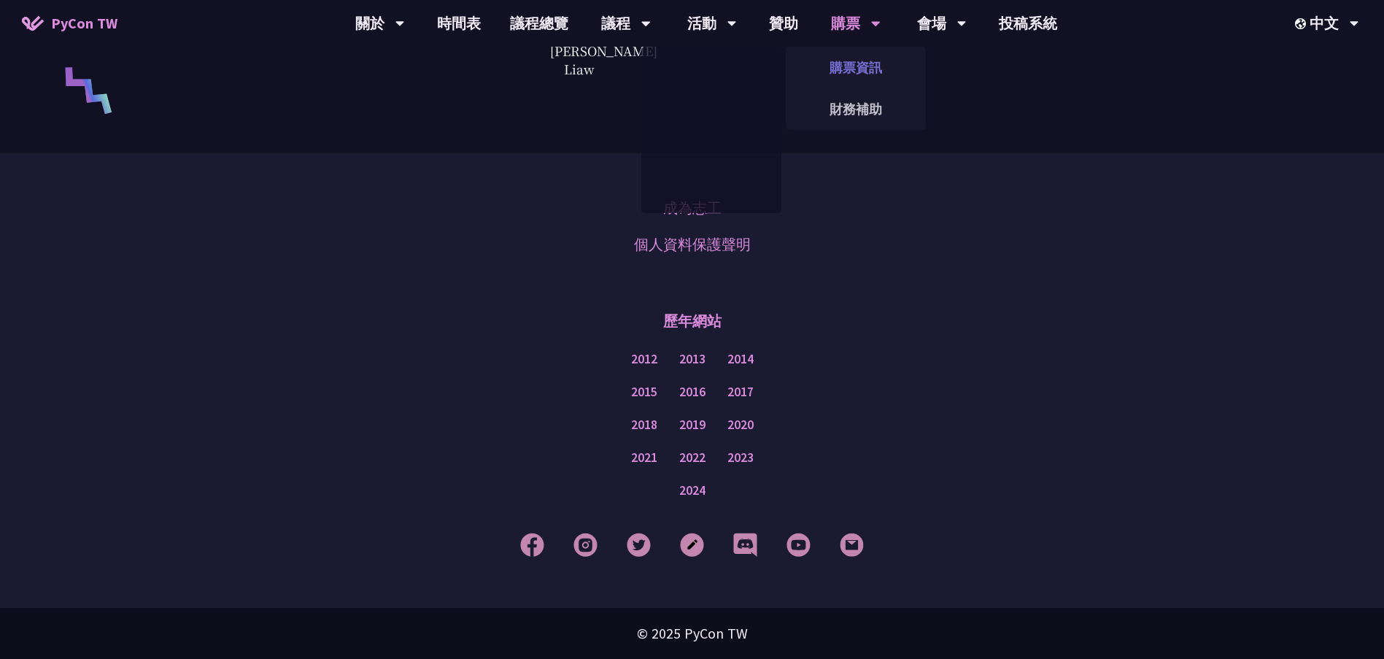
click at [858, 61] on link "購票資訊" at bounding box center [856, 67] width 140 height 34
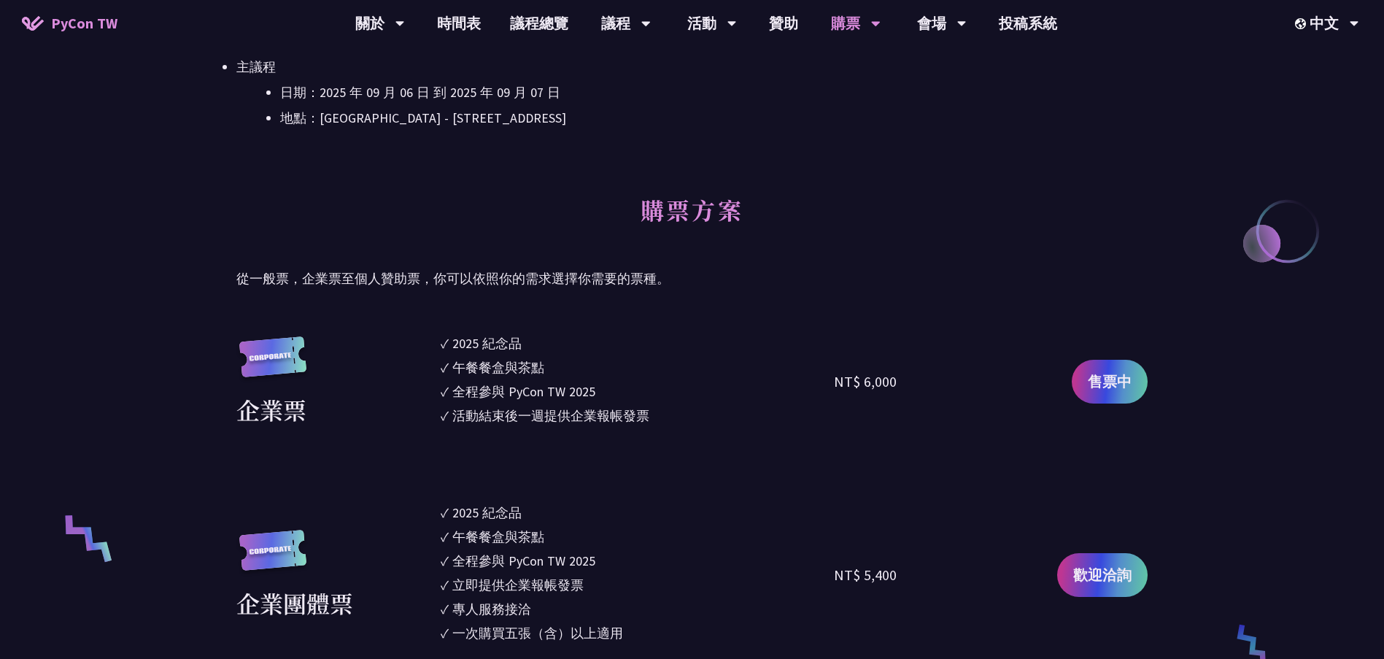
scroll to position [803, 0]
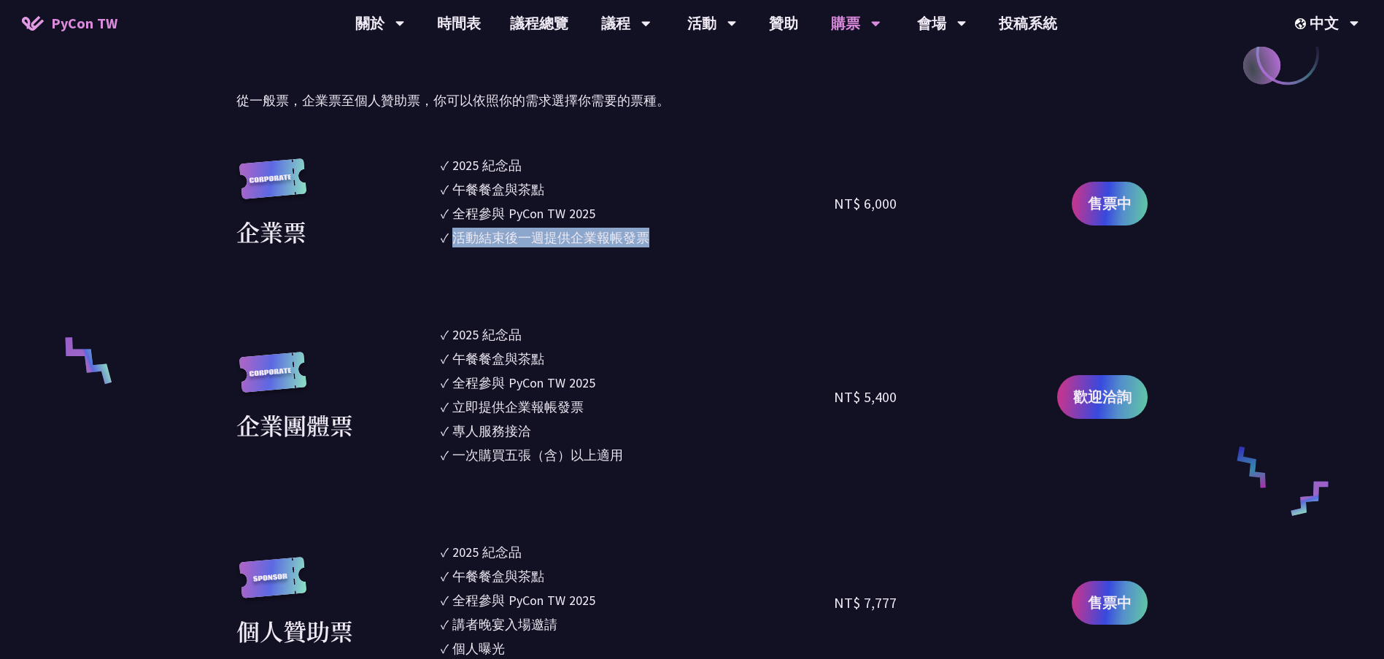
drag, startPoint x: 455, startPoint y: 239, endPoint x: 646, endPoint y: 238, distance: 191.1
click at [646, 238] on div "活動結束後一週提供企業報帳發票" at bounding box center [550, 238] width 197 height 20
click at [792, 244] on li "✓ 活動結束後一週提供企業報帳發票" at bounding box center [638, 238] width 394 height 20
